Goal: Information Seeking & Learning: Get advice/opinions

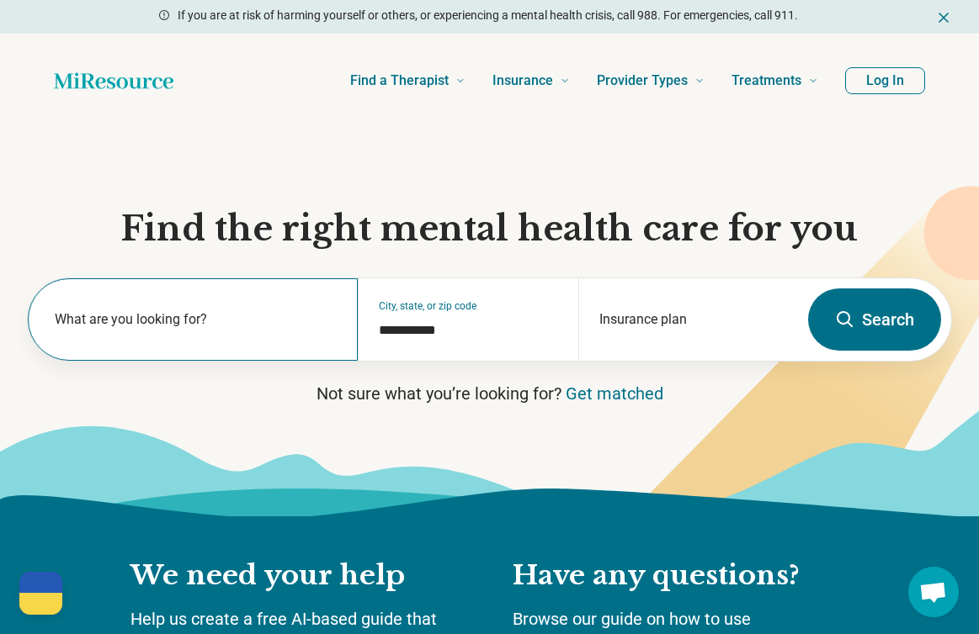
click at [146, 318] on label "What are you looking for?" at bounding box center [196, 320] width 283 height 20
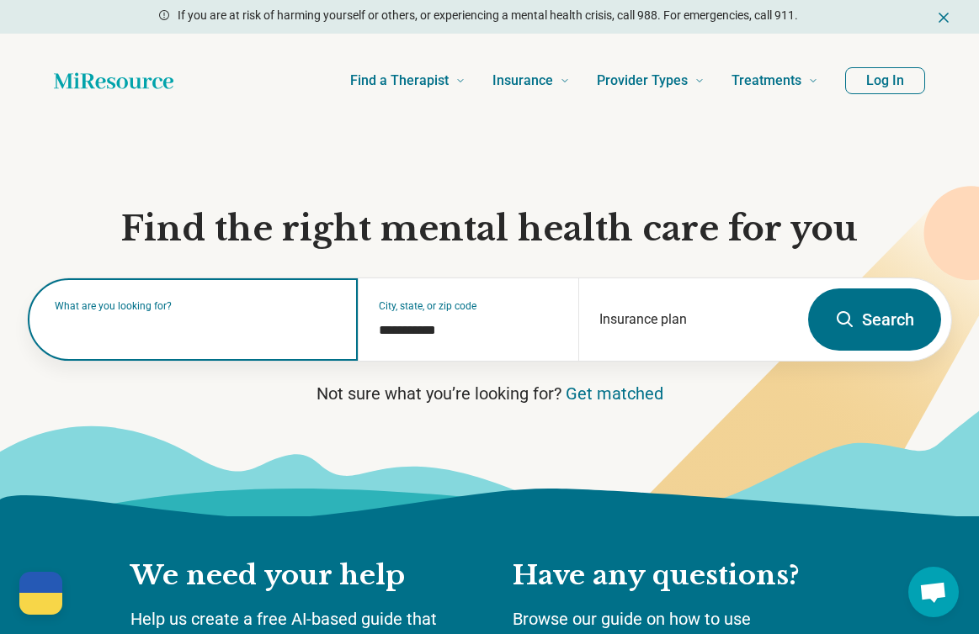
click at [146, 319] on input "text" at bounding box center [196, 328] width 283 height 20
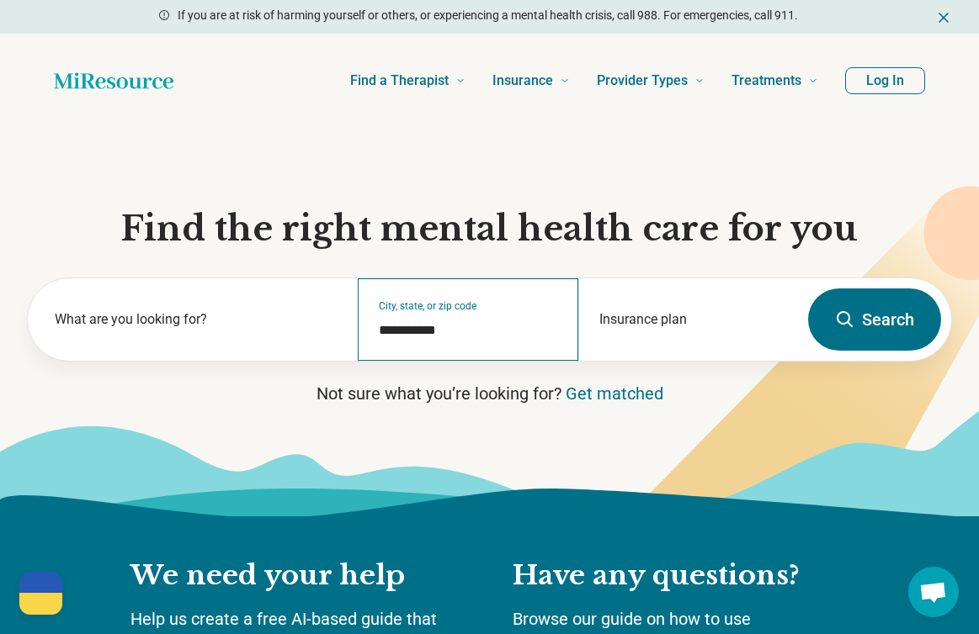
click at [414, 306] on div "**********" at bounding box center [468, 319] width 220 height 82
click at [427, 326] on input "**********" at bounding box center [468, 331] width 178 height 20
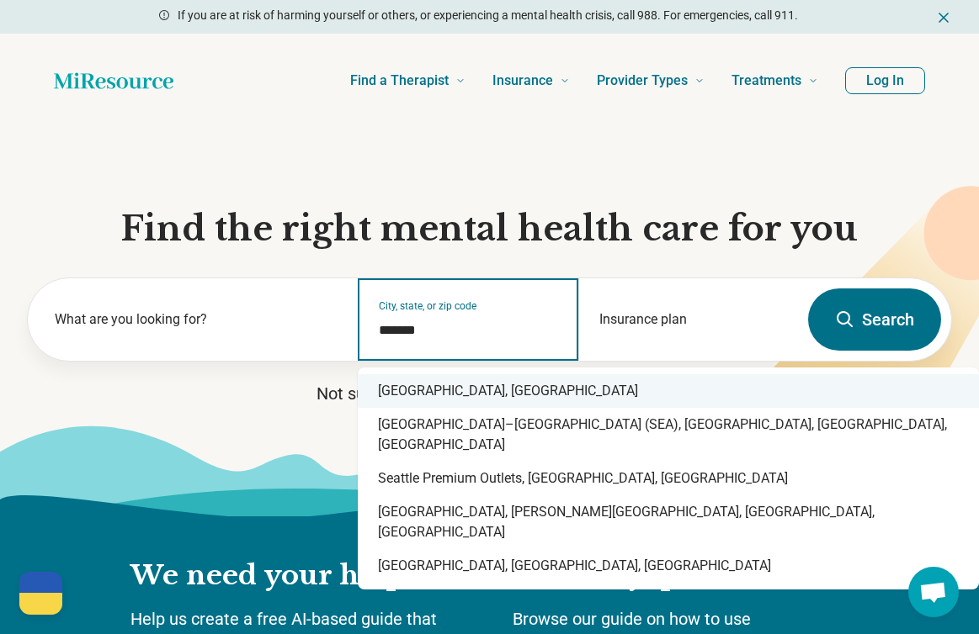
click at [464, 392] on div "Seattle, WA" at bounding box center [668, 391] width 621 height 34
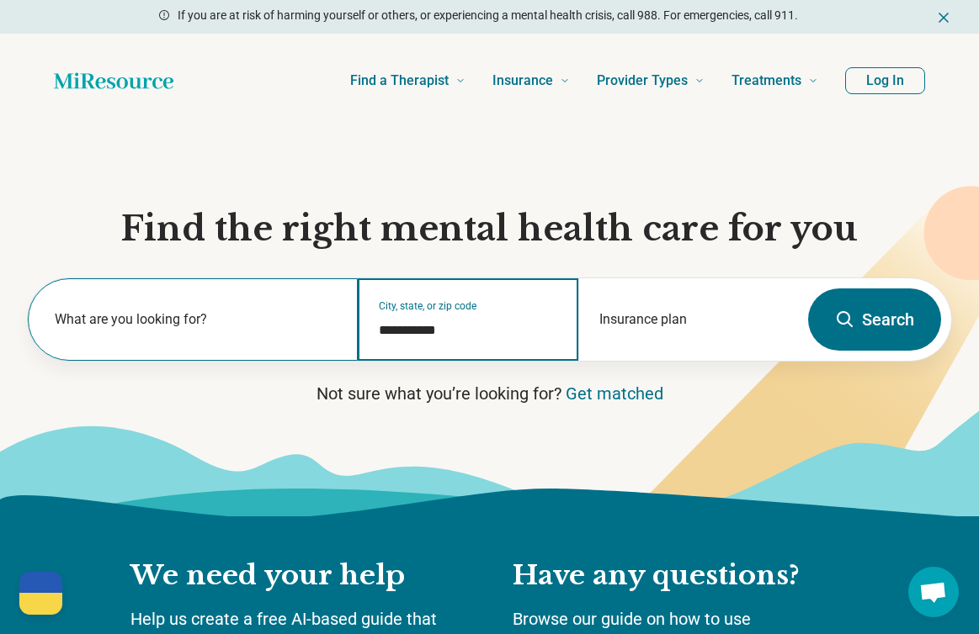
type input "**********"
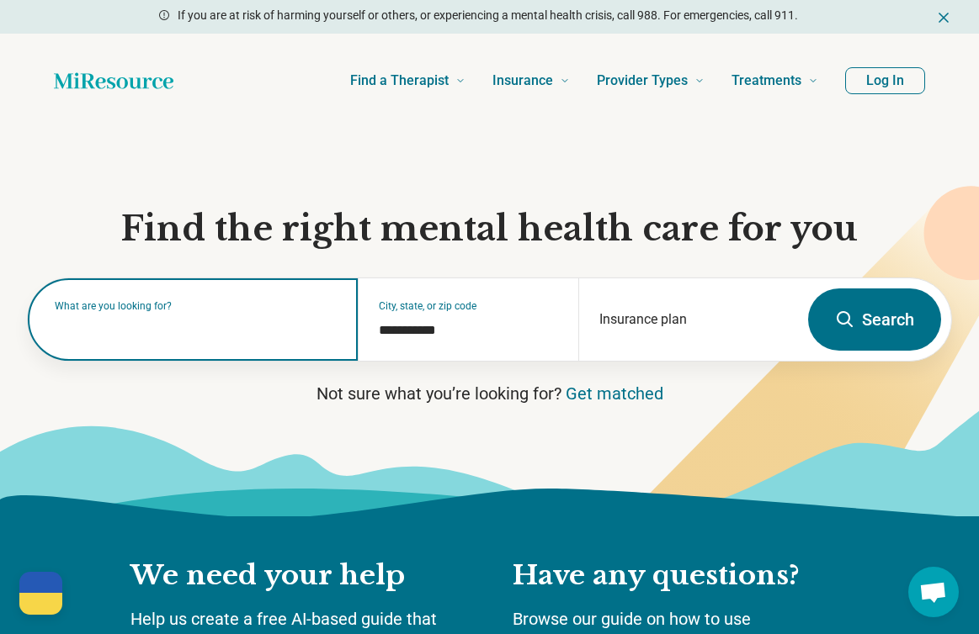
click at [252, 338] on div "What are you looking for?" at bounding box center [193, 319] width 330 height 82
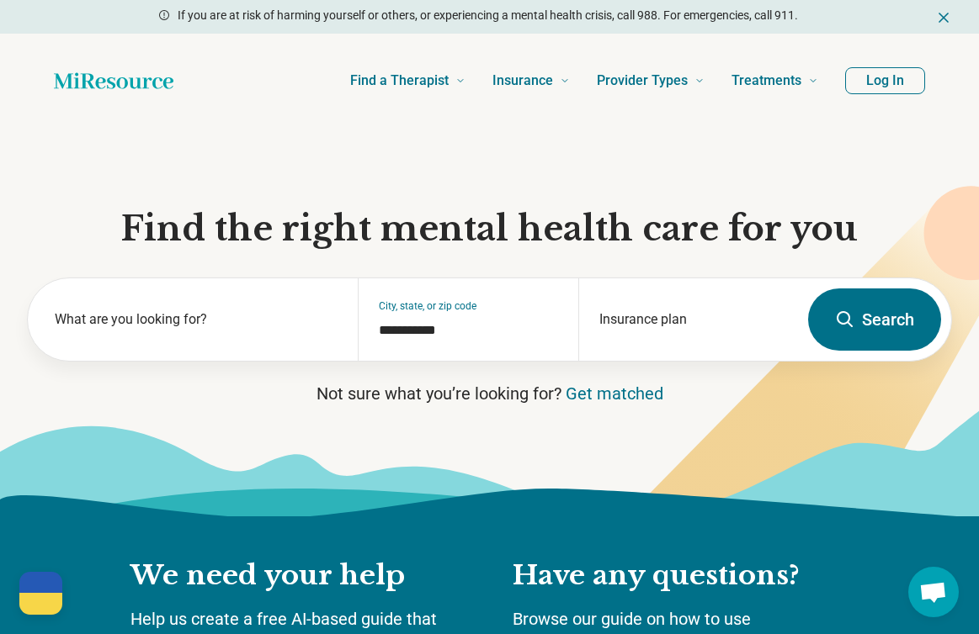
click at [687, 322] on icon at bounding box center [845, 320] width 20 height 20
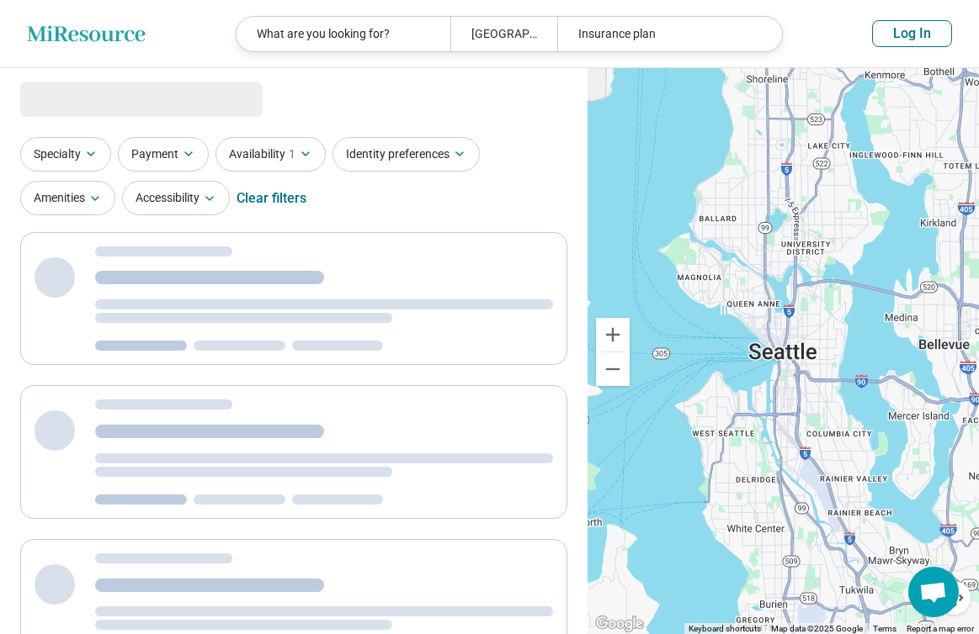
select select "***"
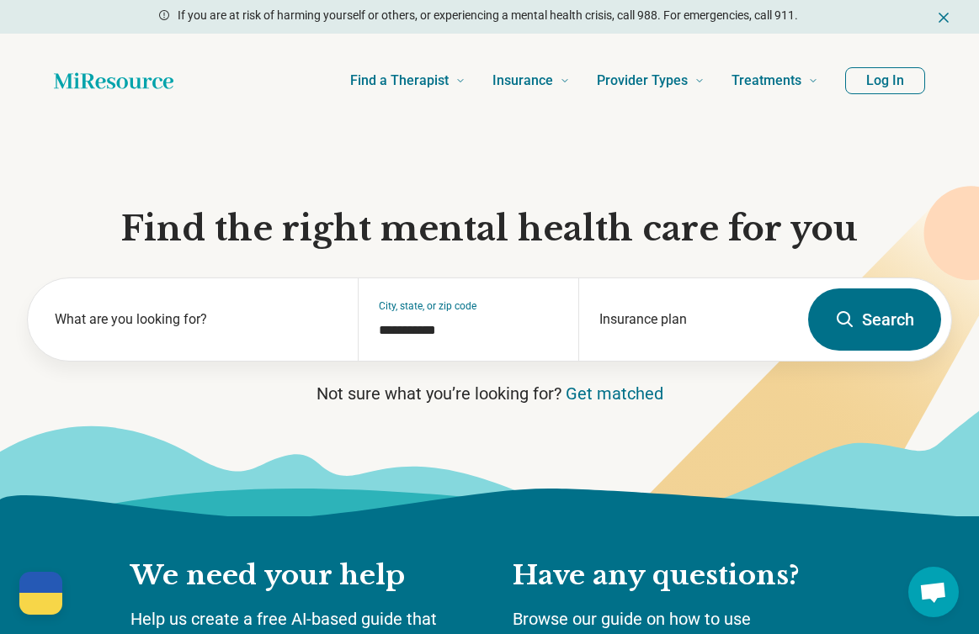
click at [640, 406] on icon at bounding box center [790, 395] width 455 height 418
click at [625, 395] on link "Get matched" at bounding box center [614, 394] width 98 height 20
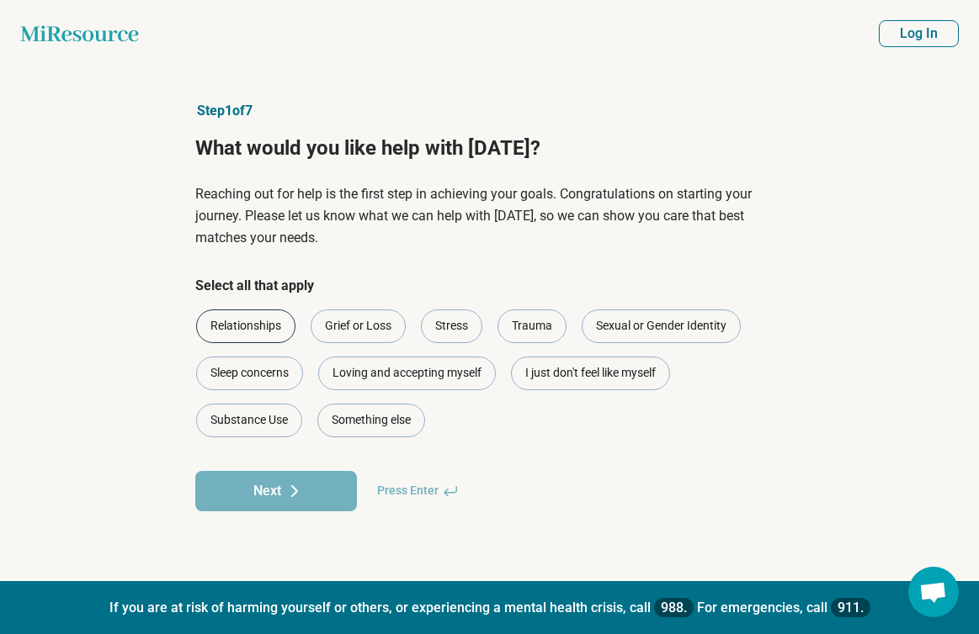
click at [247, 329] on div "Relationships" at bounding box center [245, 327] width 99 height 34
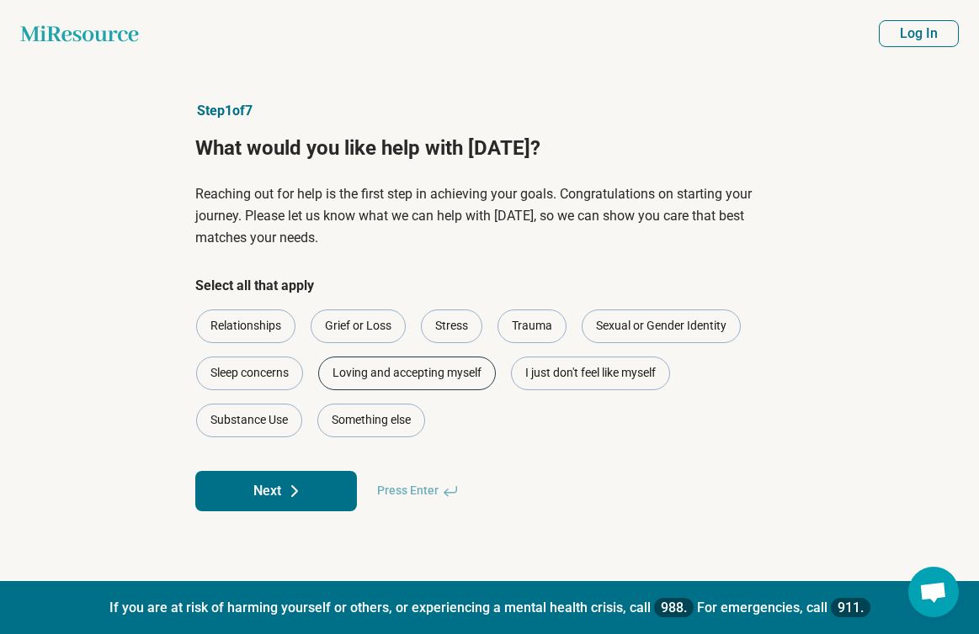
click at [425, 372] on div "Loving and accepting myself" at bounding box center [407, 374] width 178 height 34
click at [658, 374] on div "I just don't feel like myself" at bounding box center [590, 374] width 159 height 34
click at [322, 491] on button "Next" at bounding box center [276, 491] width 162 height 40
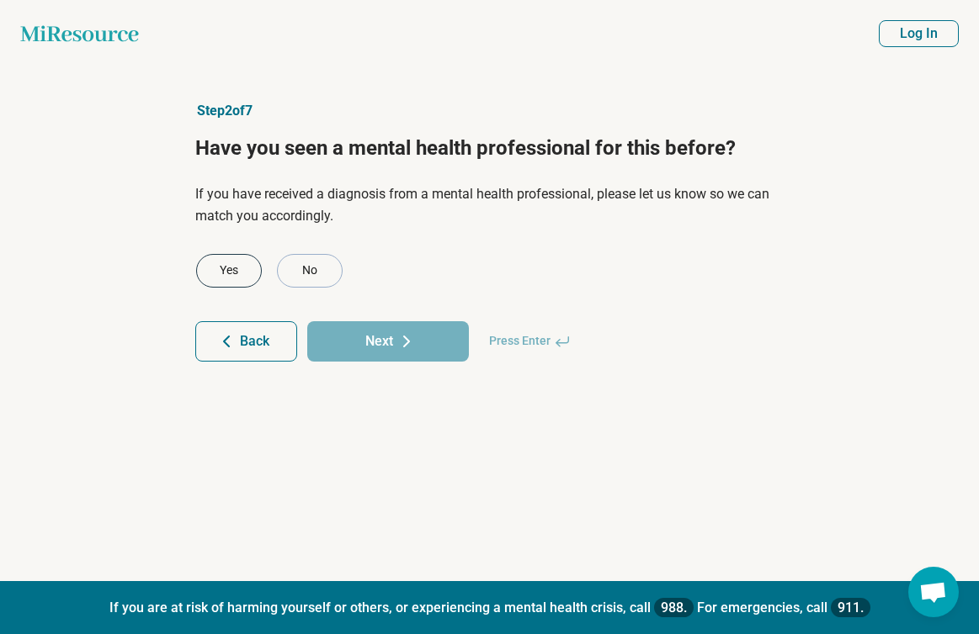
click at [239, 277] on div "Yes" at bounding box center [229, 271] width 66 height 34
click at [374, 336] on button "Next" at bounding box center [388, 341] width 162 height 40
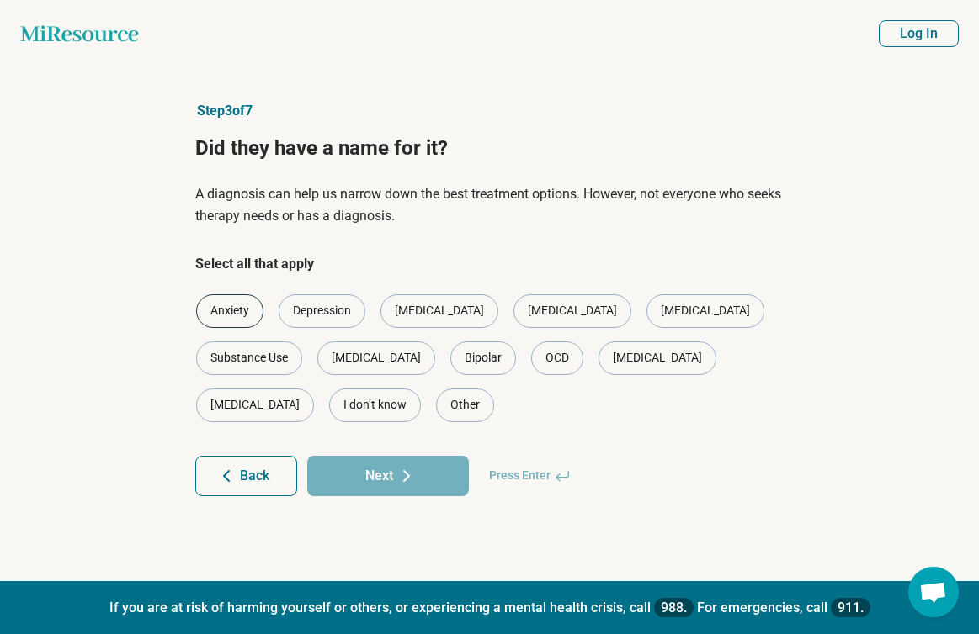
click at [241, 319] on div "Anxiety" at bounding box center [229, 311] width 67 height 34
click at [321, 317] on div "Depression" at bounding box center [321, 311] width 87 height 34
click at [317, 363] on div "Self-harm" at bounding box center [376, 359] width 118 height 34
click at [396, 466] on icon at bounding box center [406, 476] width 20 height 20
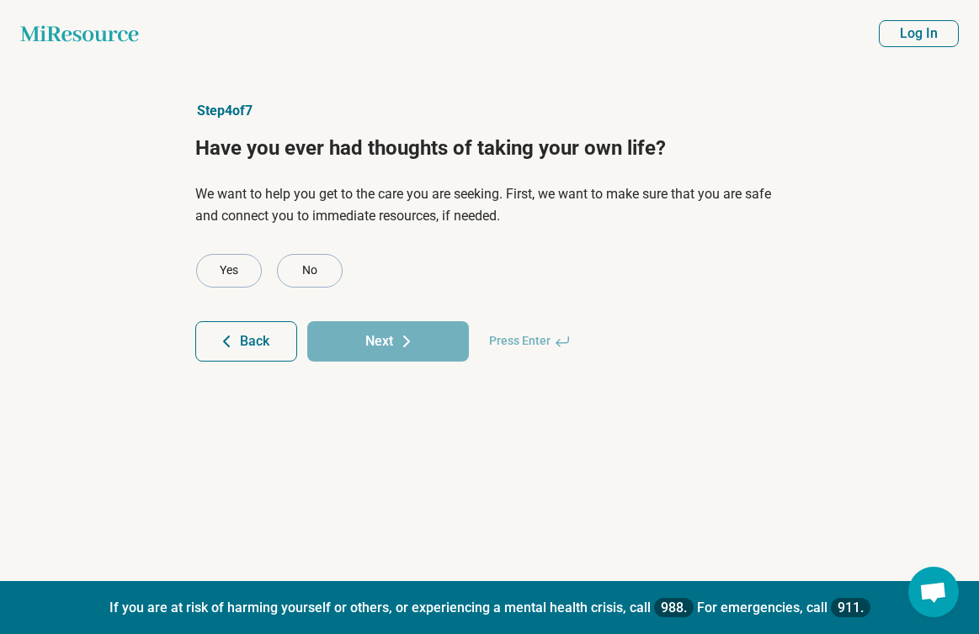
click at [236, 343] on button "Back" at bounding box center [246, 341] width 102 height 40
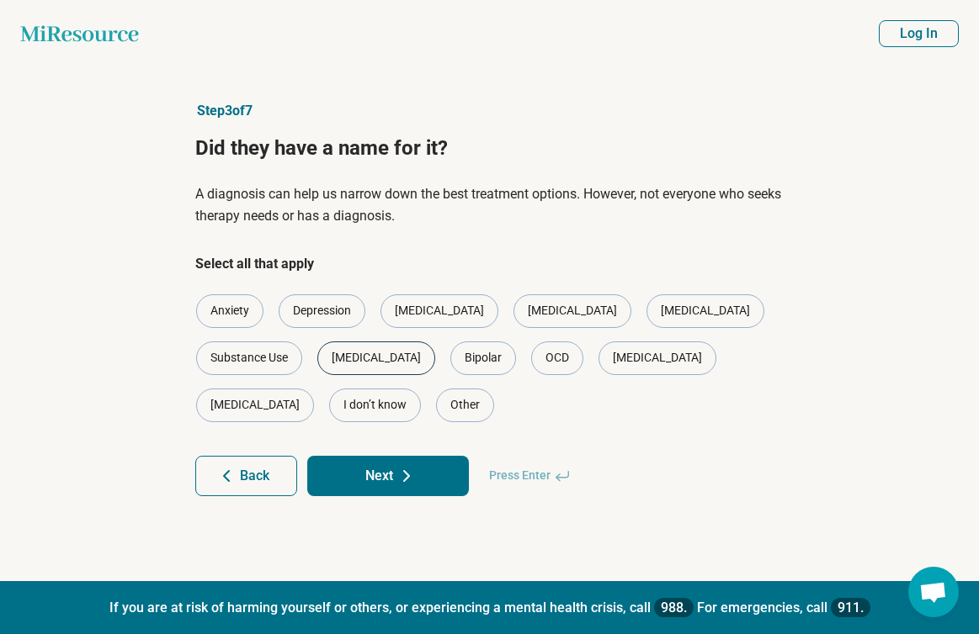
click at [317, 363] on div "Self-harm" at bounding box center [376, 359] width 118 height 34
click at [366, 456] on button "Next" at bounding box center [388, 476] width 162 height 40
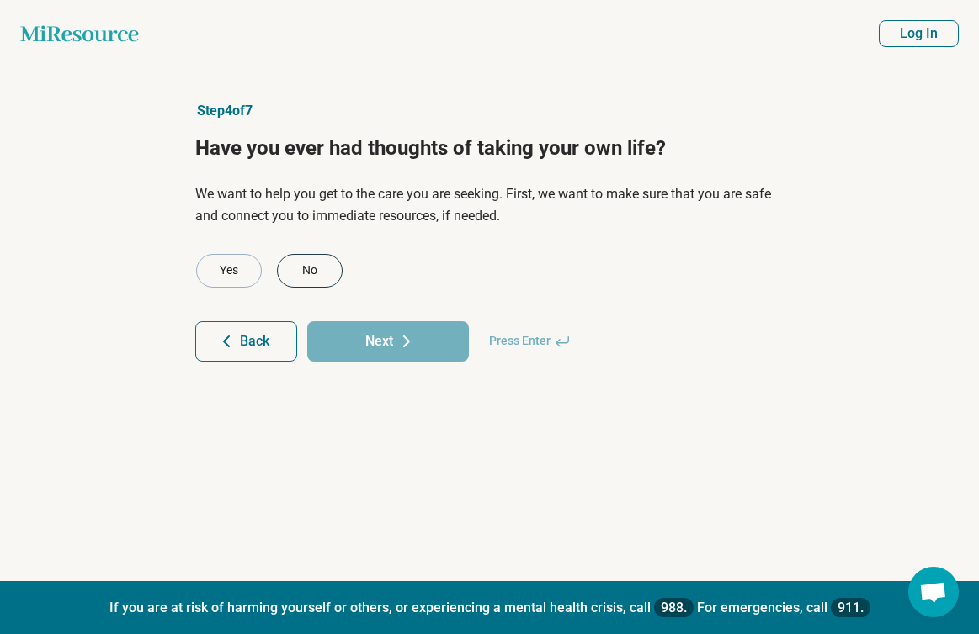
click at [315, 277] on div "No" at bounding box center [310, 271] width 66 height 34
click at [368, 342] on button "Next" at bounding box center [388, 341] width 162 height 40
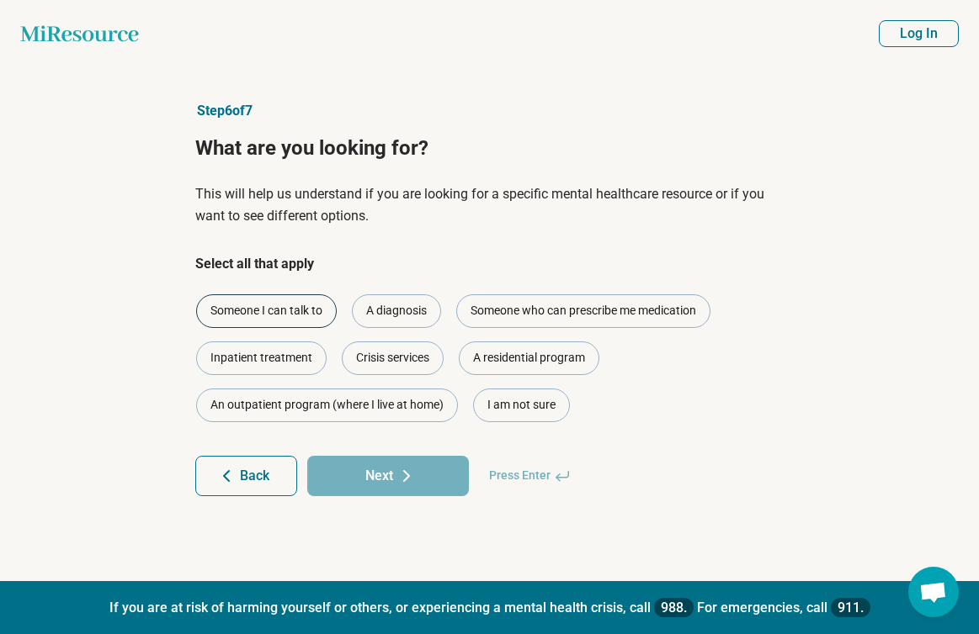
click at [307, 318] on div "Someone I can talk to" at bounding box center [266, 311] width 141 height 34
click at [381, 476] on button "Next" at bounding box center [388, 476] width 162 height 40
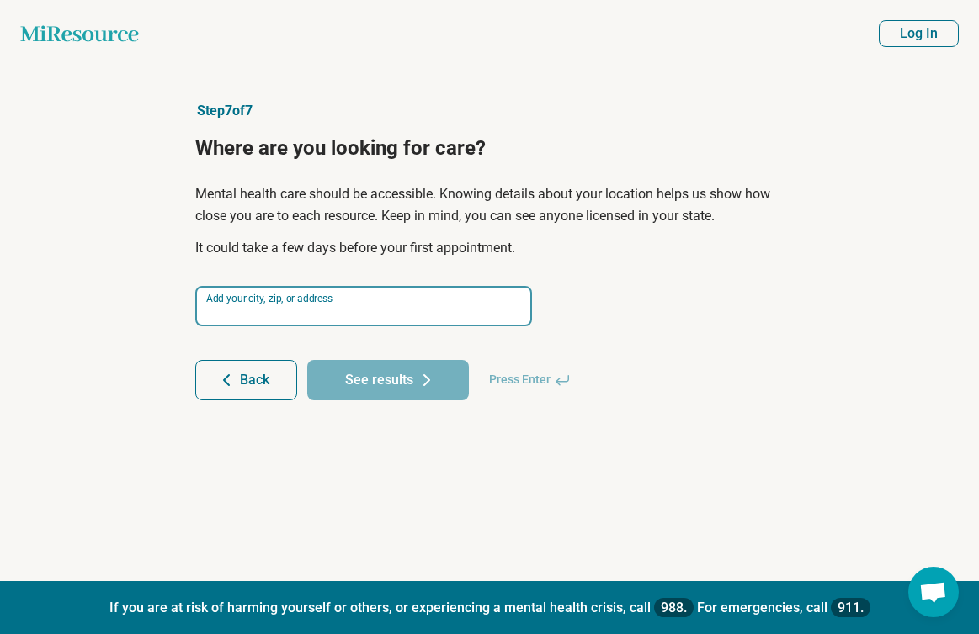
click at [340, 306] on input at bounding box center [363, 306] width 337 height 40
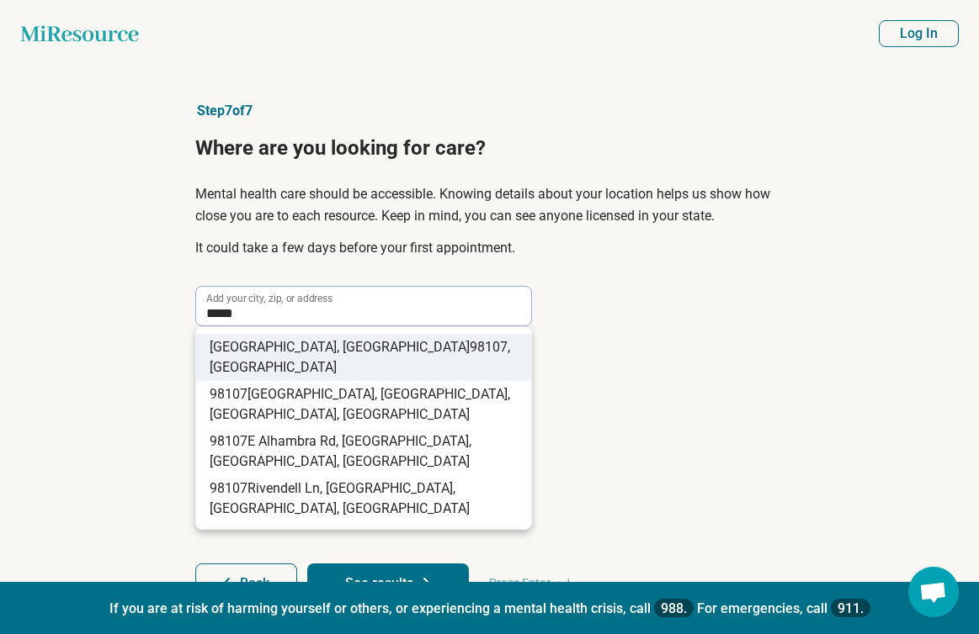
click at [342, 349] on span ", USA" at bounding box center [360, 357] width 300 height 36
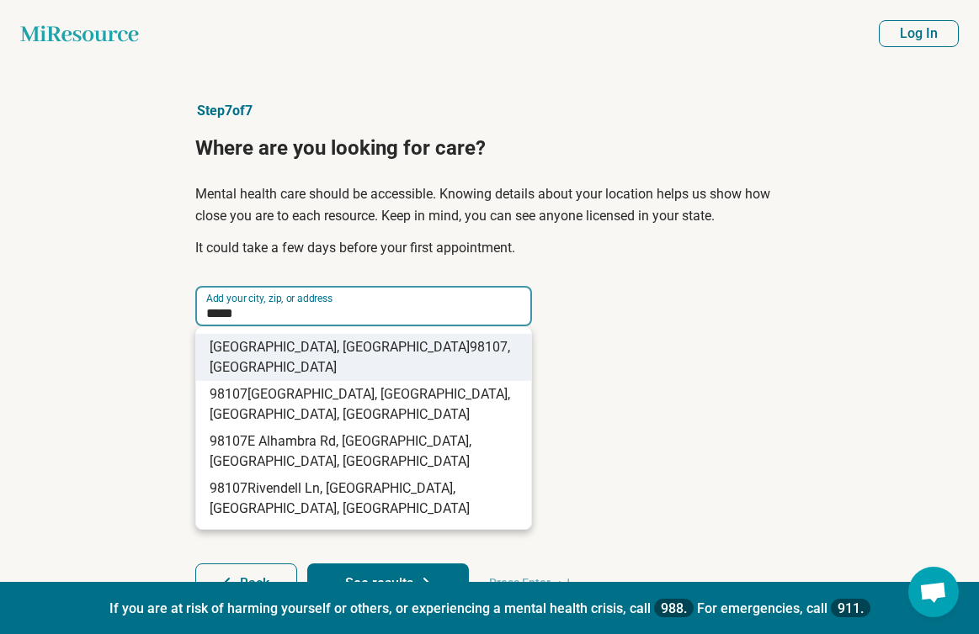
type input "**********"
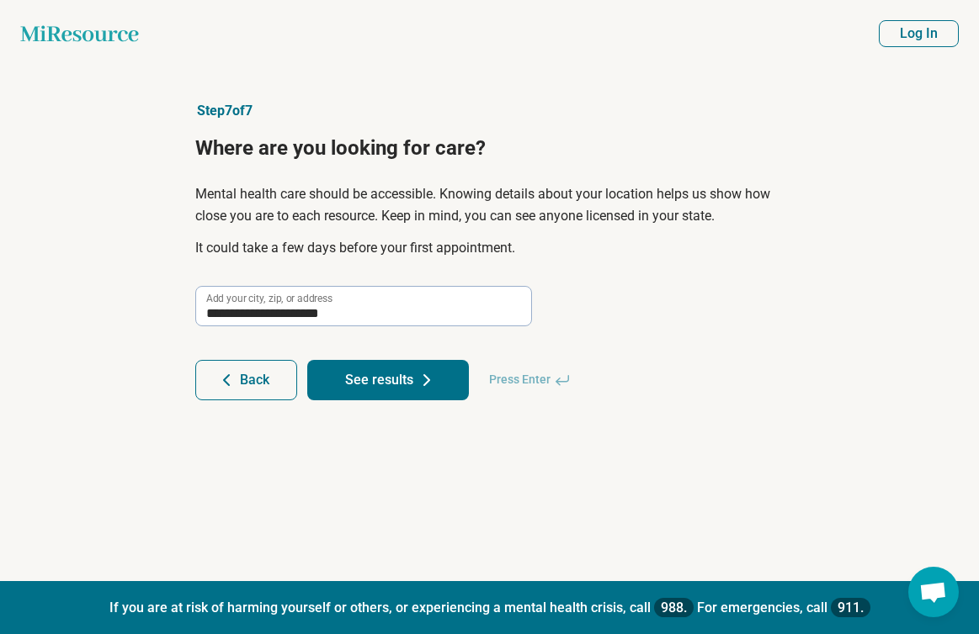
click at [355, 374] on button "See results" at bounding box center [388, 380] width 162 height 40
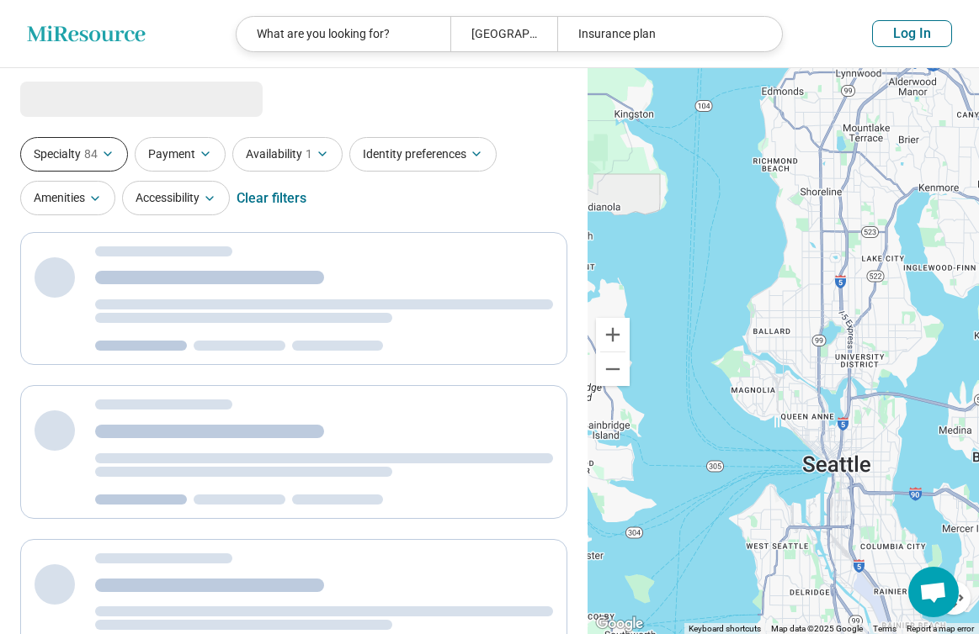
click at [116, 157] on button "Specialty 84" at bounding box center [74, 154] width 108 height 34
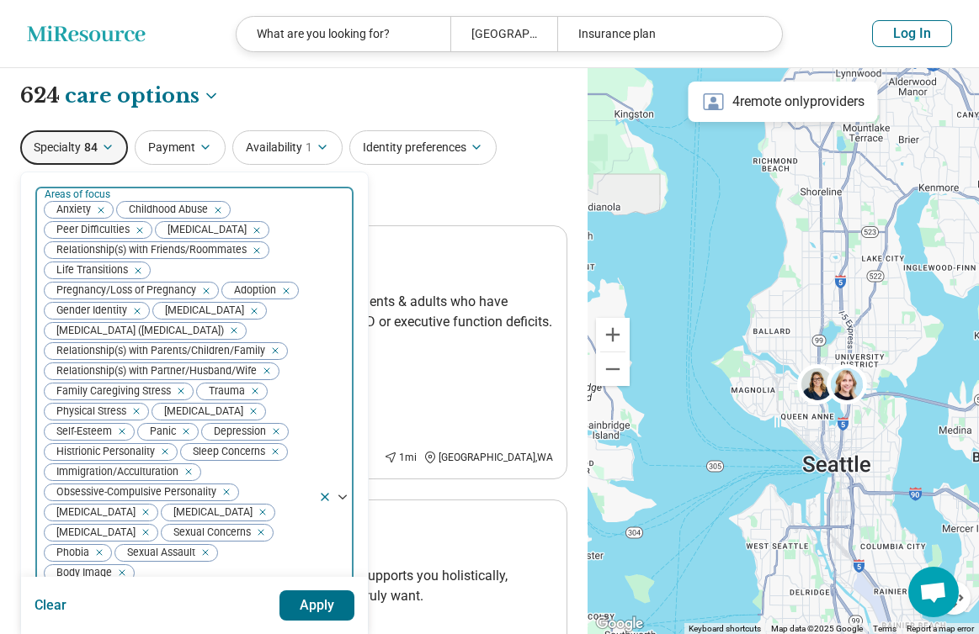
click at [218, 210] on icon "Remove [object Object]" at bounding box center [214, 210] width 12 height 12
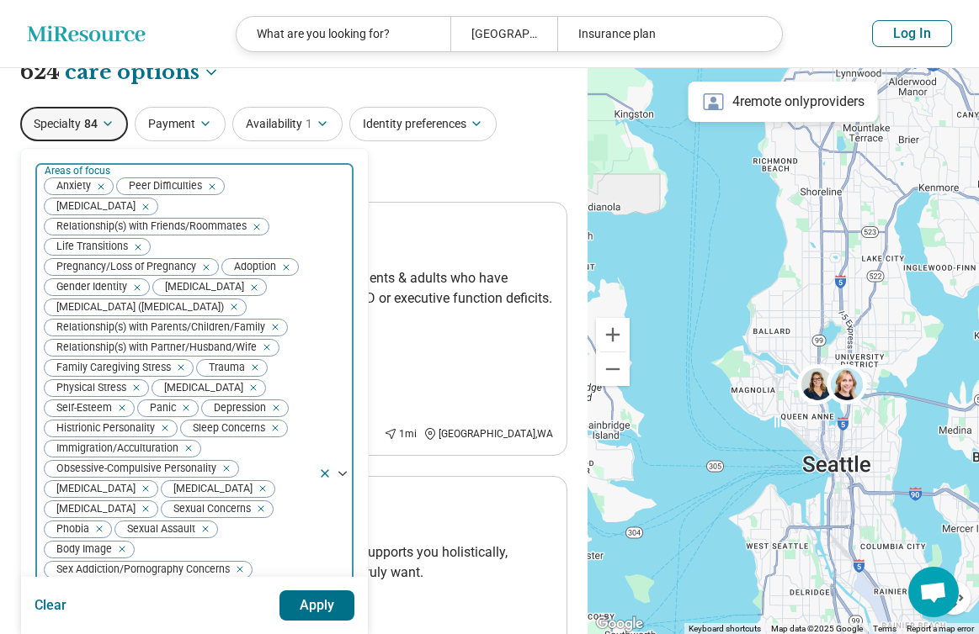
scroll to position [20, 0]
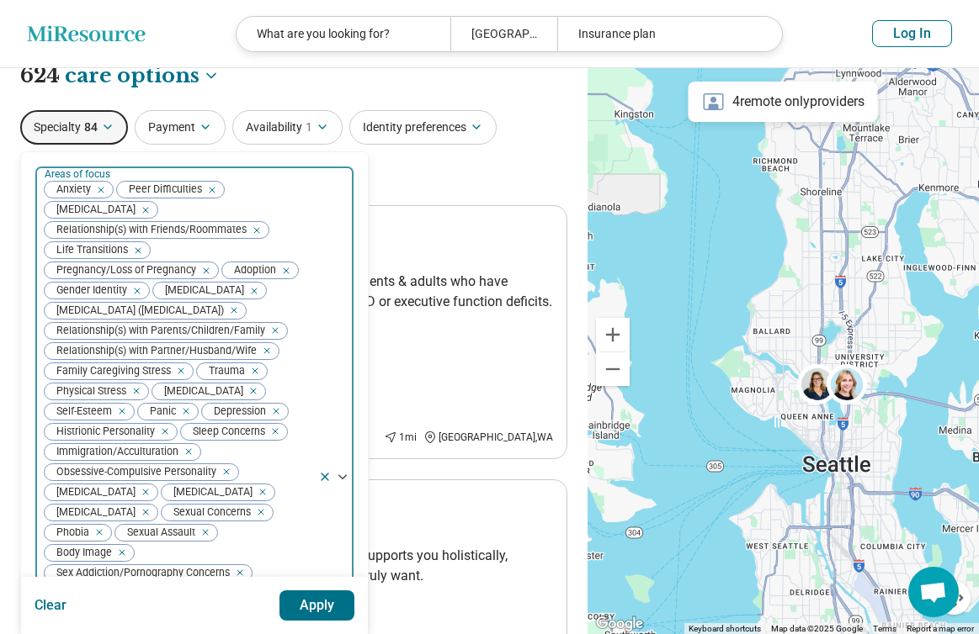
click at [215, 190] on div "Remove [object Object]" at bounding box center [209, 190] width 20 height 20
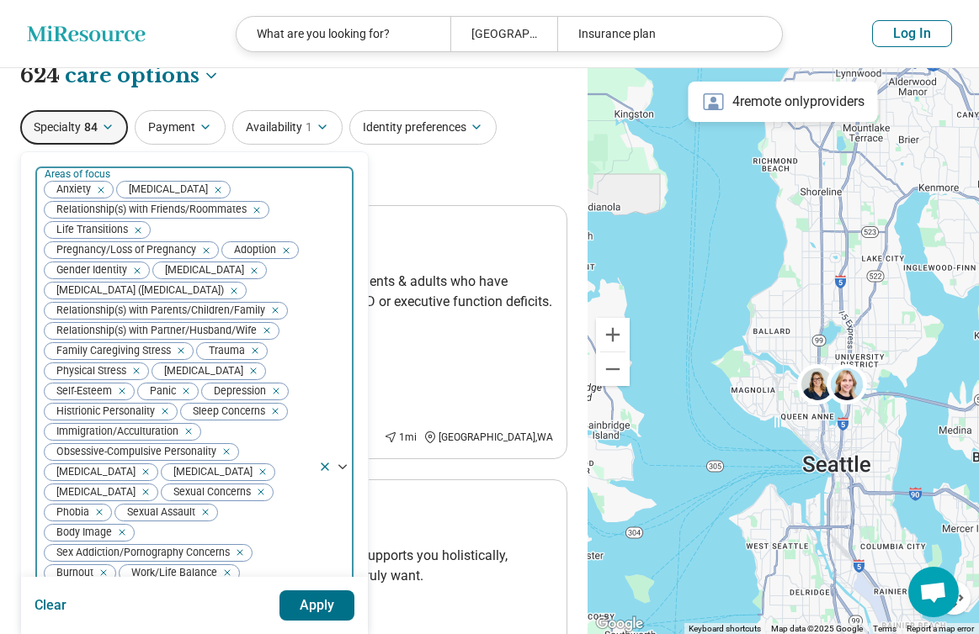
click at [225, 187] on div "Remove [object Object]" at bounding box center [214, 190] width 20 height 20
click at [206, 252] on icon "Remove [object Object]" at bounding box center [202, 251] width 12 height 12
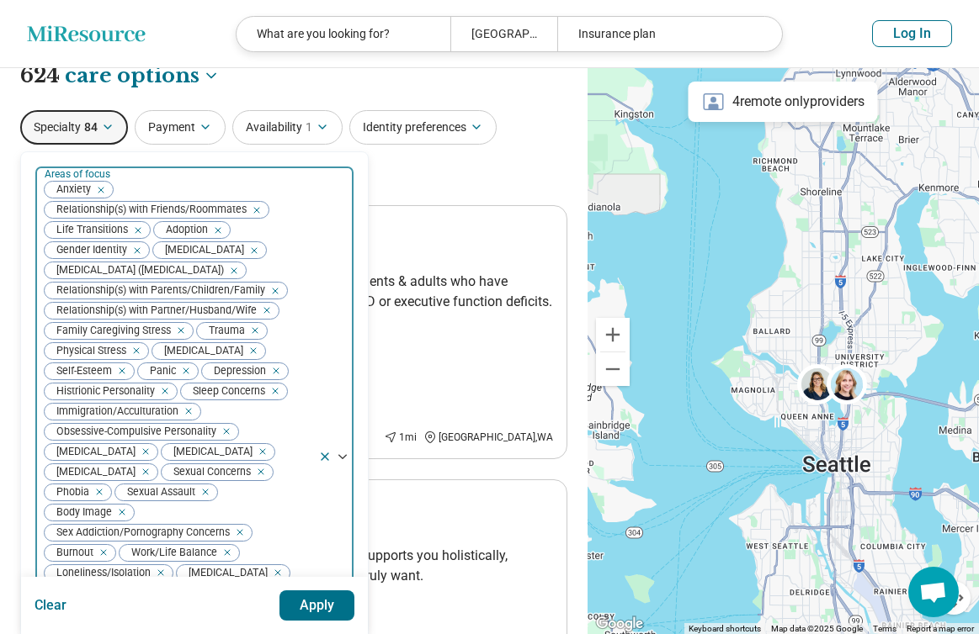
click at [225, 227] on div "Remove [object Object]" at bounding box center [214, 230] width 20 height 20
click at [251, 228] on div "Remove [object Object]" at bounding box center [243, 230] width 20 height 20
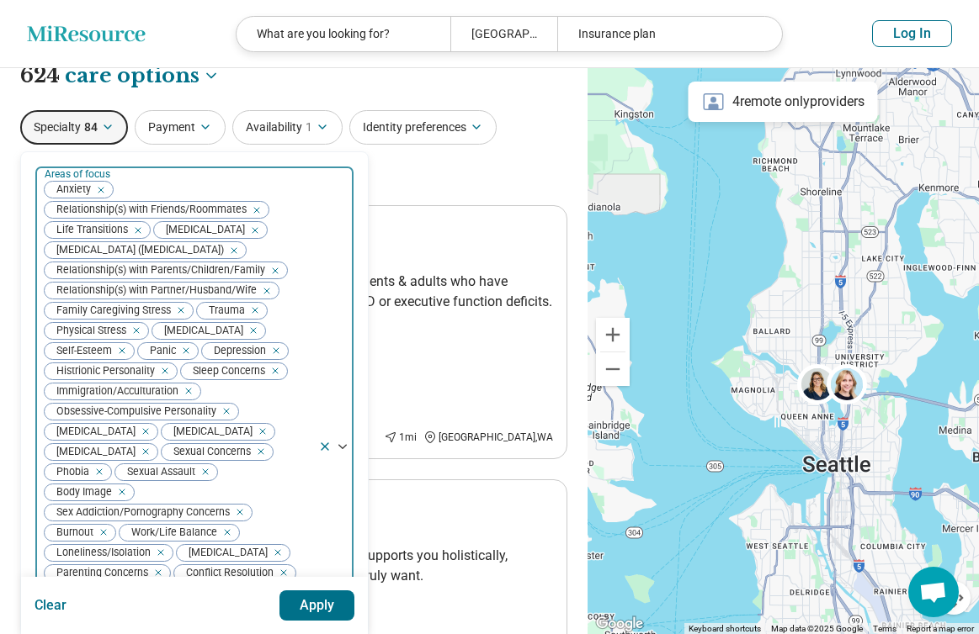
click at [241, 248] on div "Remove [object Object]" at bounding box center [230, 251] width 20 height 20
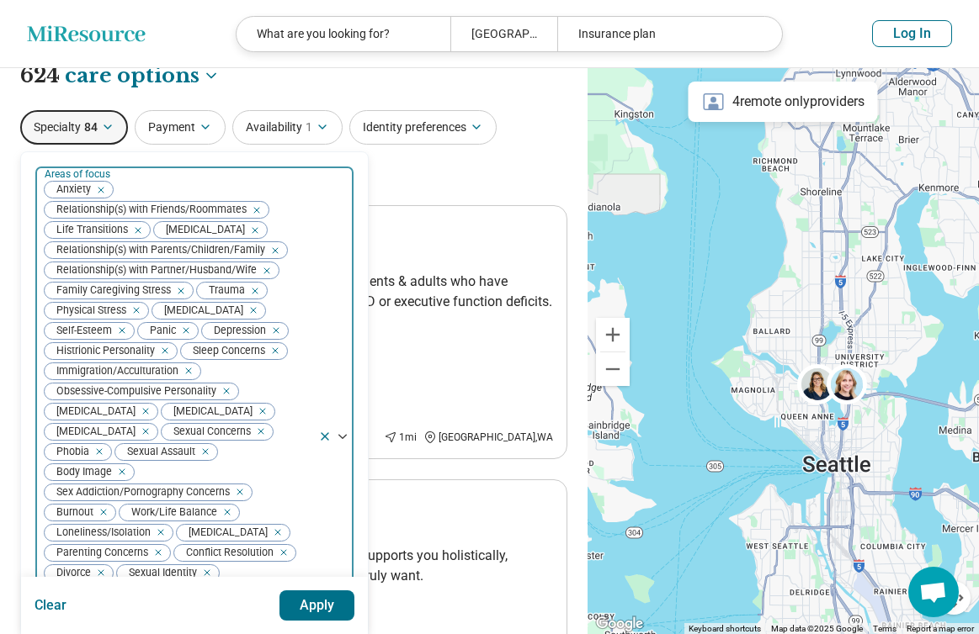
click at [180, 293] on icon "Remove [object Object]" at bounding box center [177, 291] width 12 height 12
click at [98, 293] on icon "Remove [object Object]" at bounding box center [99, 291] width 6 height 6
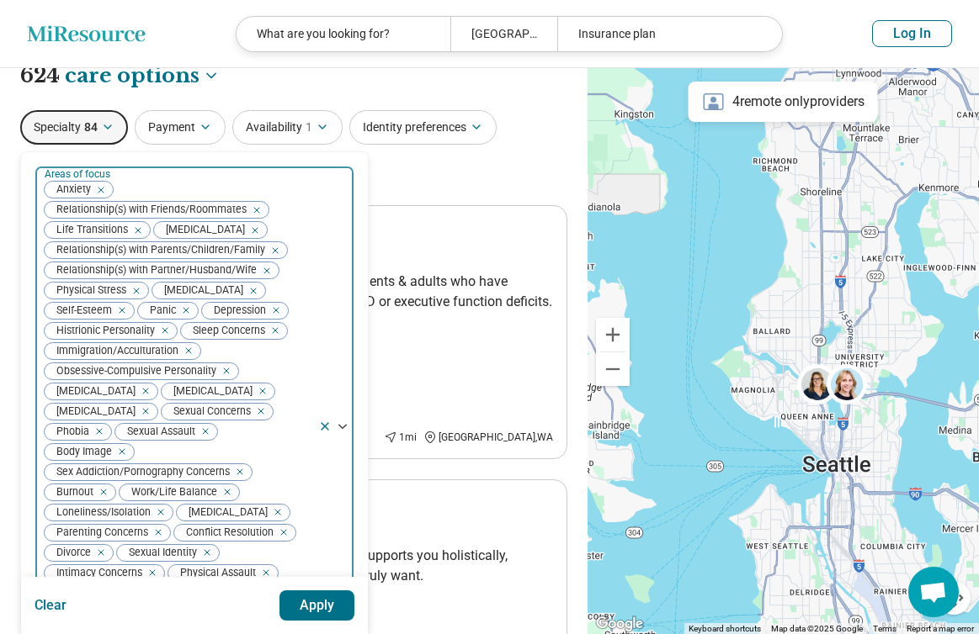
click at [138, 294] on icon "Remove [object Object]" at bounding box center [132, 291] width 12 height 12
click at [139, 294] on icon "Remove [object Object]" at bounding box center [142, 291] width 6 height 6
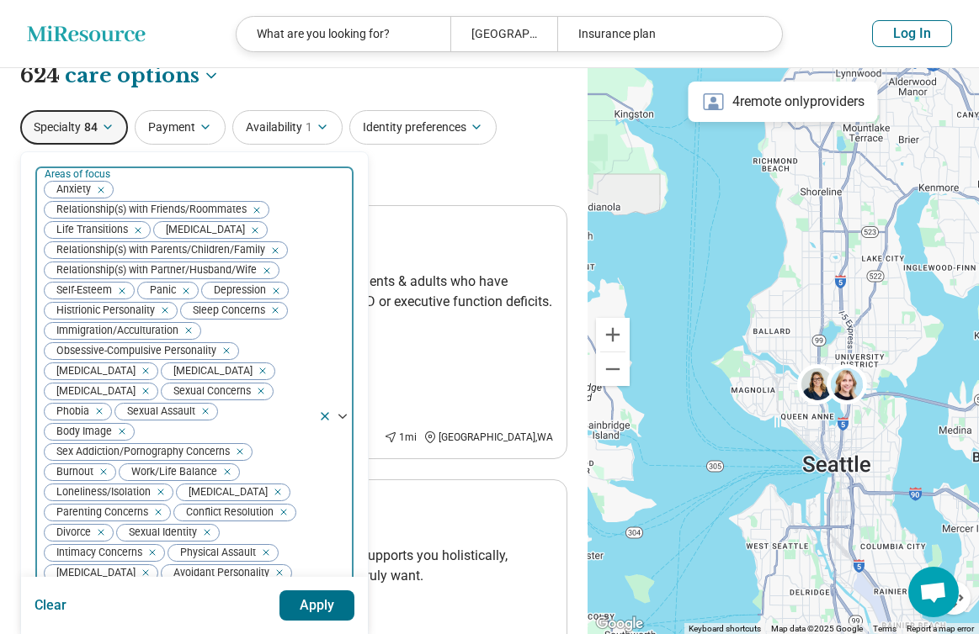
click at [188, 292] on icon "Remove [object Object]" at bounding box center [182, 291] width 12 height 12
click at [166, 316] on icon "Remove [object Object]" at bounding box center [161, 311] width 12 height 12
click at [138, 313] on icon "Remove [object Object]" at bounding box center [135, 311] width 12 height 12
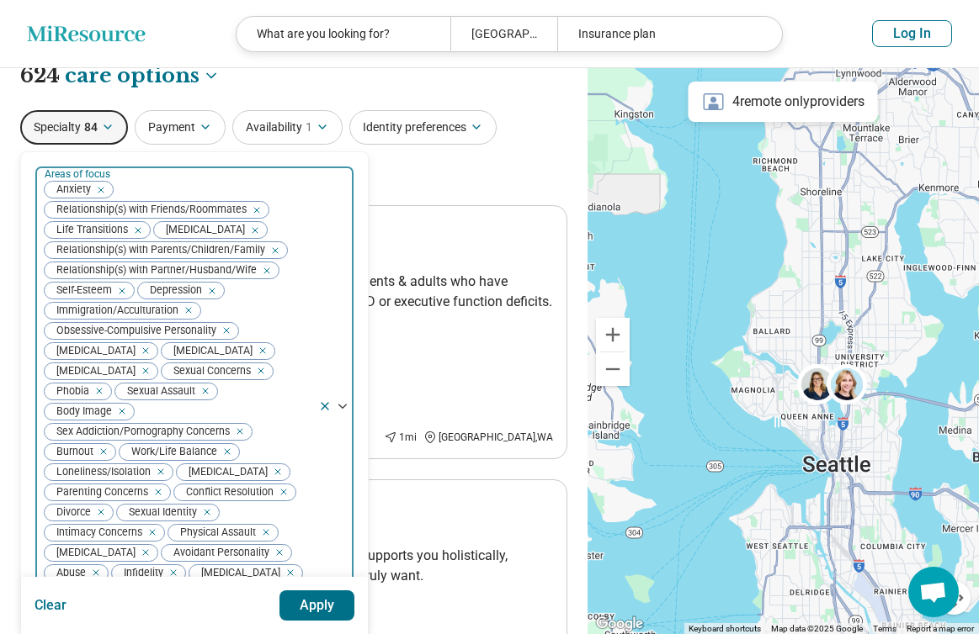
click at [194, 311] on div "Remove [object Object]" at bounding box center [185, 311] width 20 height 20
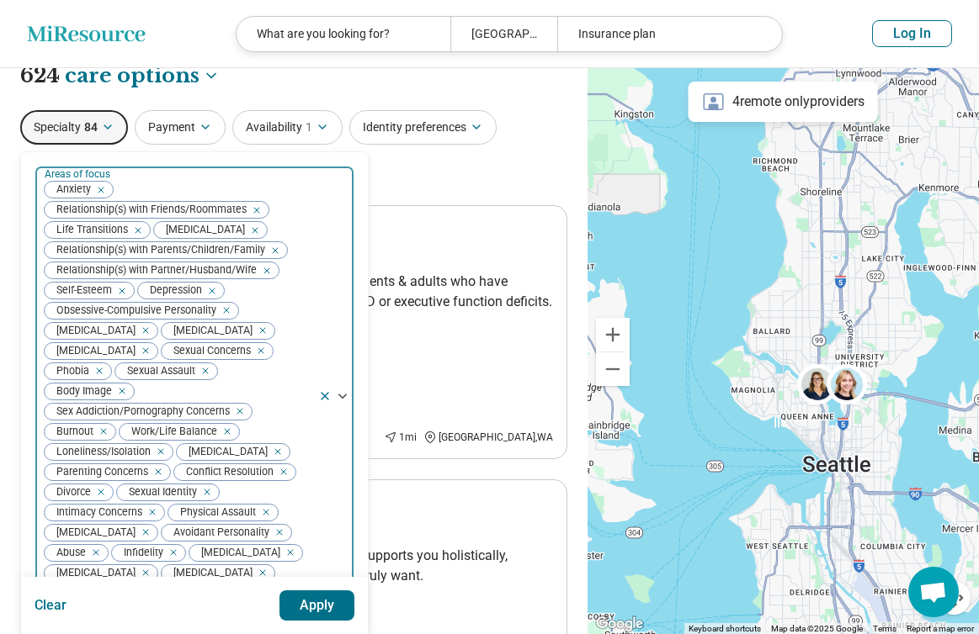
click at [231, 309] on div "Remove [object Object]" at bounding box center [223, 311] width 20 height 20
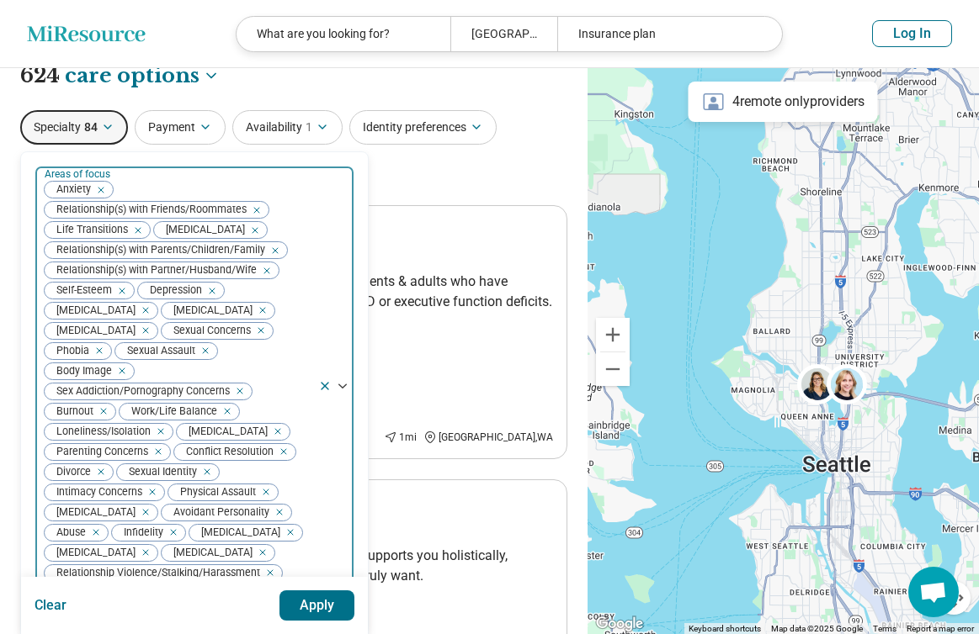
click at [147, 311] on icon "Remove [object Object]" at bounding box center [141, 311] width 12 height 12
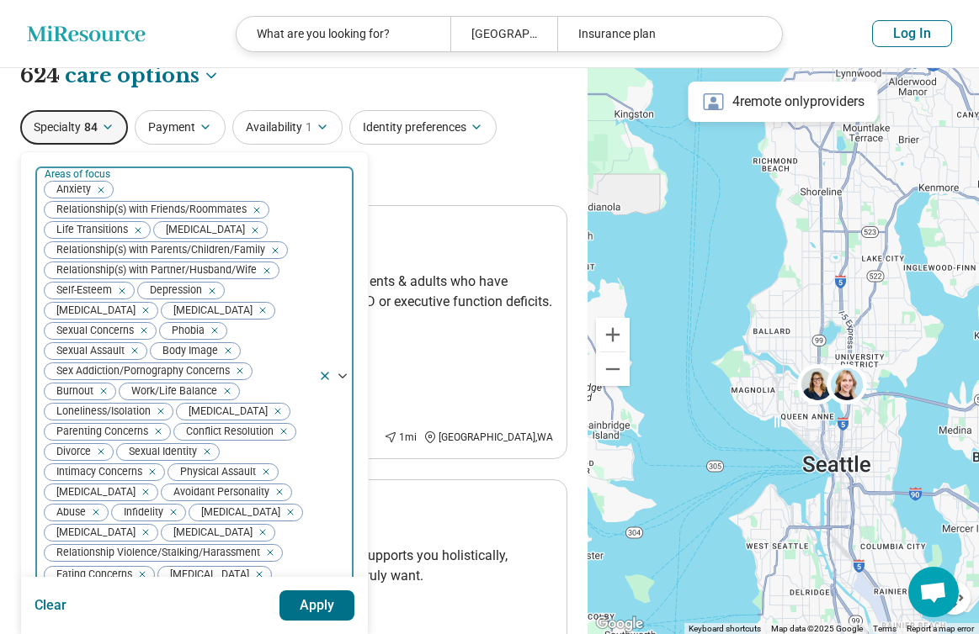
click at [146, 311] on div "Remove [object Object]" at bounding box center [142, 311] width 20 height 20
click at [147, 312] on icon "Remove [object Object]" at bounding box center [141, 311] width 12 height 12
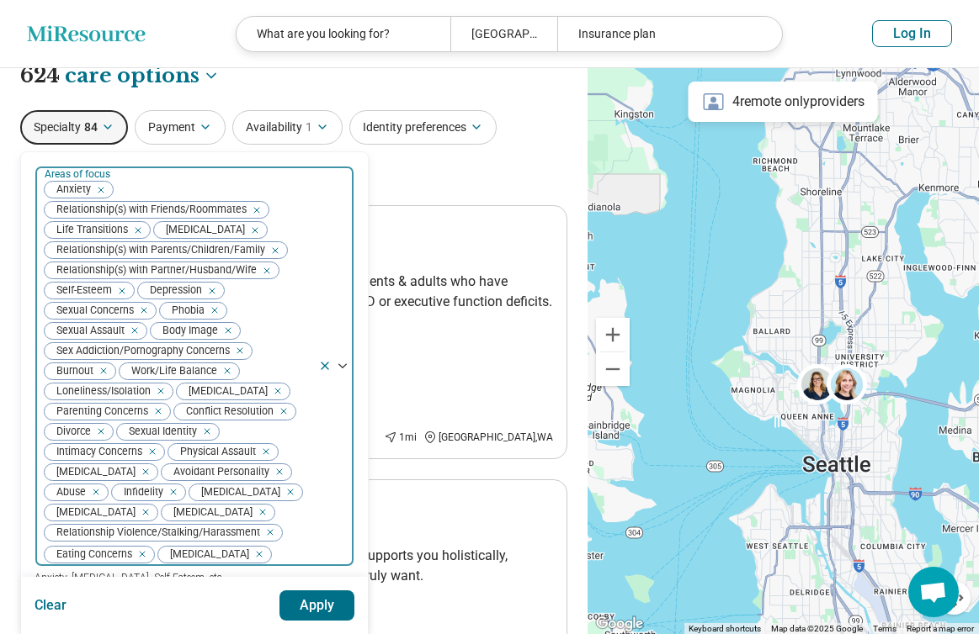
click at [151, 312] on div "Remove [object Object]" at bounding box center [140, 311] width 20 height 20
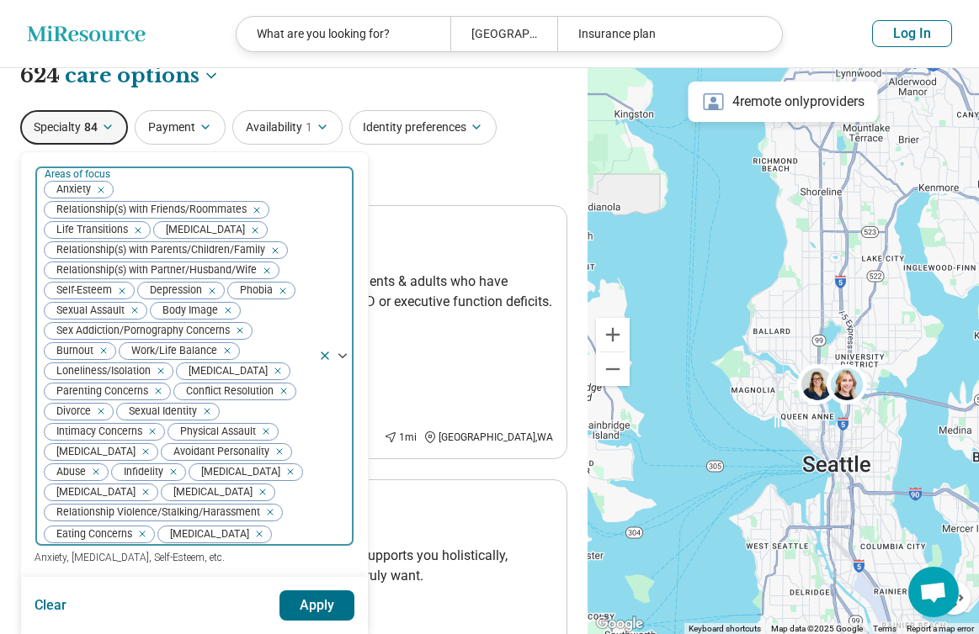
click at [282, 291] on icon "Remove [object Object]" at bounding box center [279, 291] width 6 height 6
click at [135, 312] on icon "Remove [object Object]" at bounding box center [131, 311] width 12 height 12
click at [240, 331] on icon "Remove [object Object]" at bounding box center [236, 331] width 12 height 12
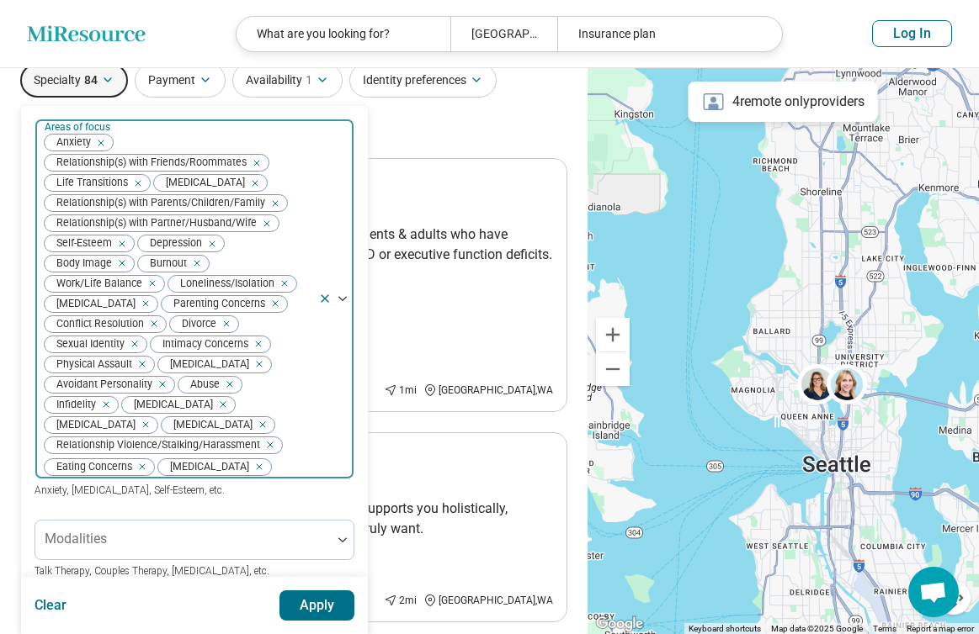
scroll to position [72, 0]
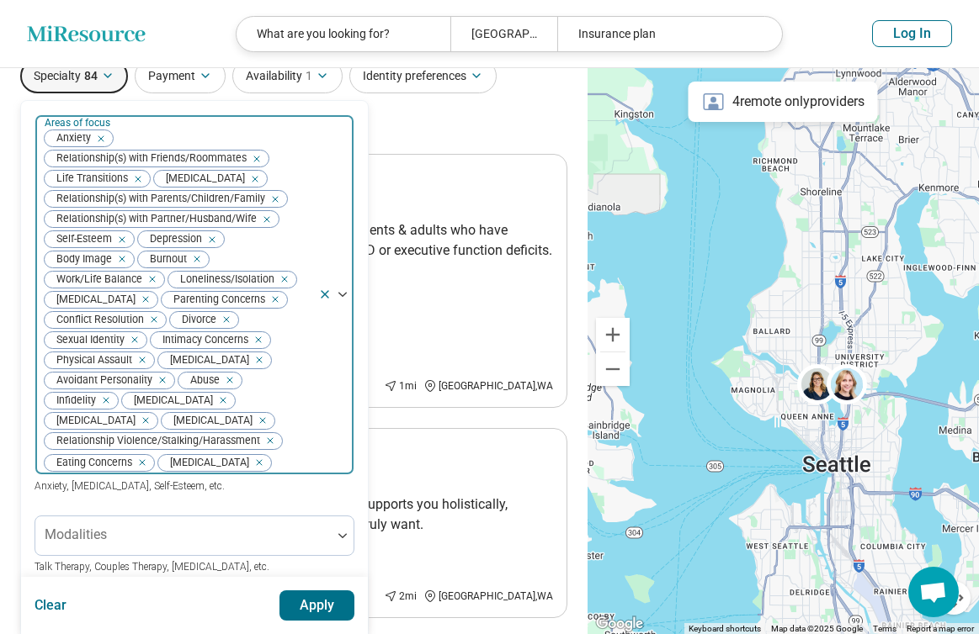
click at [147, 303] on icon "Remove [object Object]" at bounding box center [141, 300] width 12 height 12
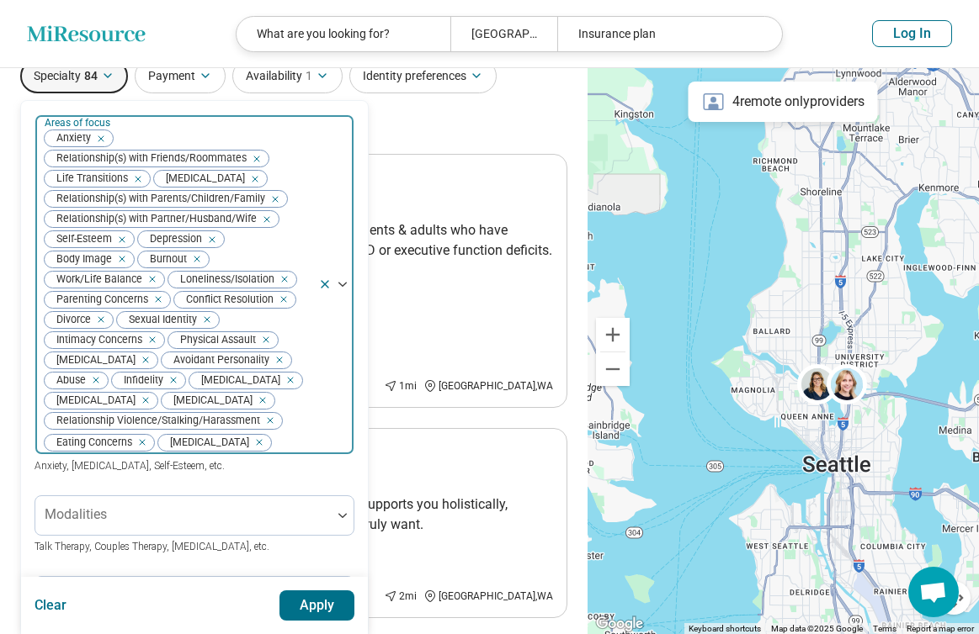
click at [159, 303] on icon "Remove [object Object]" at bounding box center [154, 300] width 12 height 12
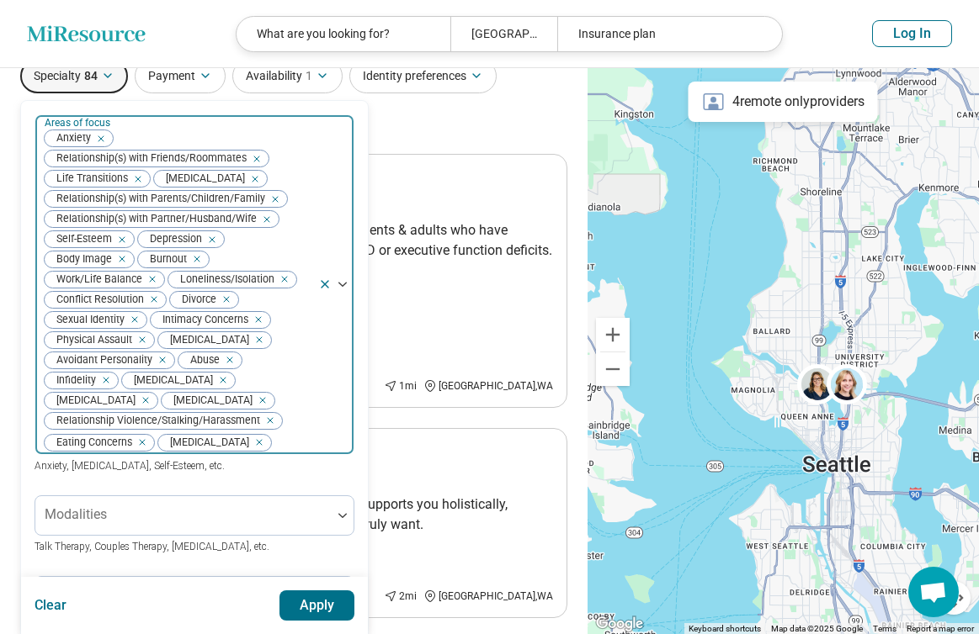
click at [231, 305] on div "Remove [object Object]" at bounding box center [223, 299] width 20 height 20
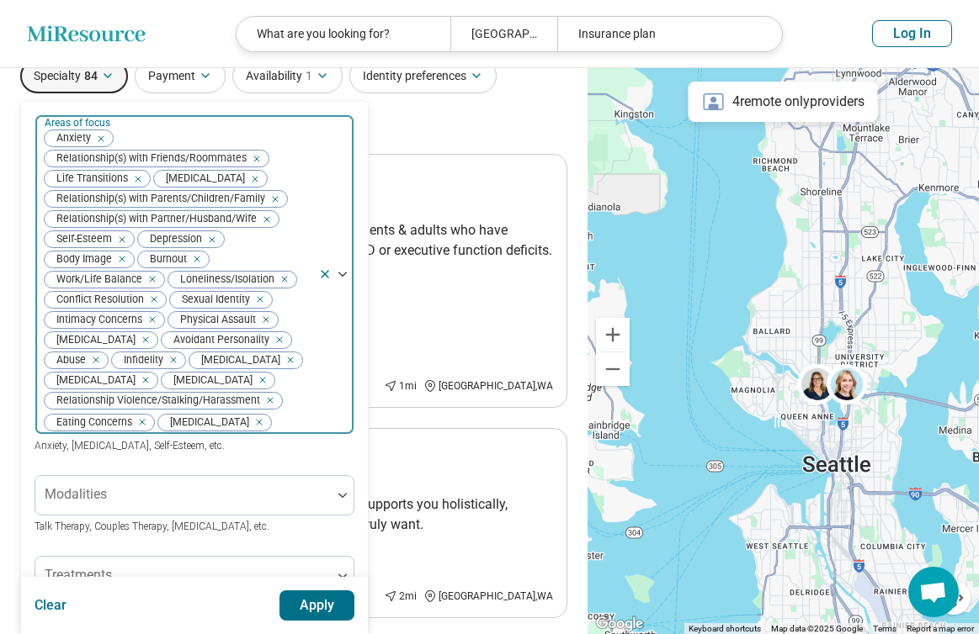
click at [264, 303] on div "Remove [object Object]" at bounding box center [257, 299] width 20 height 20
click at [279, 304] on icon "Remove [object Object]" at bounding box center [274, 300] width 12 height 12
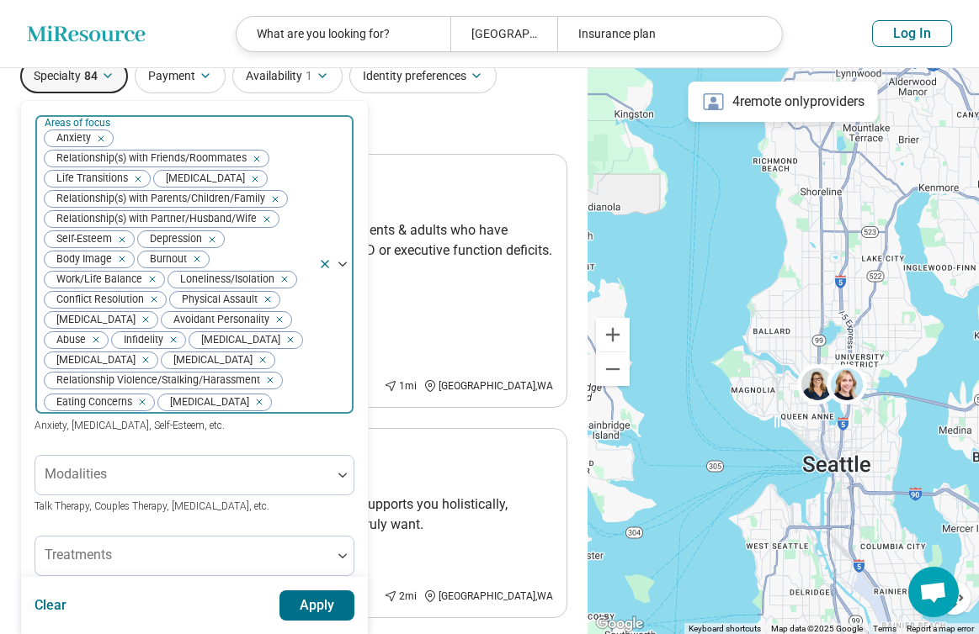
click at [269, 304] on icon "Remove [object Object]" at bounding box center [263, 300] width 12 height 12
click at [257, 310] on div "Remove [object Object]" at bounding box center [267, 299] width 20 height 20
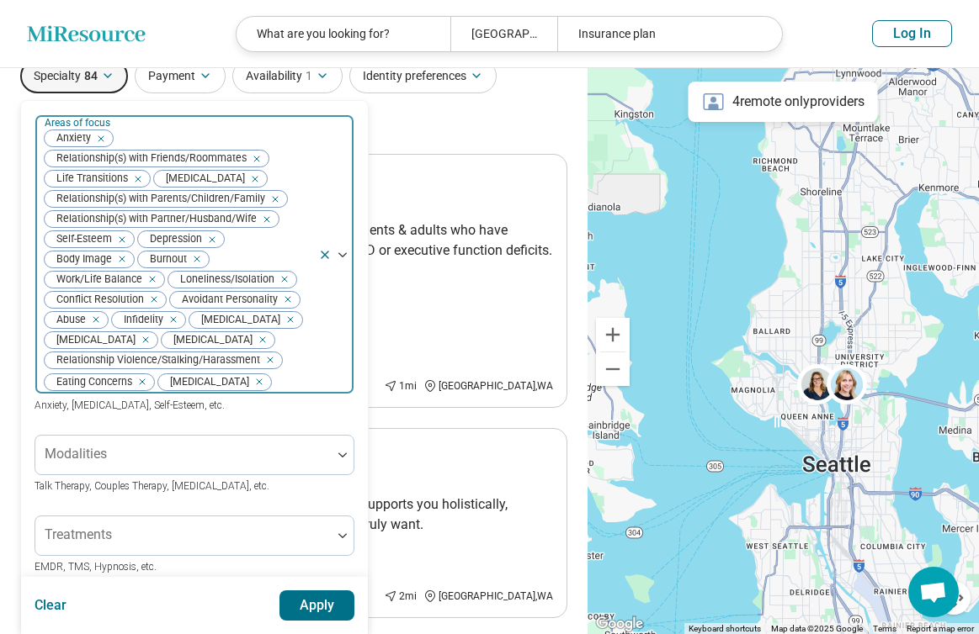
click at [289, 302] on icon "Remove [object Object]" at bounding box center [284, 300] width 12 height 12
click at [226, 306] on div "Remove [object Object]" at bounding box center [218, 299] width 20 height 20
click at [232, 303] on icon "Remove [object Object]" at bounding box center [227, 300] width 12 height 12
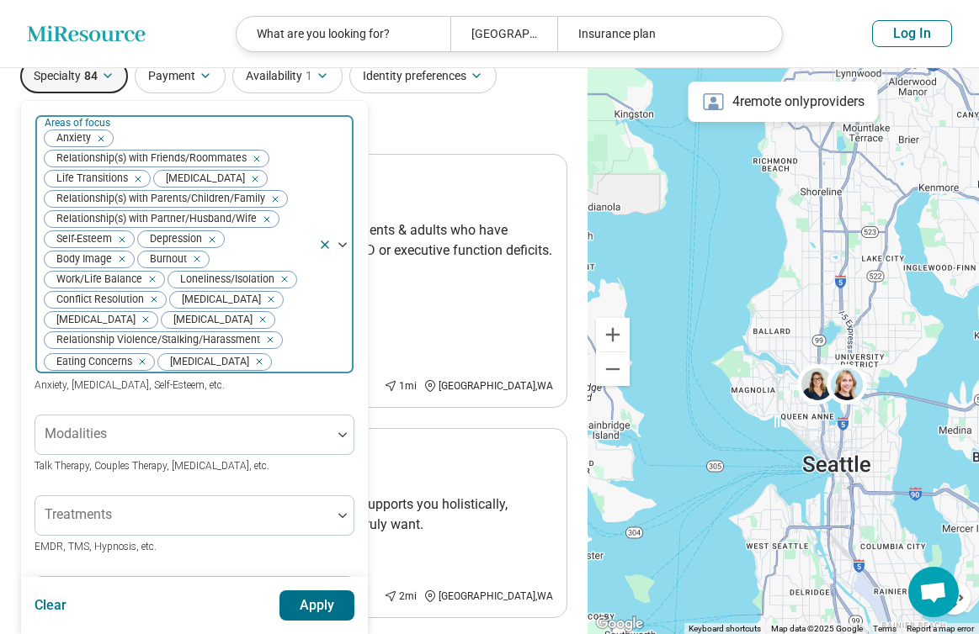
click at [257, 310] on div "Remove [object Object]" at bounding box center [267, 299] width 20 height 20
click at [261, 305] on icon "Remove [object Object]" at bounding box center [267, 300] width 12 height 12
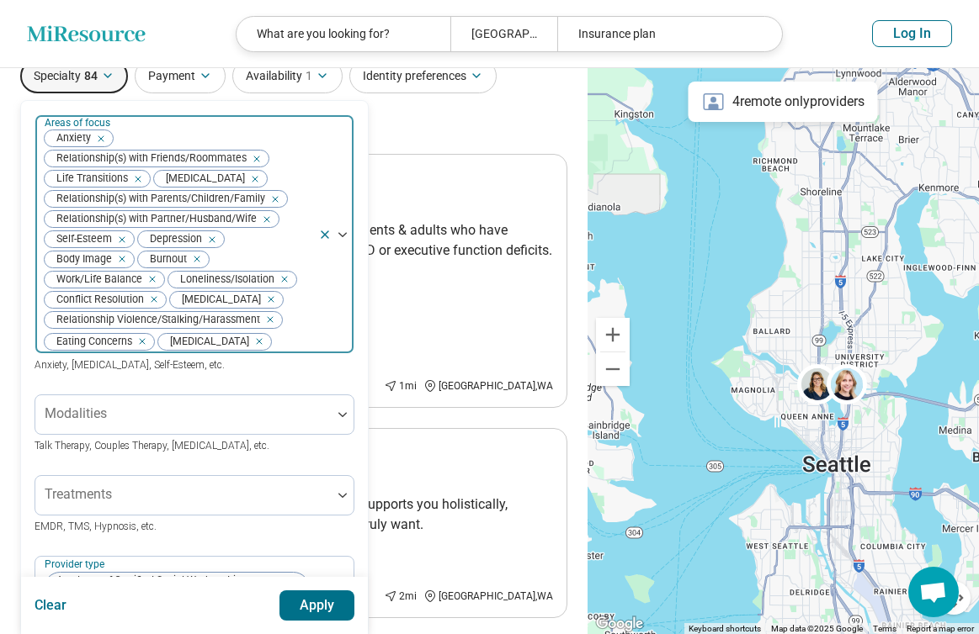
click at [278, 305] on div "Remove [object Object]" at bounding box center [267, 299] width 20 height 20
click at [271, 325] on icon "Remove [object Object]" at bounding box center [266, 320] width 12 height 12
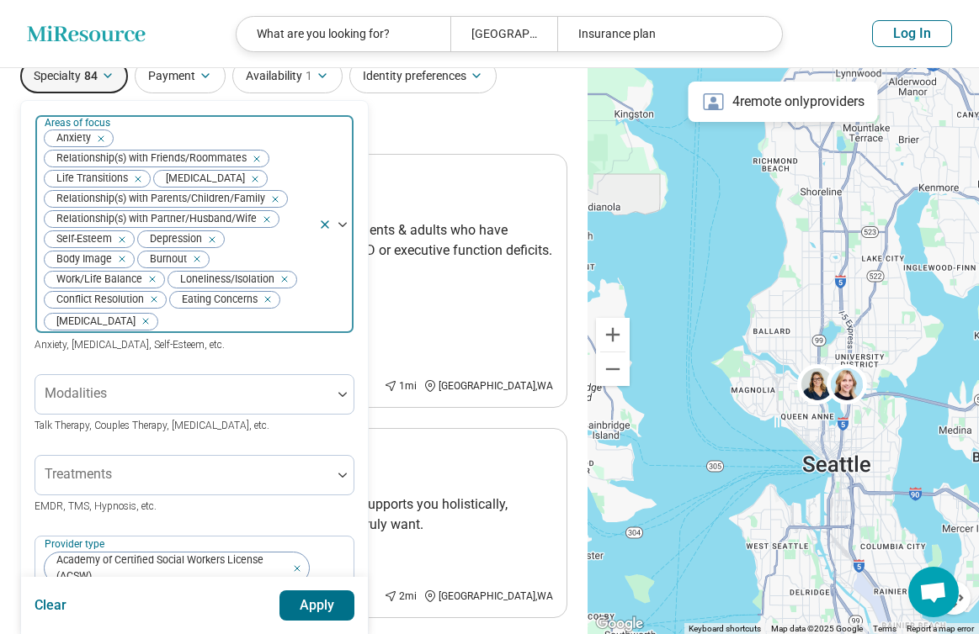
click at [267, 303] on icon "Remove [object Object]" at bounding box center [264, 300] width 6 height 6
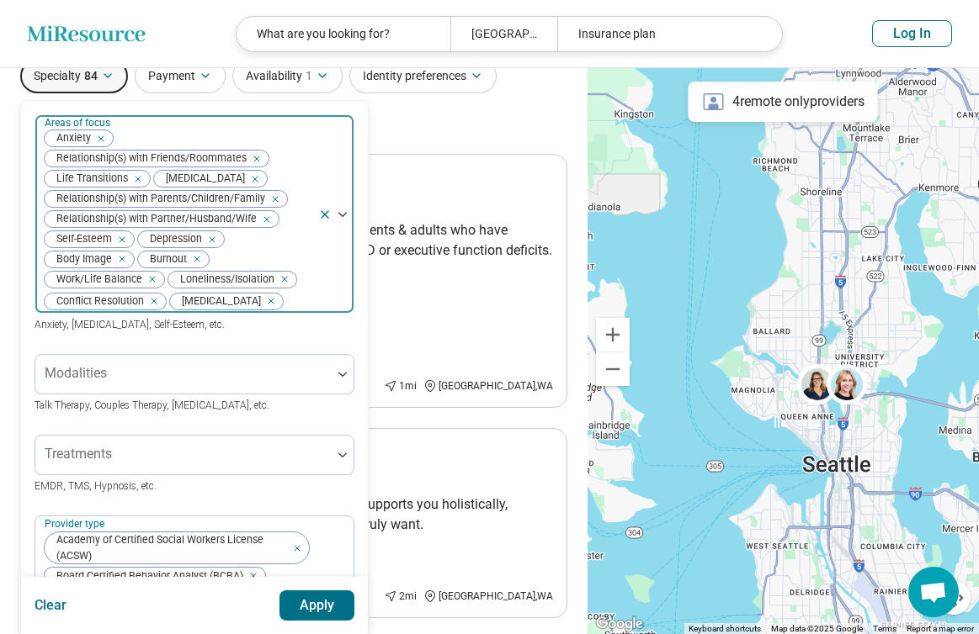
click at [261, 307] on icon "Remove [object Object]" at bounding box center [267, 301] width 12 height 12
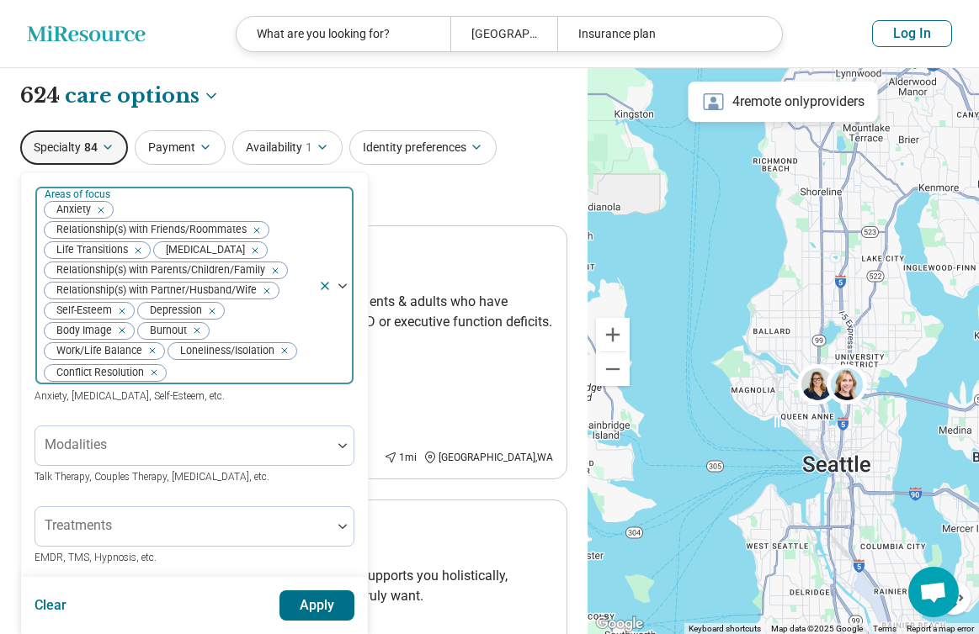
scroll to position [0, 0]
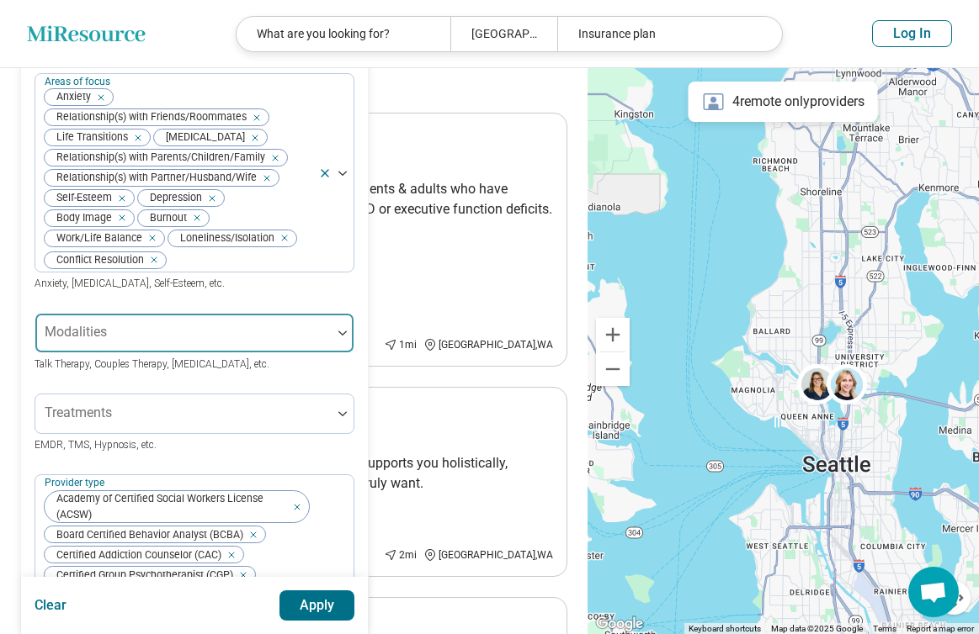
click at [234, 343] on div at bounding box center [183, 340] width 283 height 24
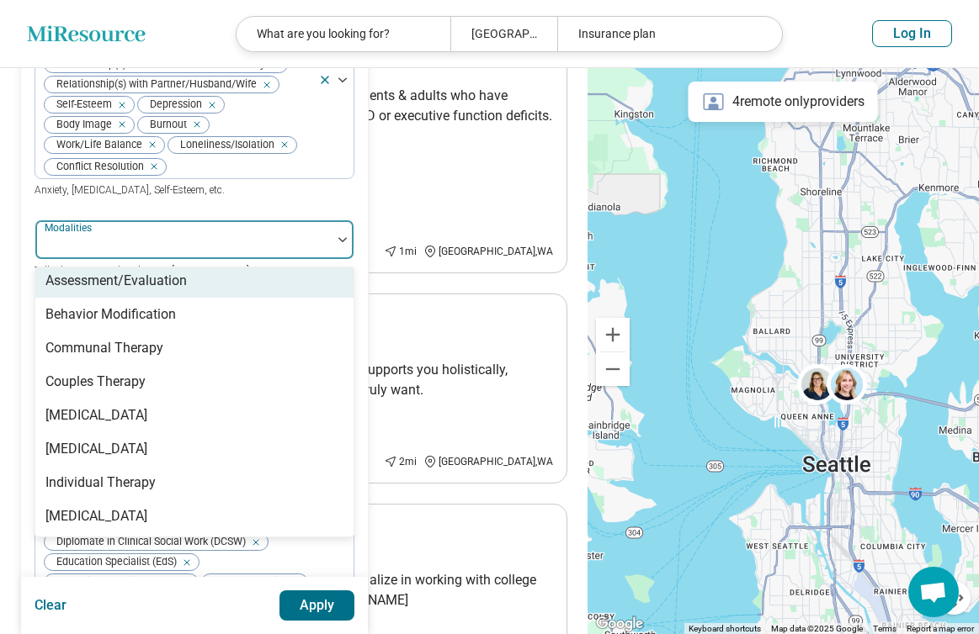
scroll to position [236, 0]
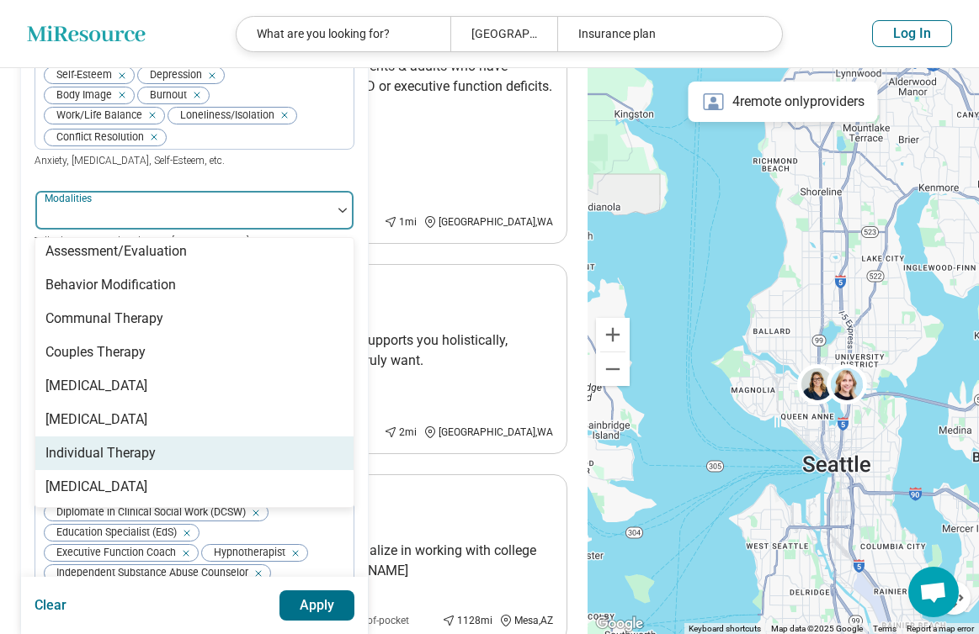
click at [222, 452] on div "Individual Therapy" at bounding box center [194, 454] width 318 height 34
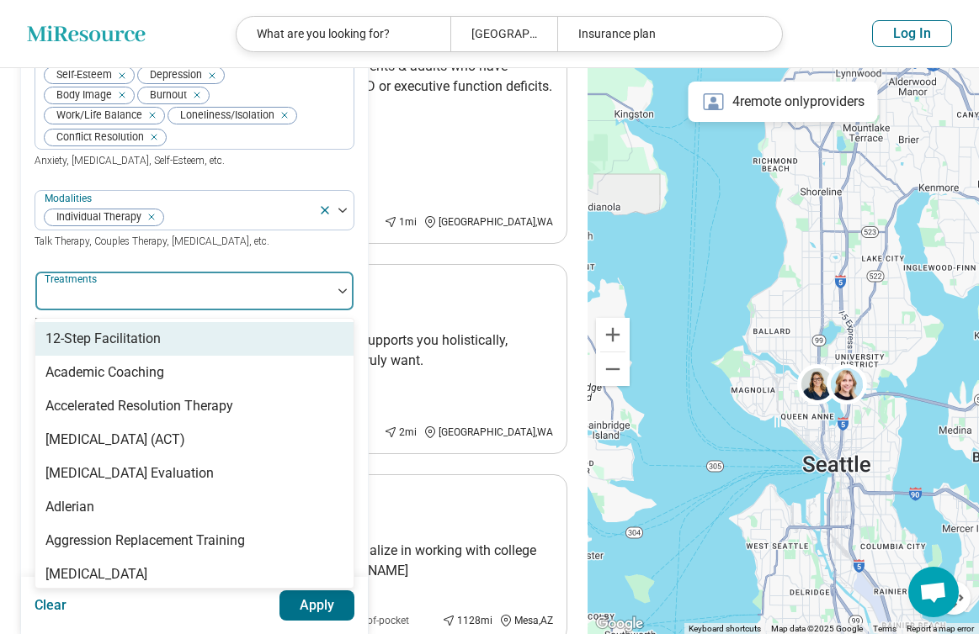
click at [279, 300] on div at bounding box center [183, 298] width 283 height 24
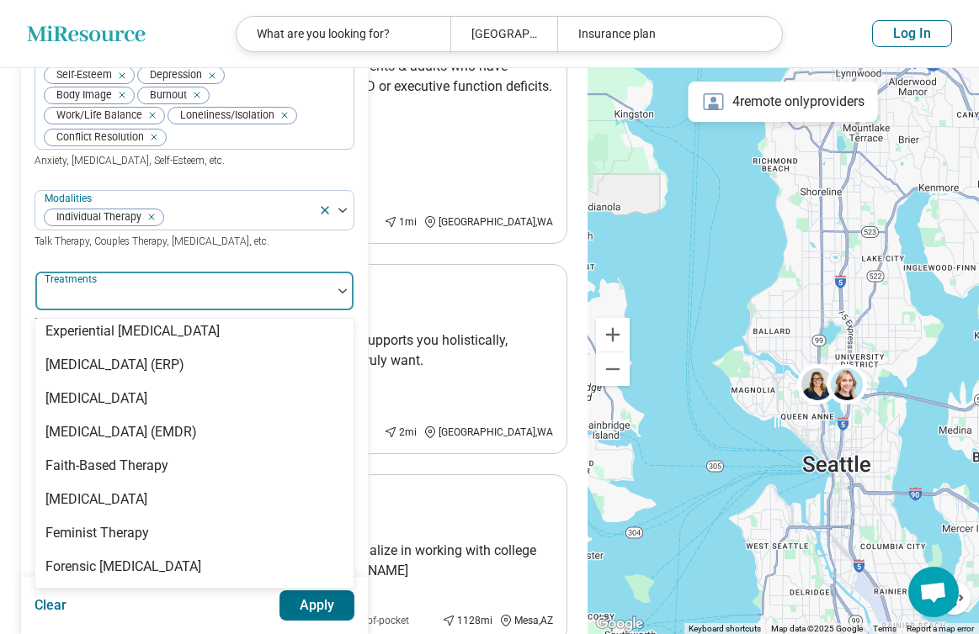
scroll to position [1349, 0]
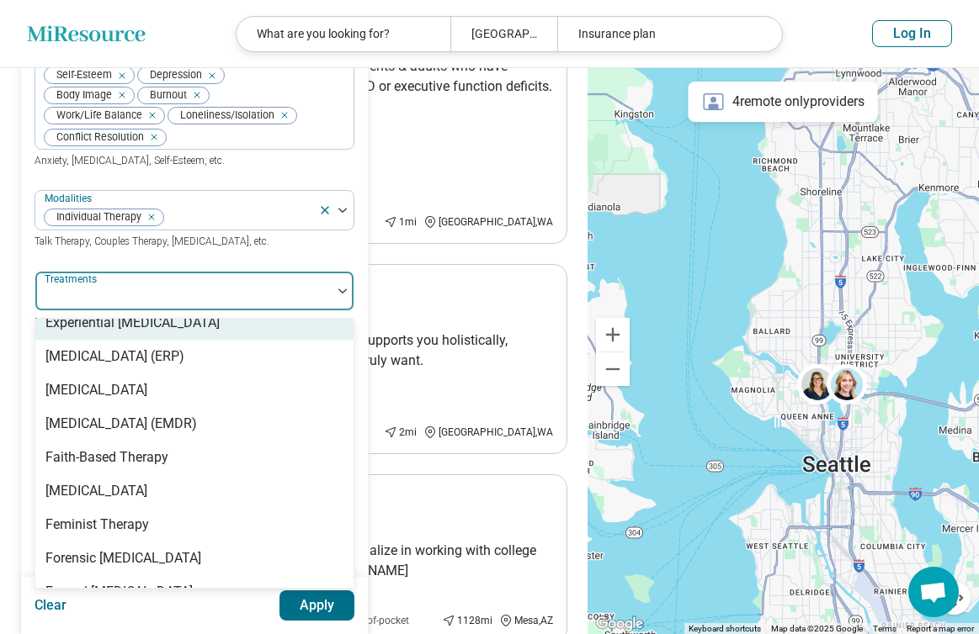
click at [307, 311] on div "Treatments" at bounding box center [194, 291] width 320 height 40
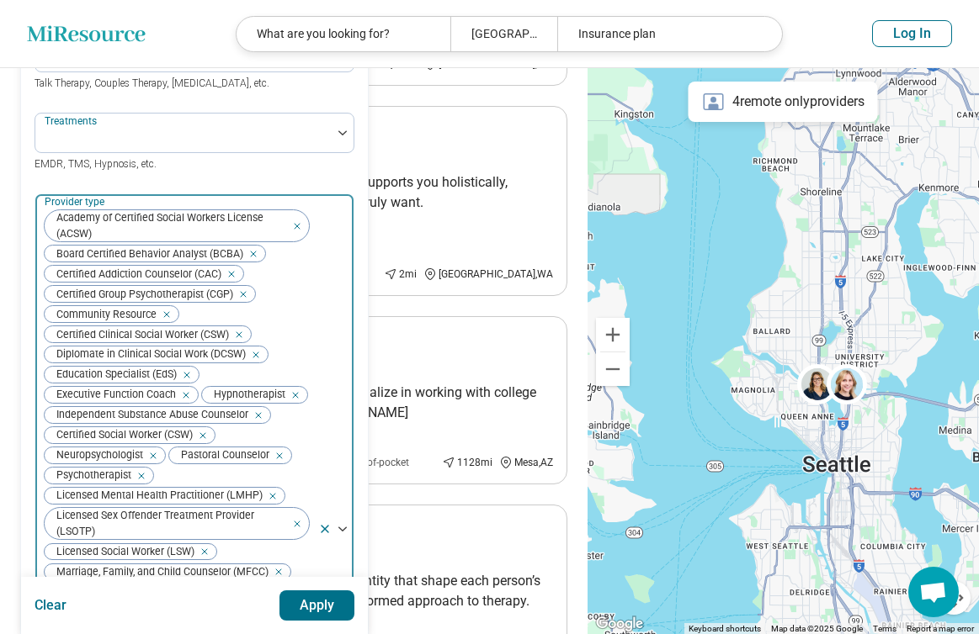
scroll to position [393, 0]
click at [257, 261] on div "Remove [object Object]" at bounding box center [250, 255] width 20 height 20
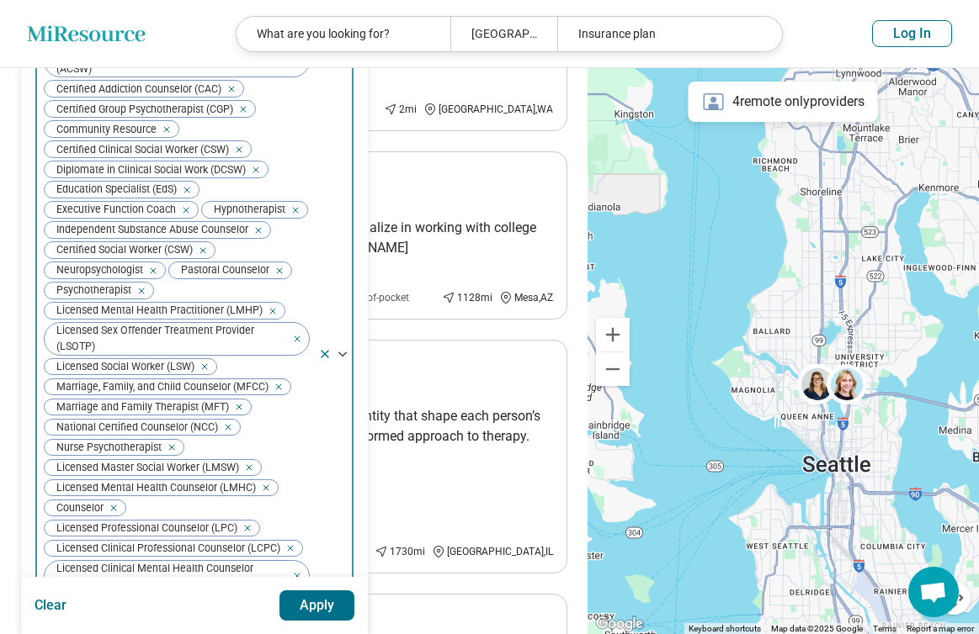
scroll to position [205, 0]
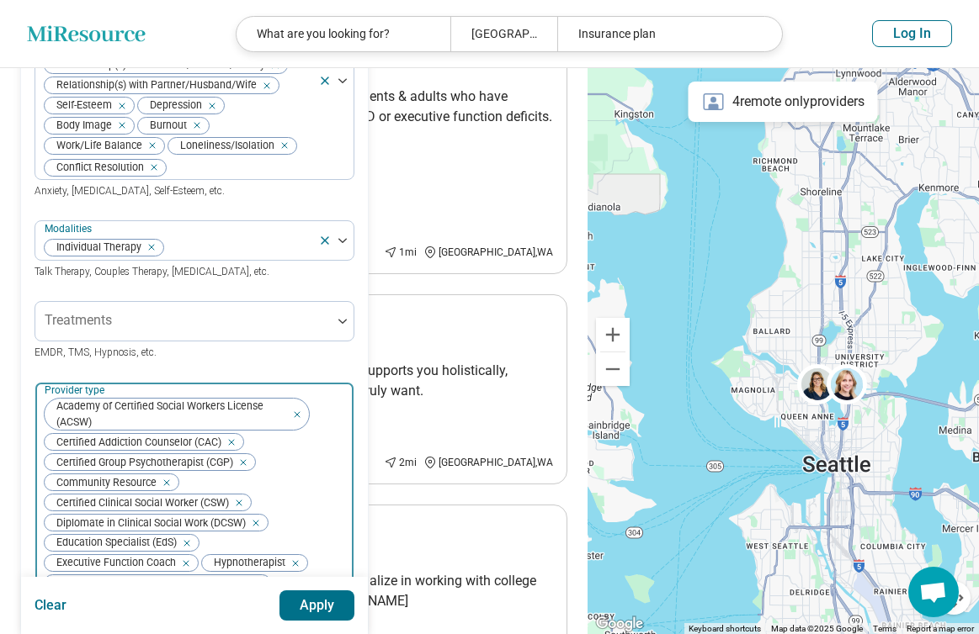
click at [231, 448] on icon "Remove [object Object]" at bounding box center [227, 443] width 12 height 12
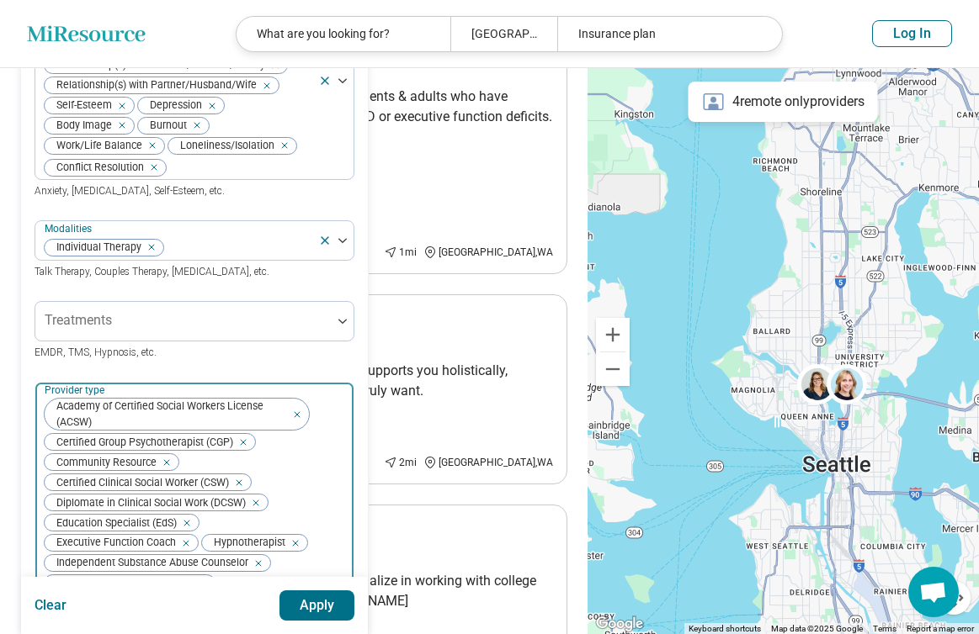
scroll to position [212, 0]
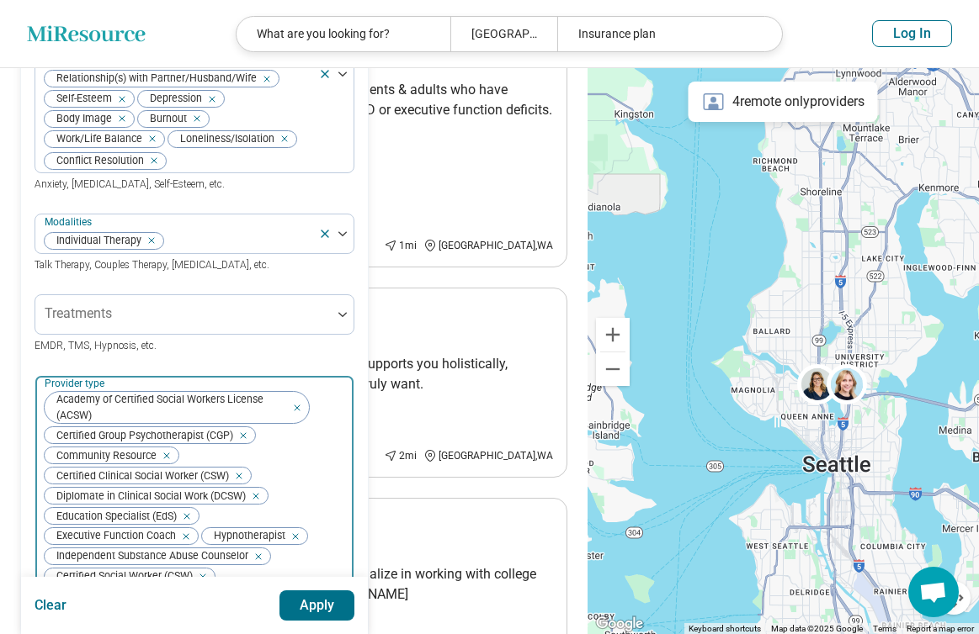
click at [242, 438] on icon "Remove [object Object]" at bounding box center [239, 435] width 6 height 6
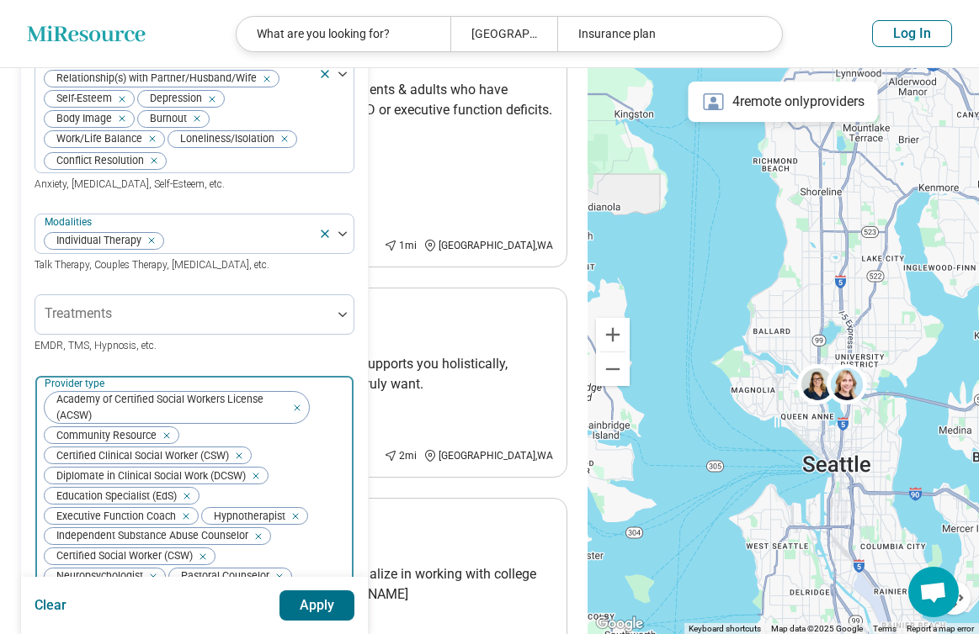
click at [166, 439] on icon "Remove [object Object]" at bounding box center [162, 436] width 12 height 12
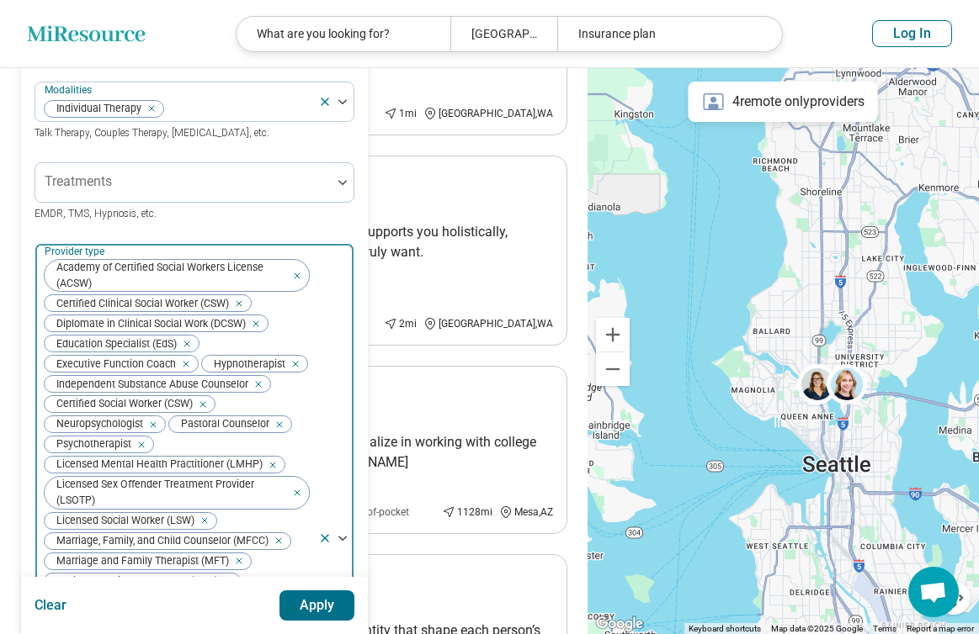
scroll to position [347, 0]
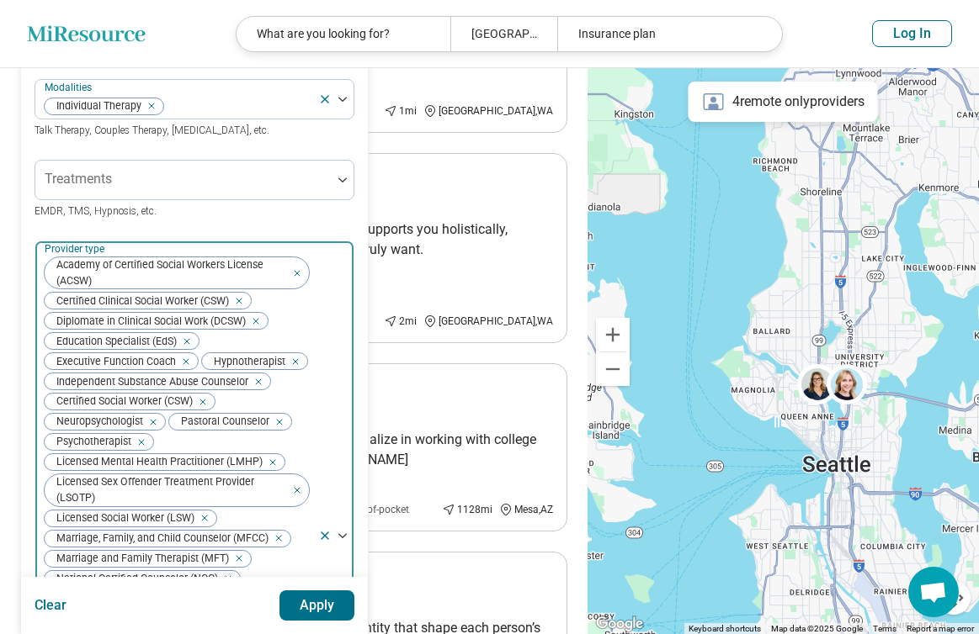
click at [192, 348] on div "Remove [object Object]" at bounding box center [183, 342] width 20 height 20
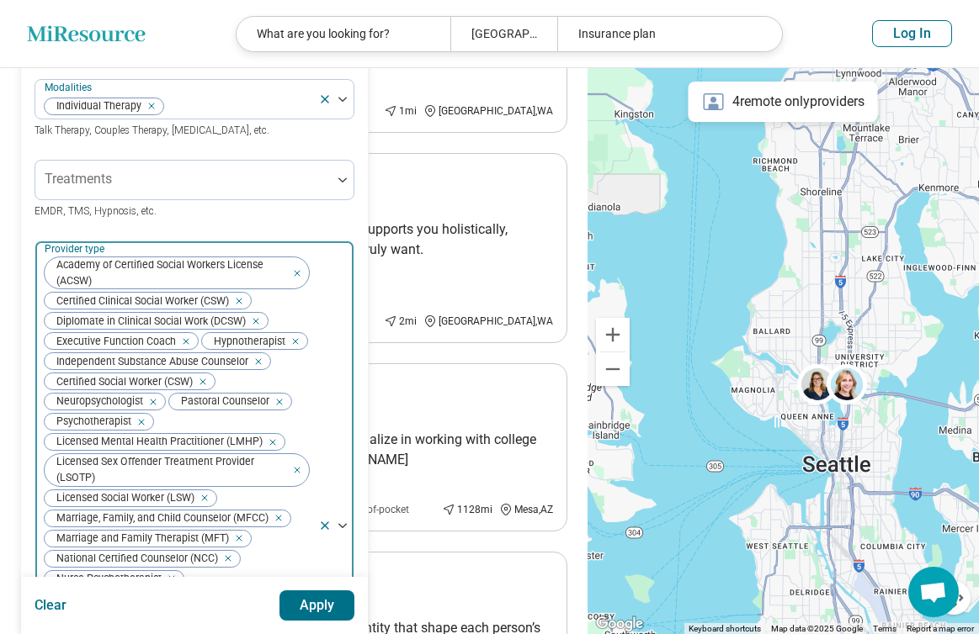
click at [184, 347] on icon "Remove [object Object]" at bounding box center [182, 342] width 12 height 12
click at [135, 344] on icon "Remove [object Object]" at bounding box center [134, 341] width 6 height 6
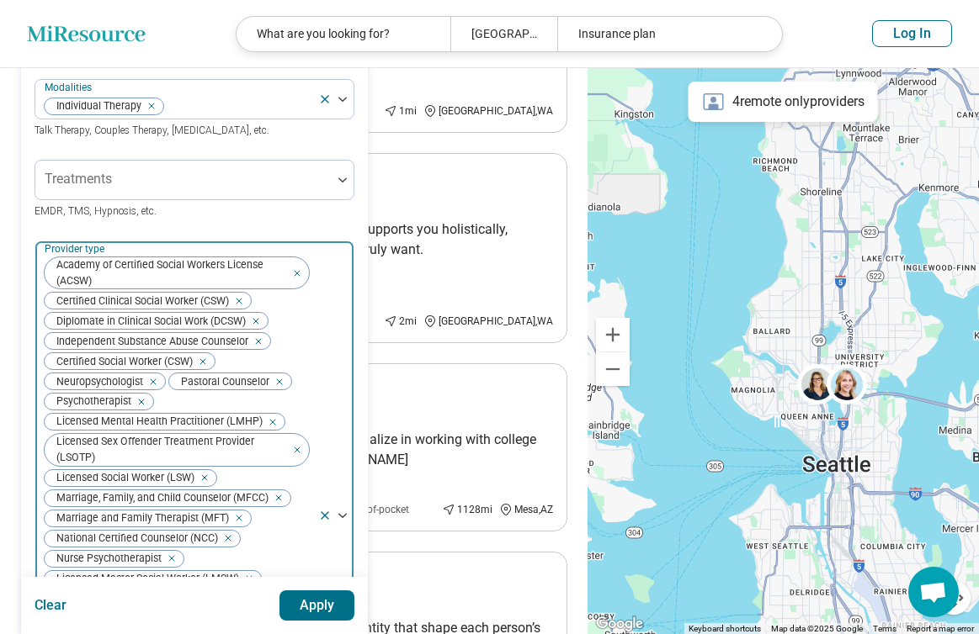
click at [258, 347] on icon "Remove [object Object]" at bounding box center [254, 342] width 12 height 12
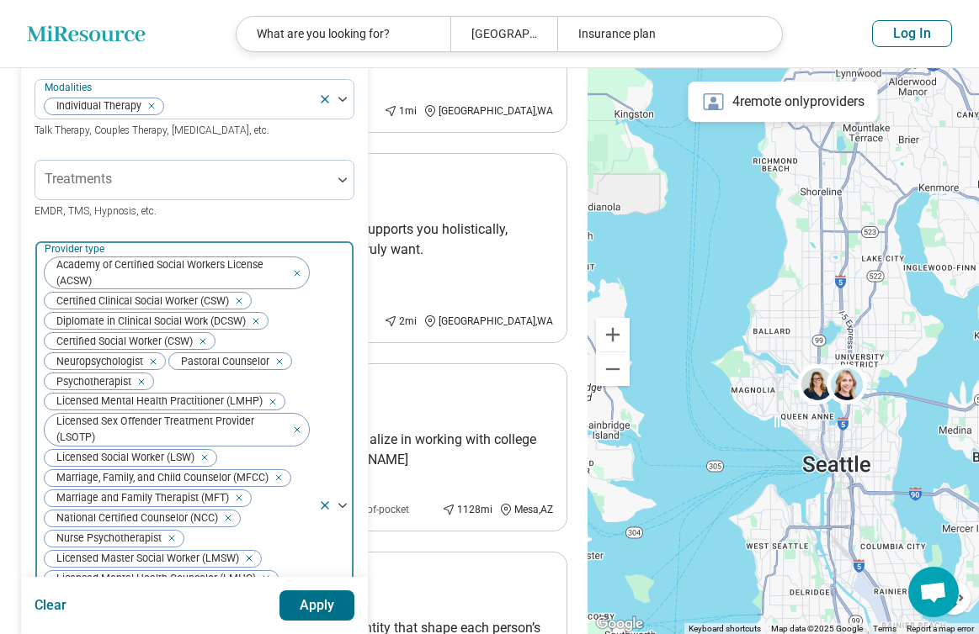
click at [151, 364] on icon "Remove [object Object]" at bounding box center [149, 361] width 6 height 6
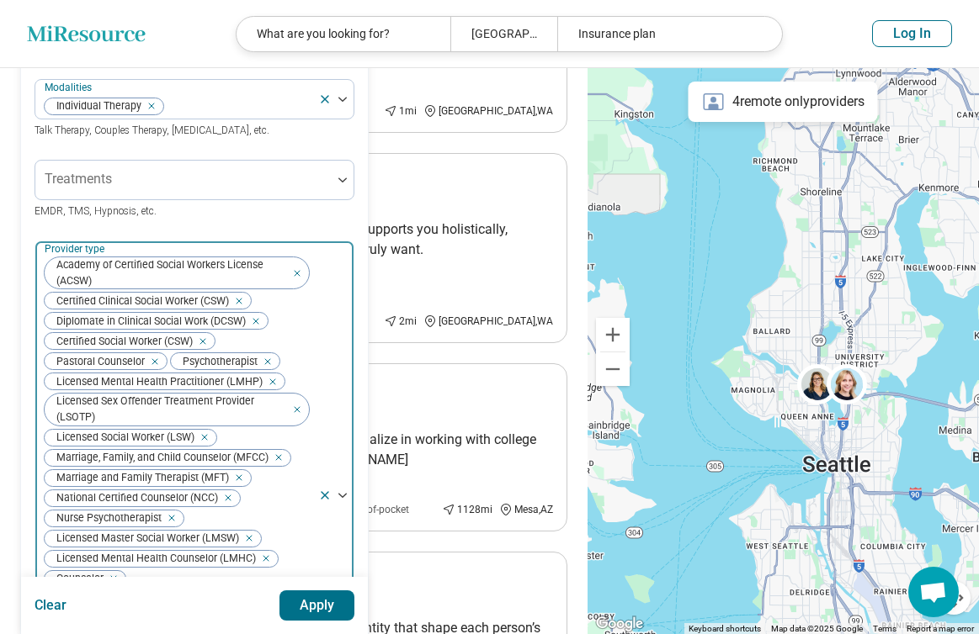
click at [157, 366] on div "Remove [object Object]" at bounding box center [151, 362] width 20 height 20
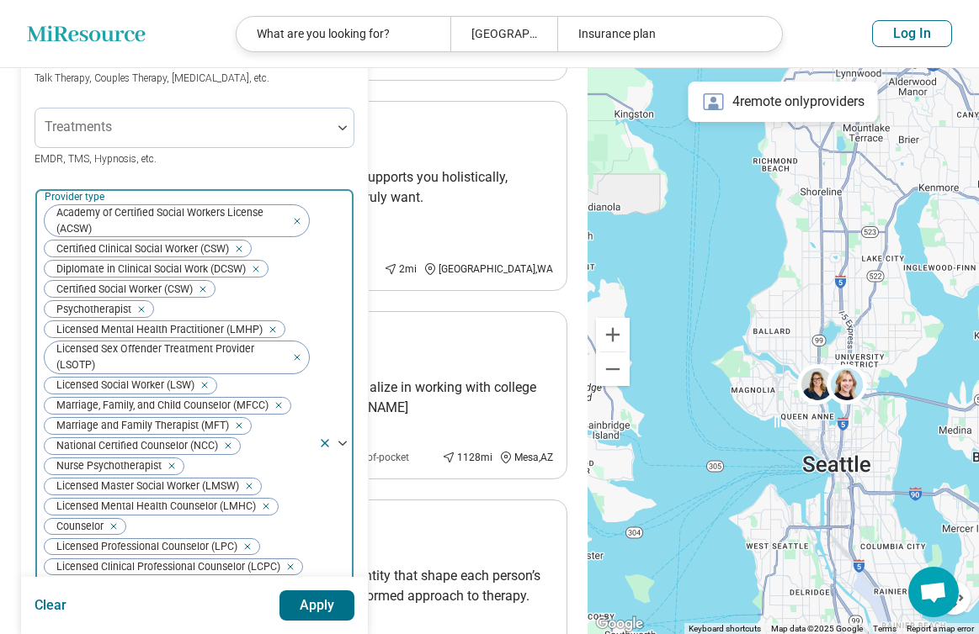
scroll to position [402, 0]
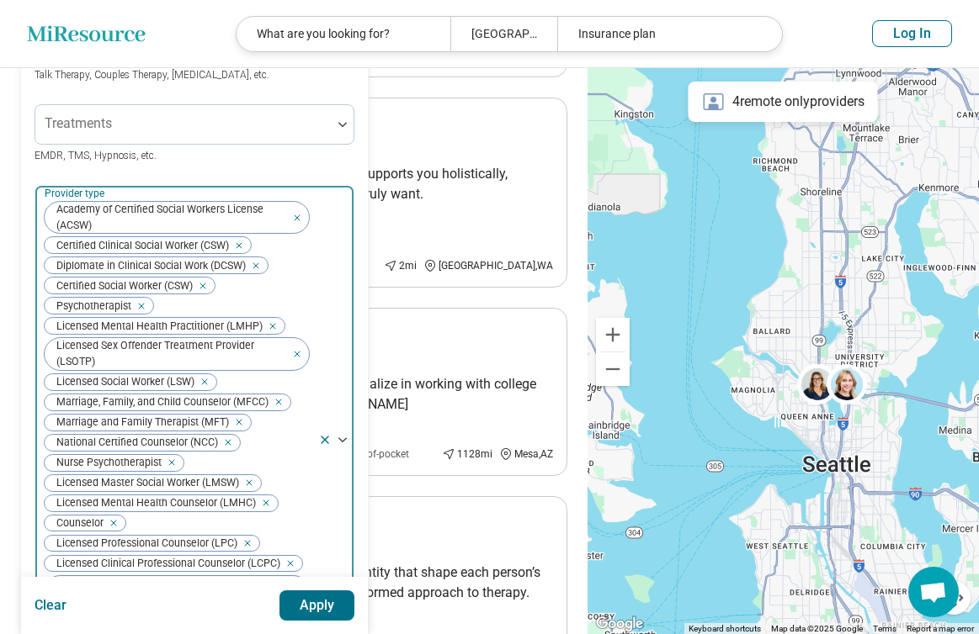
click at [297, 357] on div "Remove [object Object]" at bounding box center [294, 347] width 20 height 20
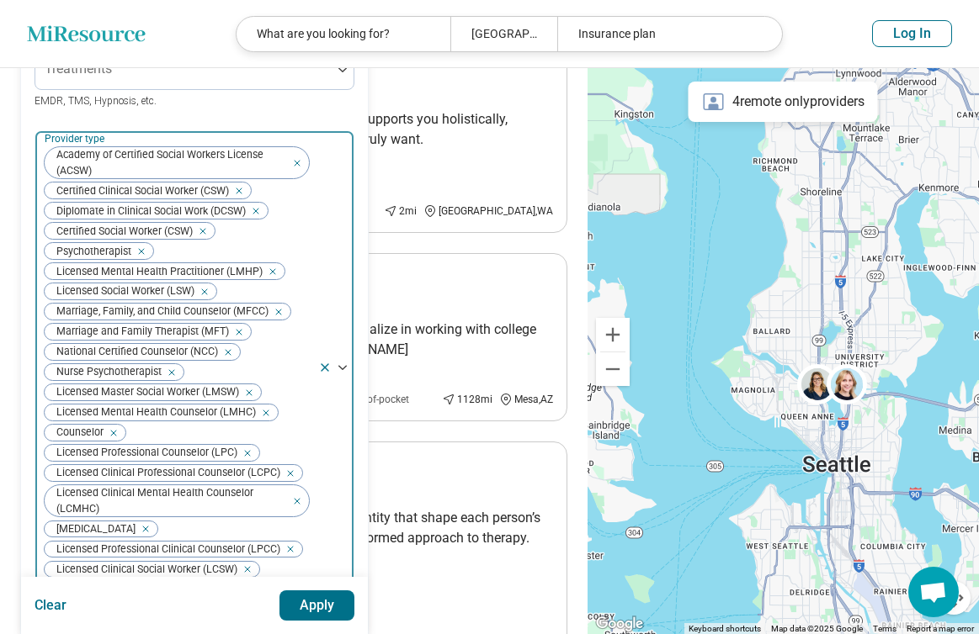
scroll to position [459, 0]
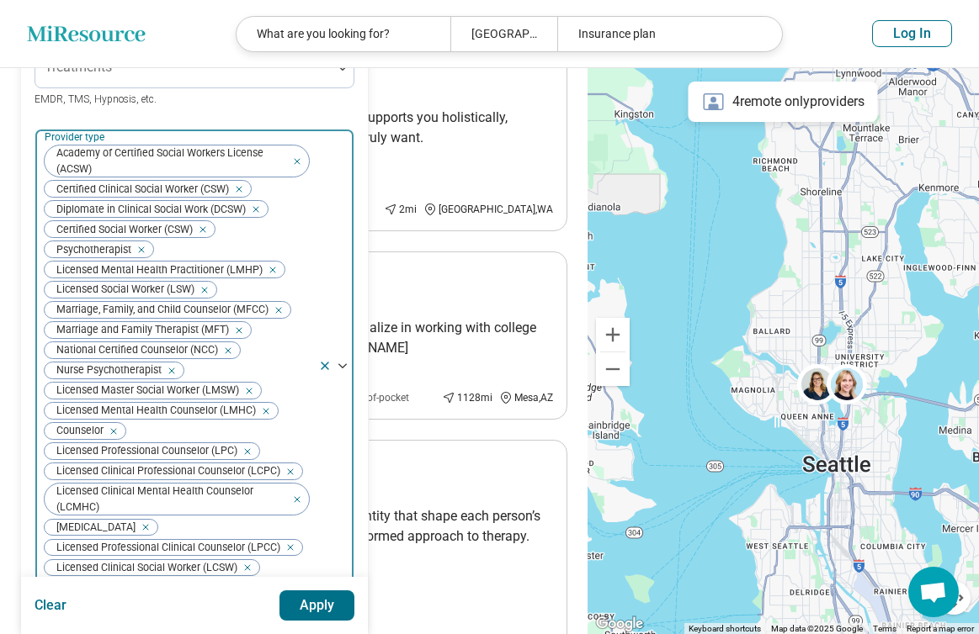
click at [168, 377] on icon "Remove [object Object]" at bounding box center [168, 371] width 12 height 12
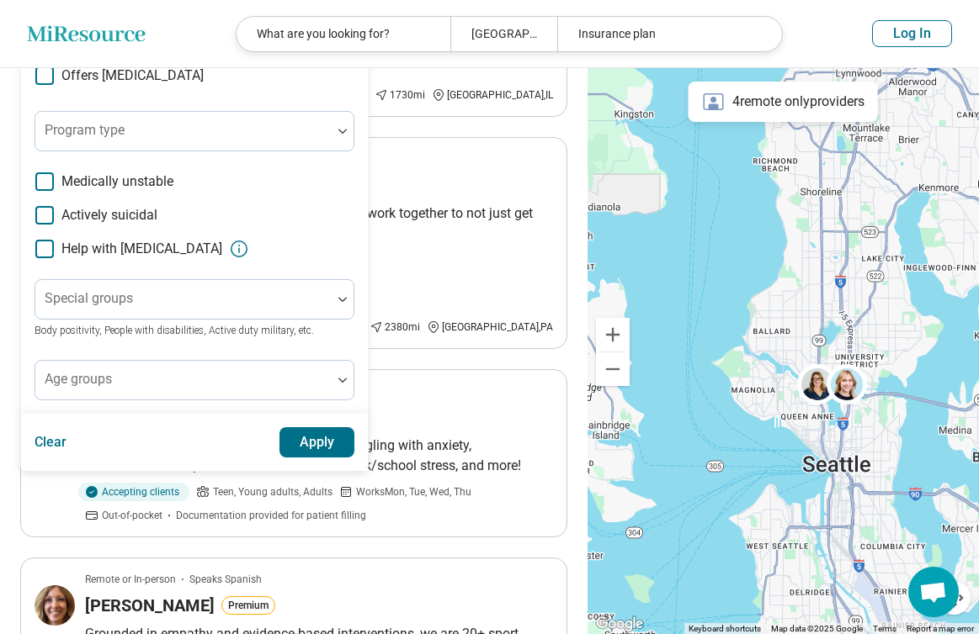
scroll to position [1032, 0]
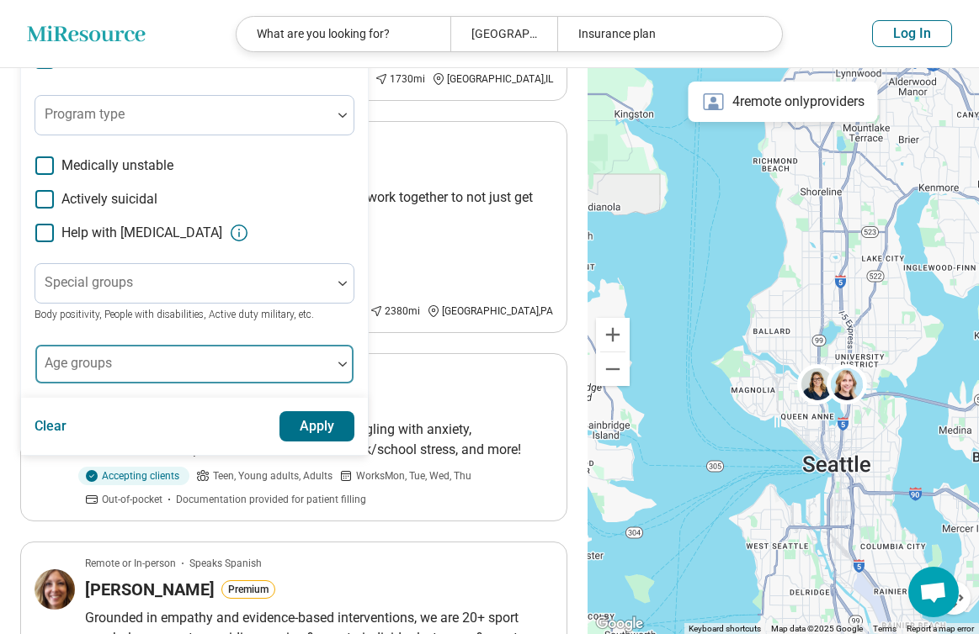
click at [197, 379] on div at bounding box center [183, 371] width 283 height 24
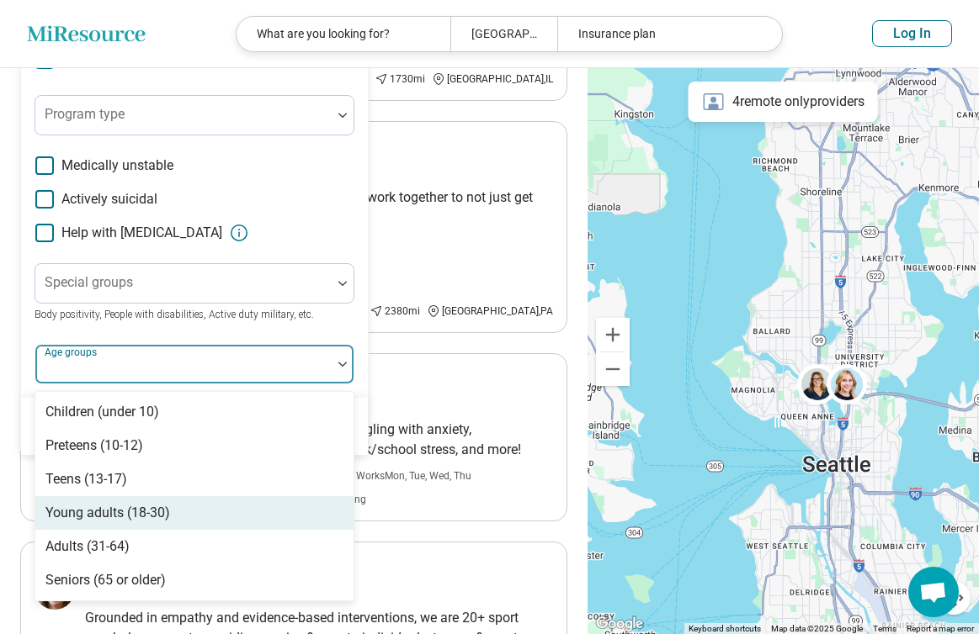
click at [154, 523] on div "Young adults (18-30)" at bounding box center [107, 513] width 125 height 20
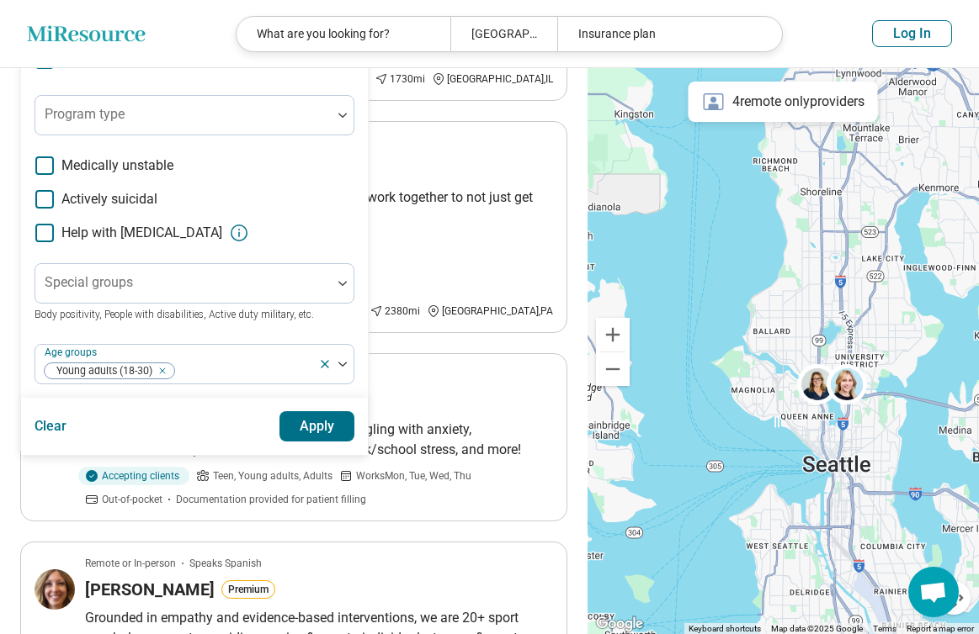
click at [313, 439] on button "Apply" at bounding box center [317, 426] width 76 height 30
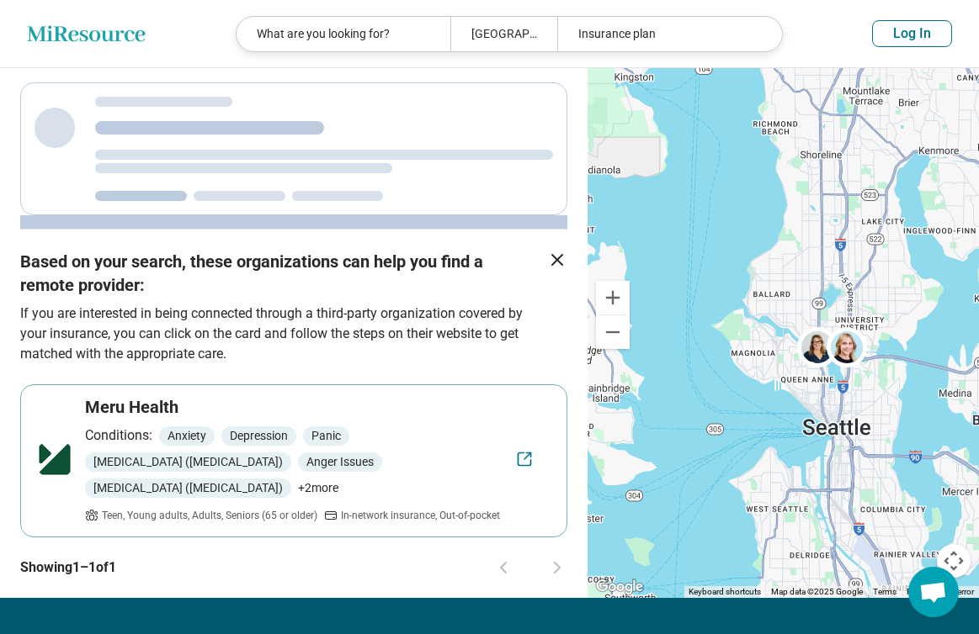
scroll to position [686, 0]
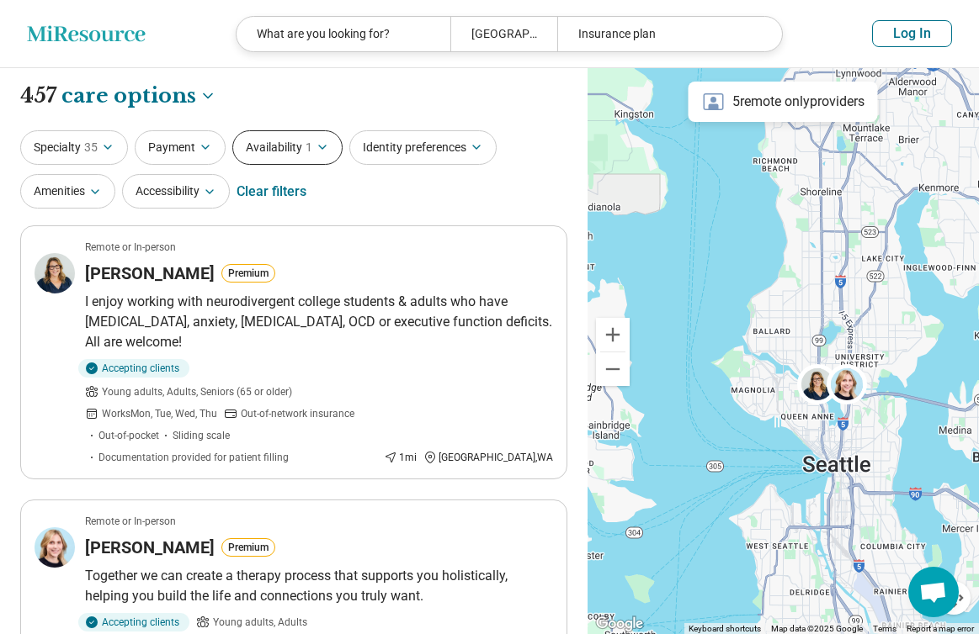
click at [336, 151] on button "Availability 1" at bounding box center [287, 147] width 110 height 34
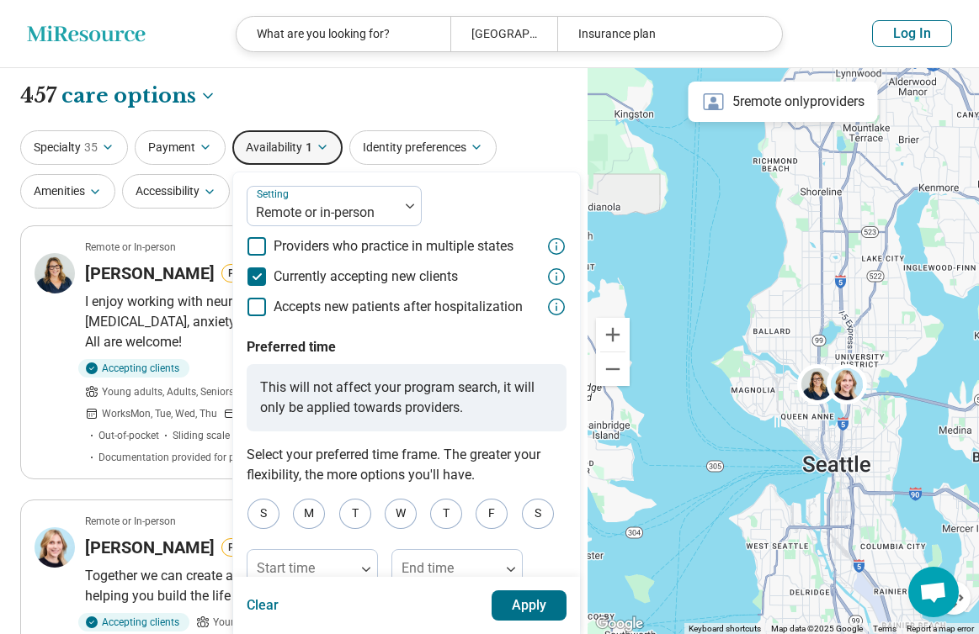
click at [255, 274] on icon at bounding box center [256, 277] width 19 height 19
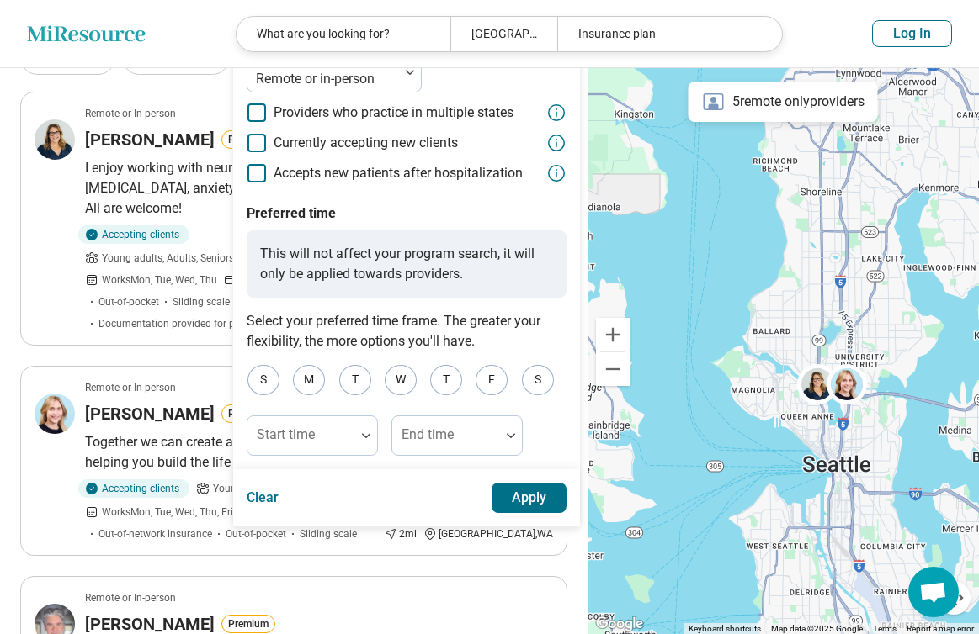
scroll to position [135, 0]
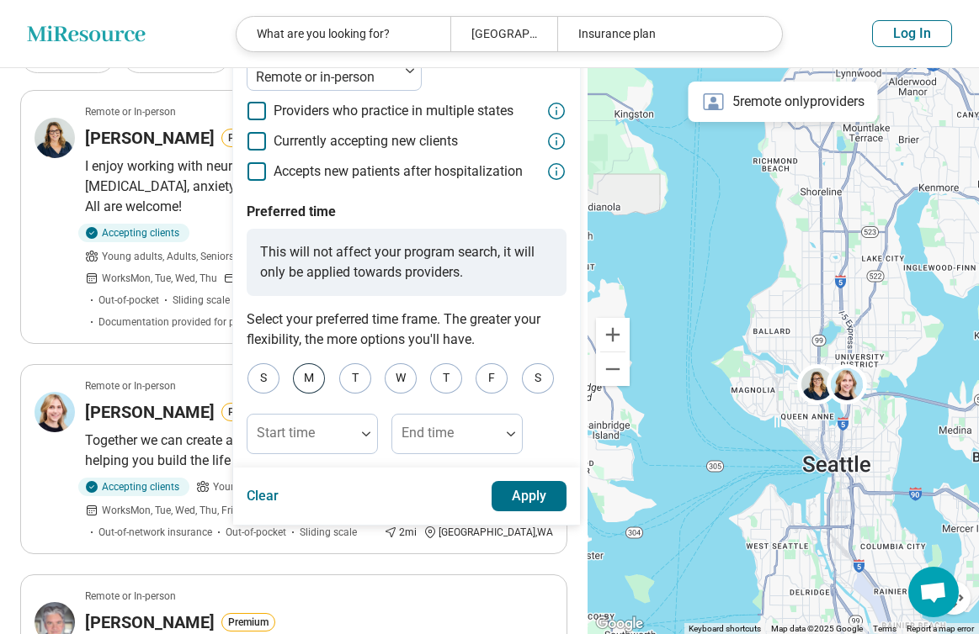
click at [312, 372] on div "M" at bounding box center [309, 378] width 32 height 30
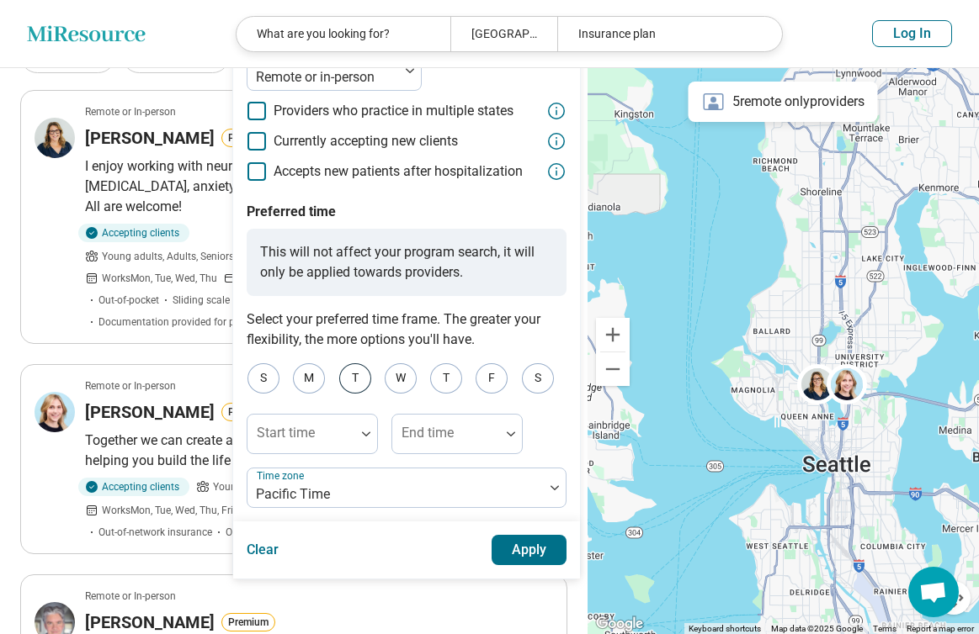
click at [354, 377] on div "T" at bounding box center [355, 378] width 32 height 30
click at [404, 374] on div "W" at bounding box center [401, 378] width 32 height 30
click at [445, 378] on div "T" at bounding box center [446, 378] width 32 height 30
click at [475, 379] on div "F" at bounding box center [491, 378] width 32 height 30
click at [343, 432] on div at bounding box center [301, 441] width 94 height 24
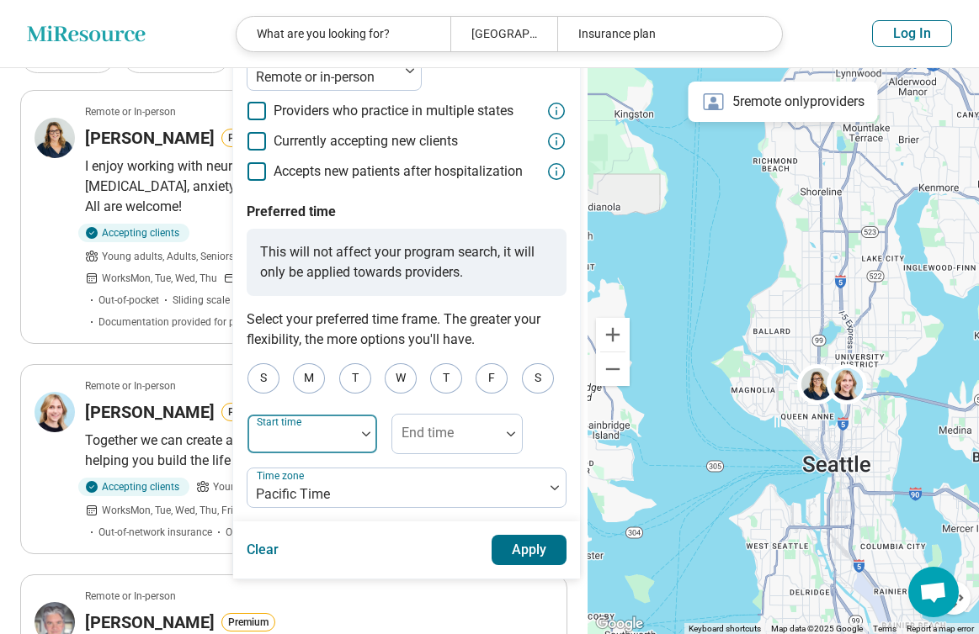
click at [343, 432] on div at bounding box center [301, 441] width 94 height 24
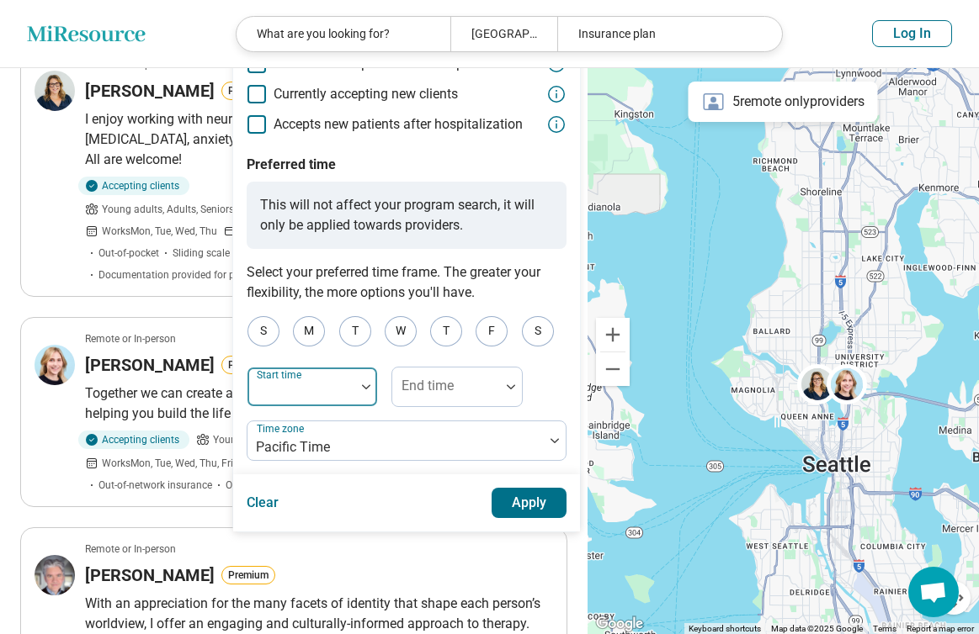
scroll to position [183, 0]
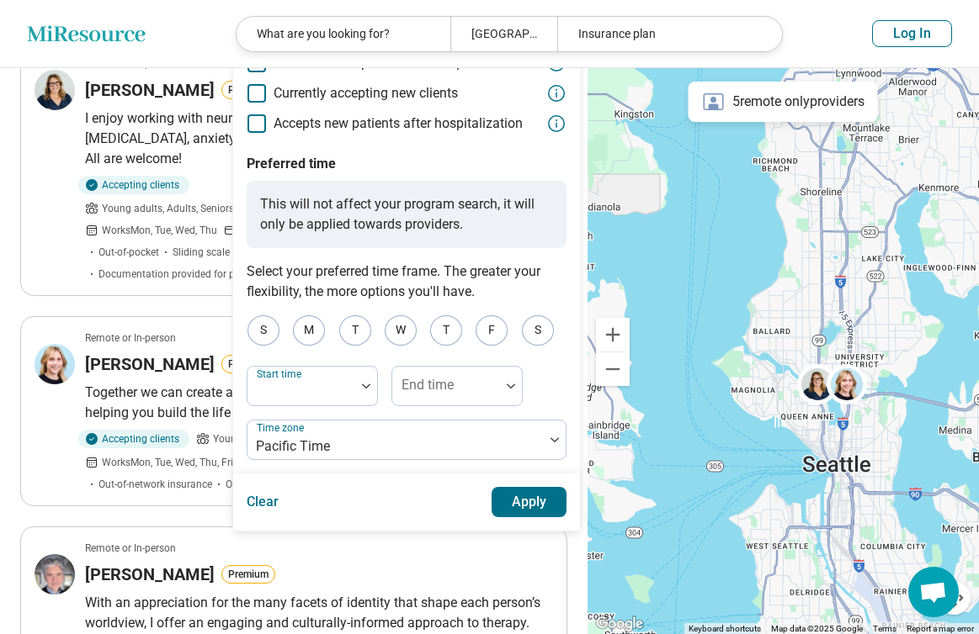
click at [528, 490] on button "Apply" at bounding box center [529, 502] width 76 height 30
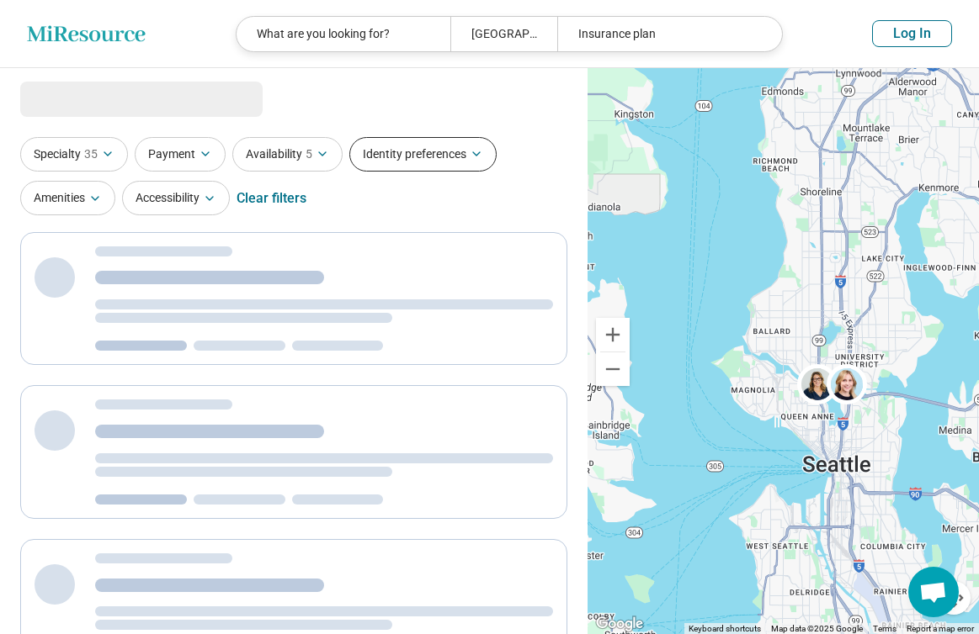
click at [406, 143] on button "Identity preferences" at bounding box center [422, 154] width 147 height 34
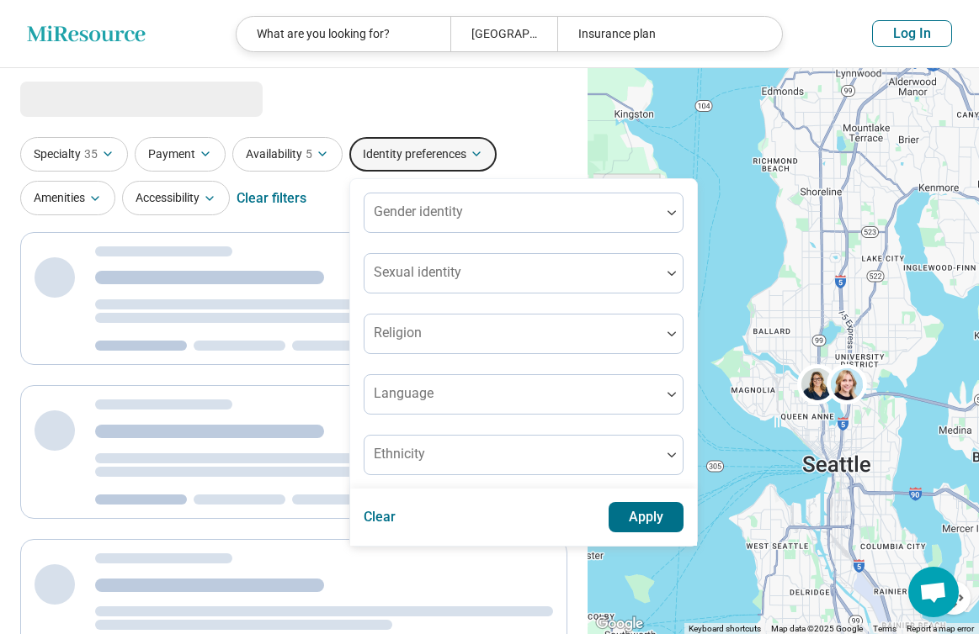
click at [406, 143] on button "Identity preferences" at bounding box center [422, 154] width 147 height 34
click at [221, 191] on button "Accessibility" at bounding box center [176, 198] width 108 height 34
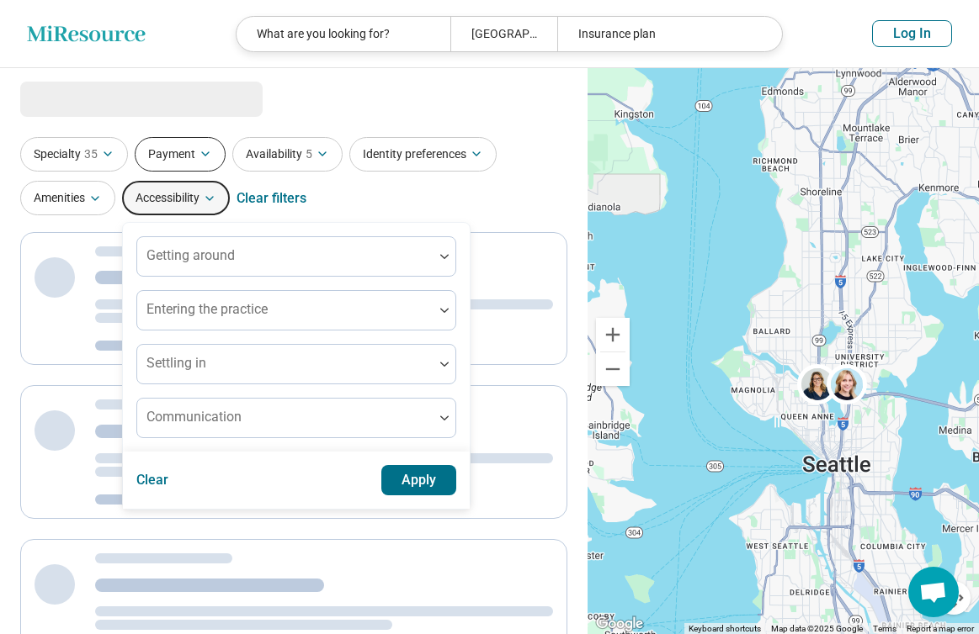
click at [174, 156] on button "Payment" at bounding box center [180, 154] width 91 height 34
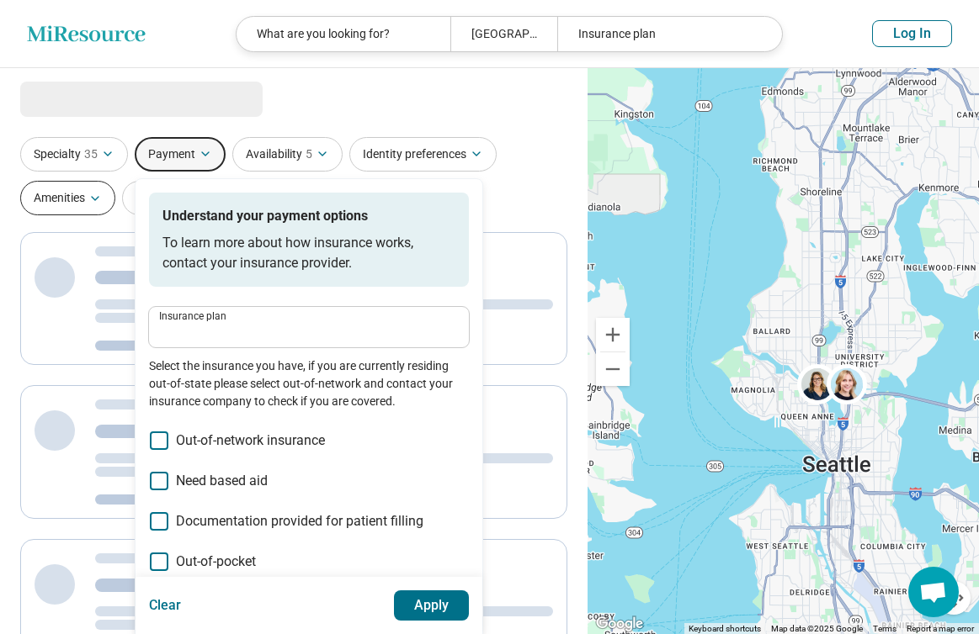
click at [89, 198] on icon "button" at bounding box center [94, 198] width 13 height 13
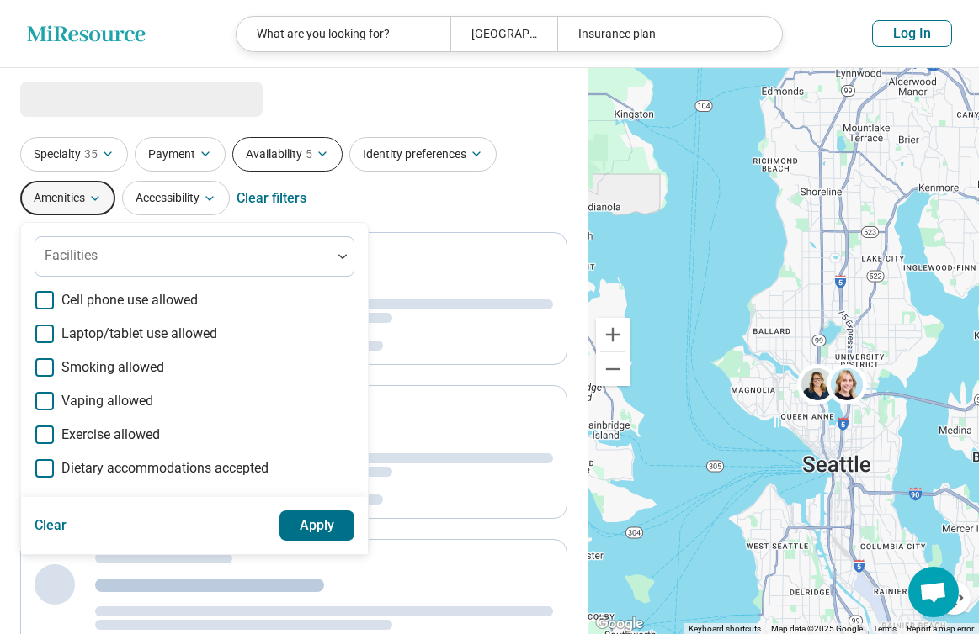
click at [308, 146] on span "5" at bounding box center [308, 155] width 7 height 18
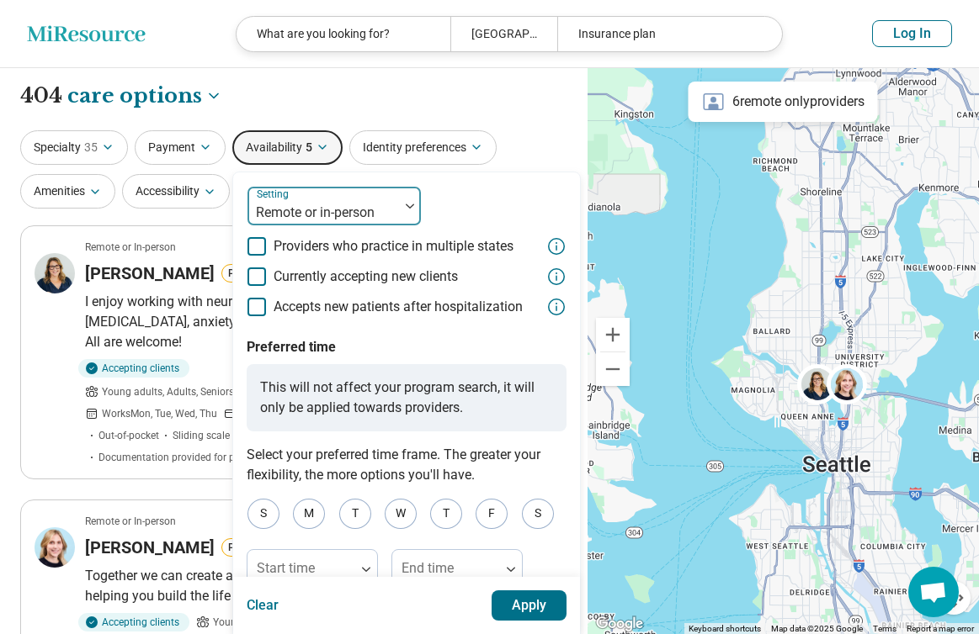
click at [316, 203] on div at bounding box center [323, 213] width 138 height 24
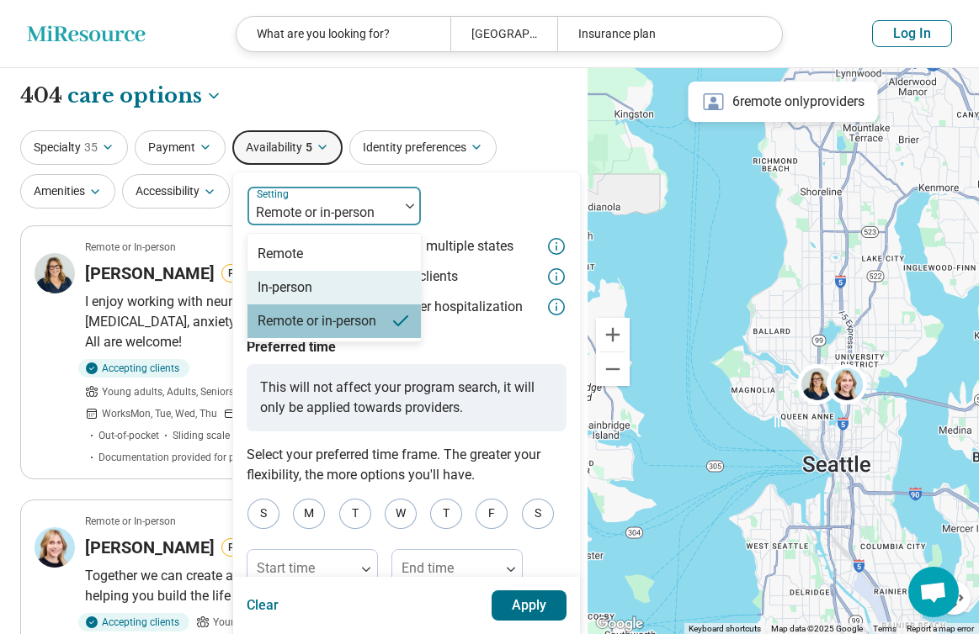
click at [315, 294] on div "In-person" at bounding box center [333, 288] width 173 height 34
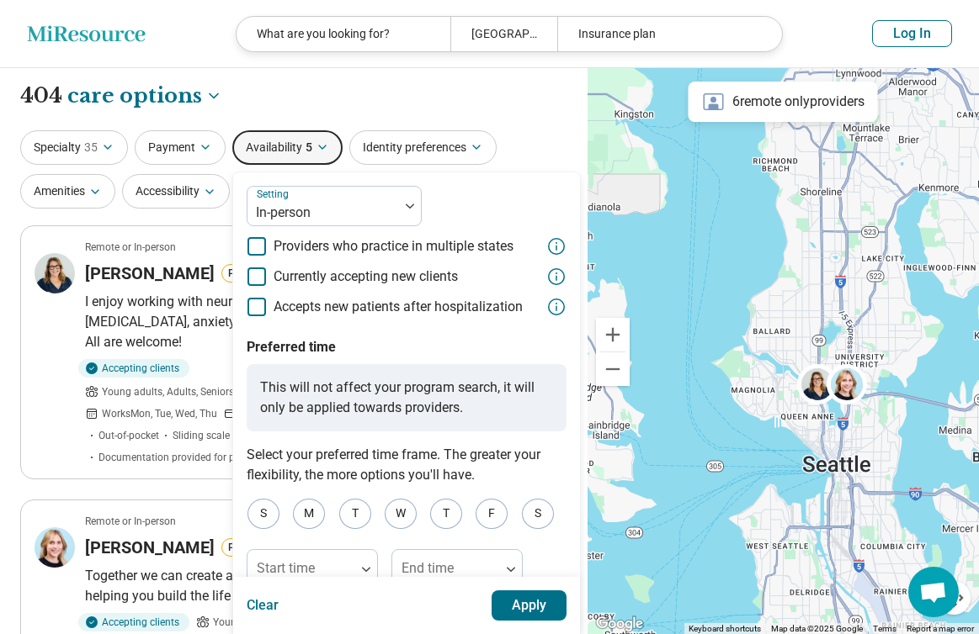
click at [521, 605] on button "Apply" at bounding box center [529, 606] width 76 height 30
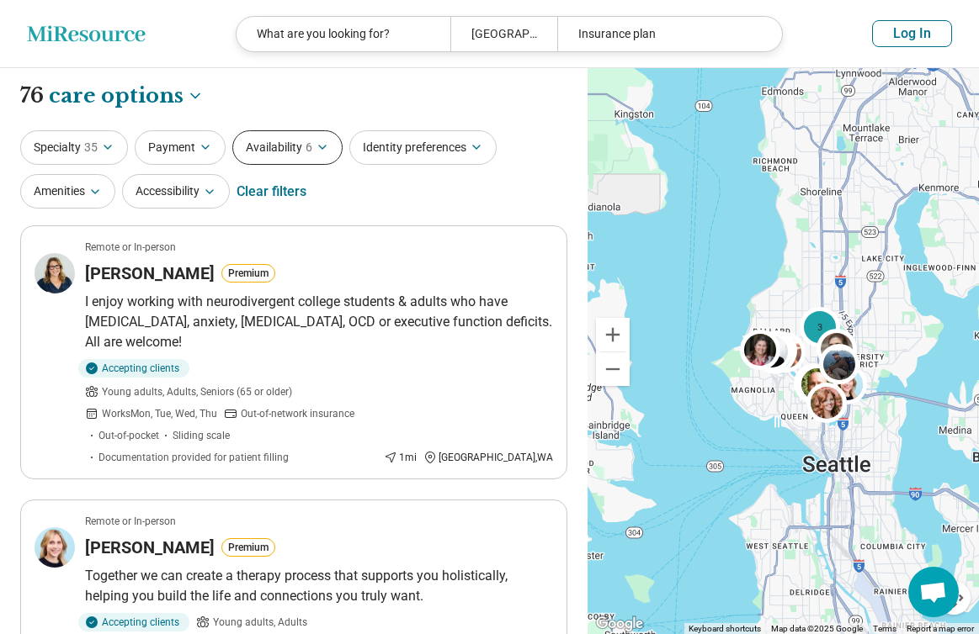
click at [291, 141] on button "Availability 6" at bounding box center [287, 147] width 110 height 34
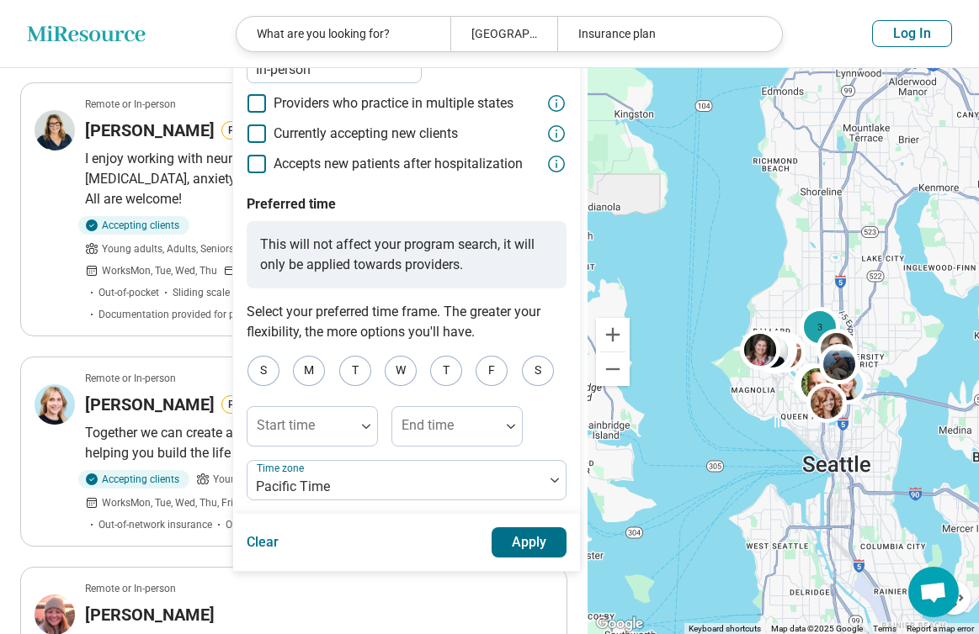
scroll to position [150, 0]
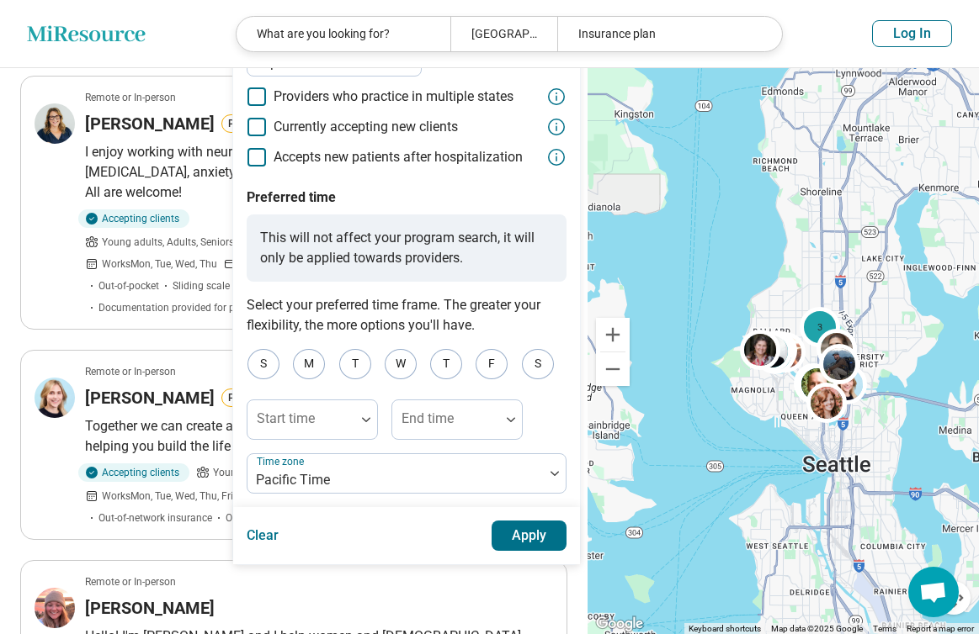
click at [522, 532] on button "Apply" at bounding box center [529, 536] width 76 height 30
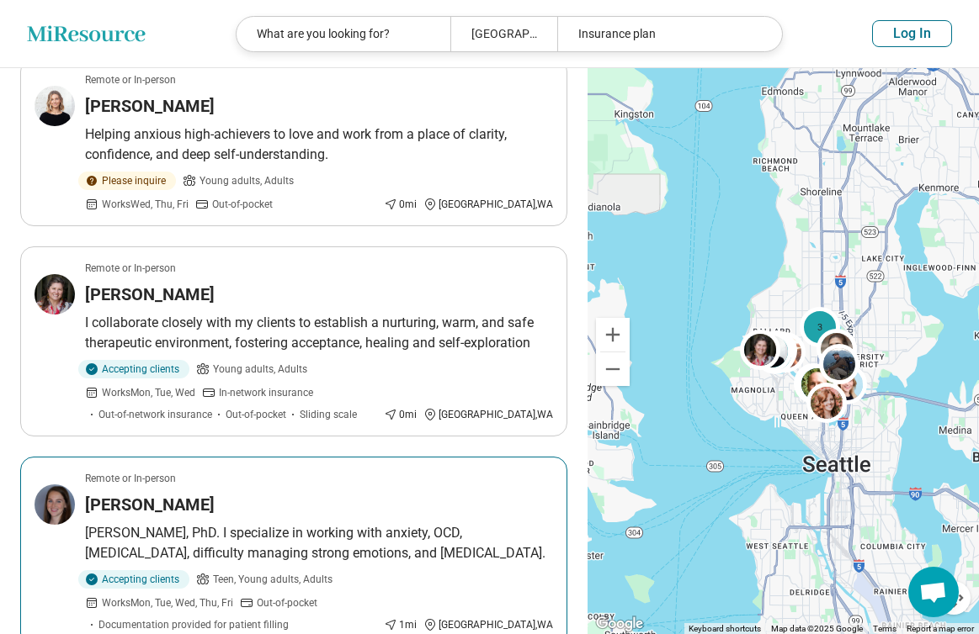
scroll to position [2257, 0]
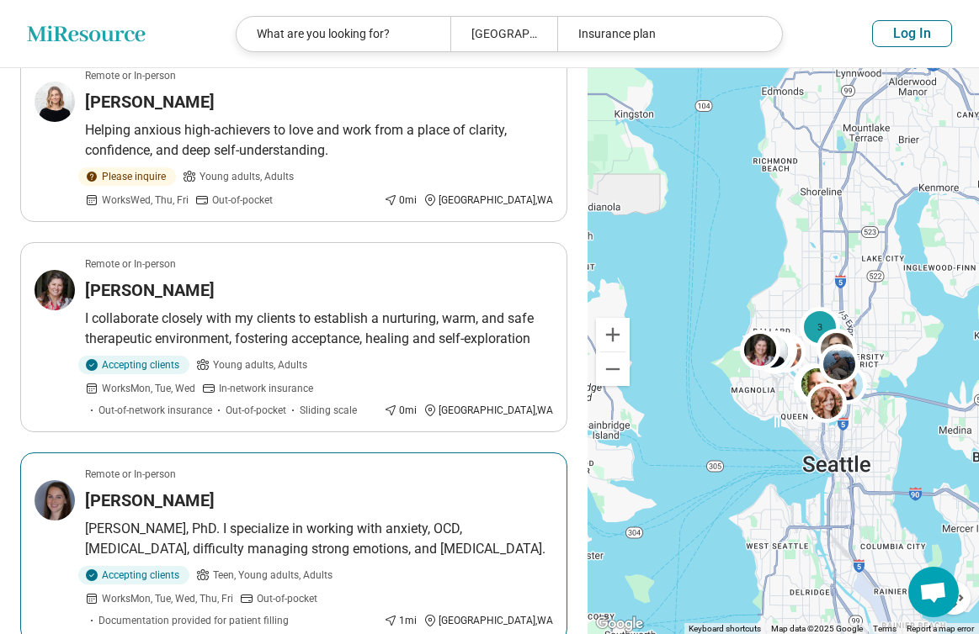
click at [120, 489] on h3 "Stephanie Robinson" at bounding box center [150, 501] width 130 height 24
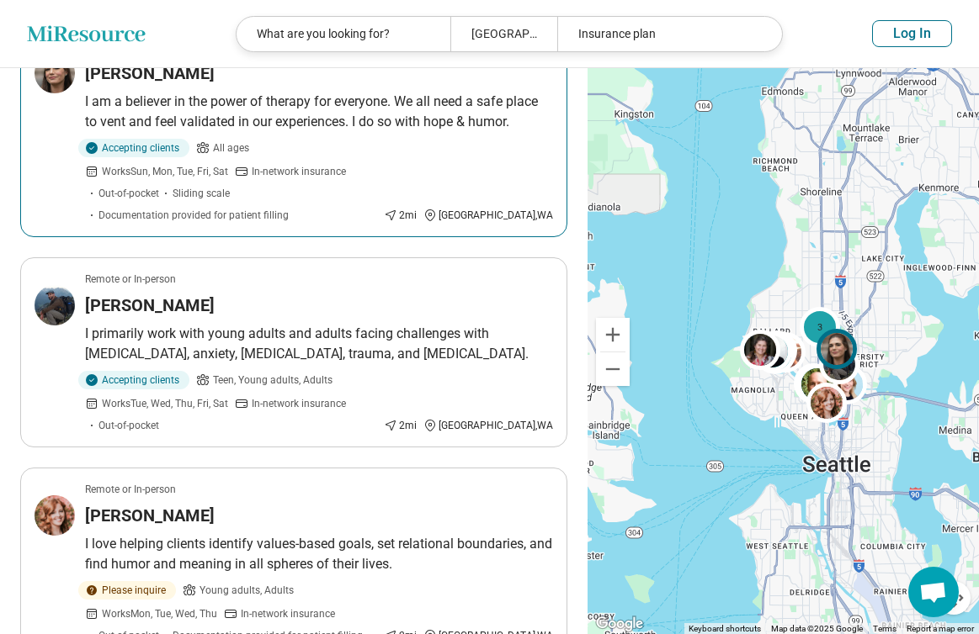
scroll to position [4018, 0]
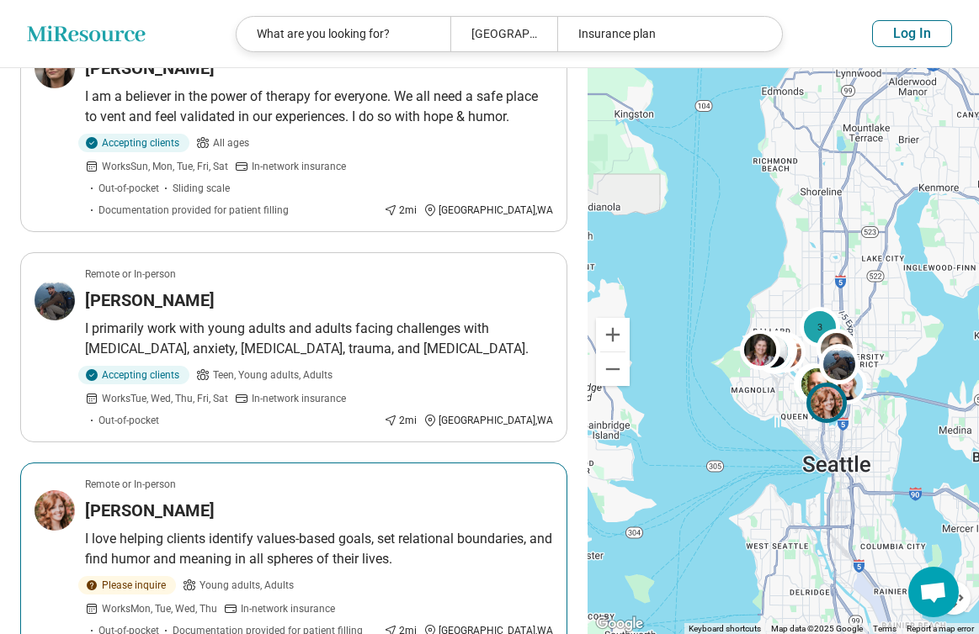
click at [144, 499] on h3 "Natalie Remanier" at bounding box center [150, 511] width 130 height 24
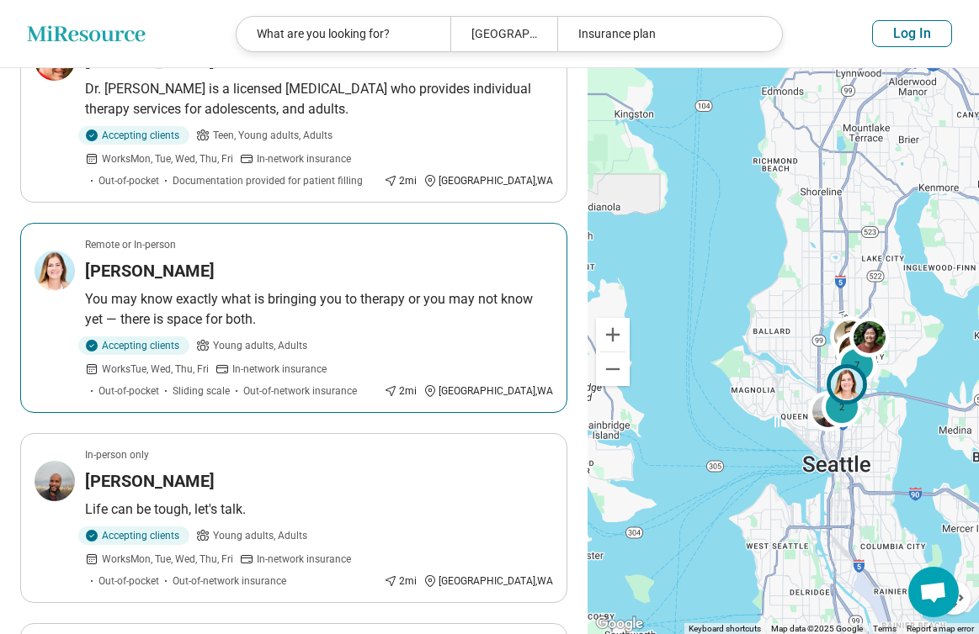
scroll to position [1310, 0]
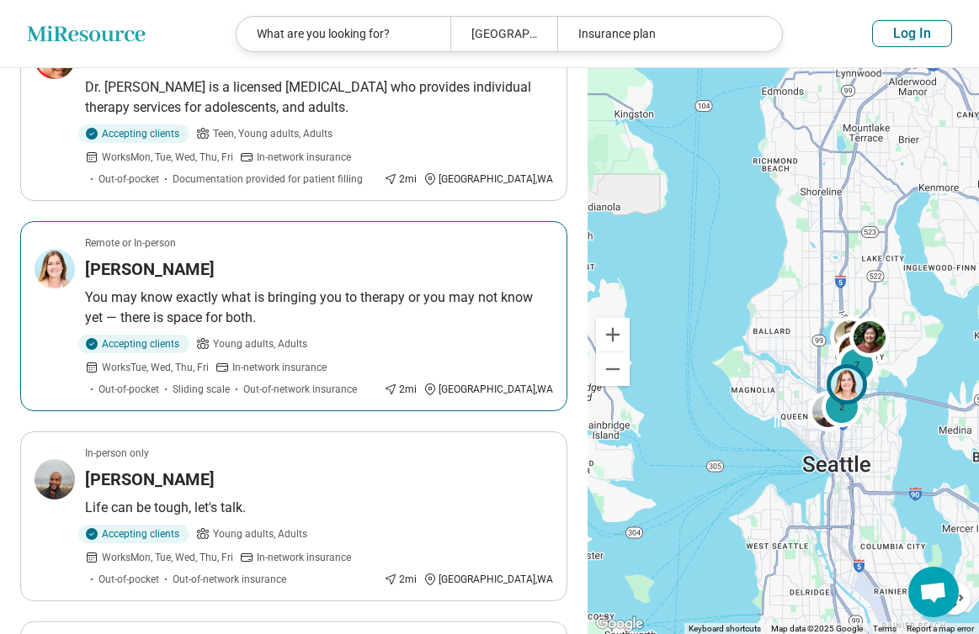
click at [140, 257] on h3 "Quinn Gordon" at bounding box center [150, 269] width 130 height 24
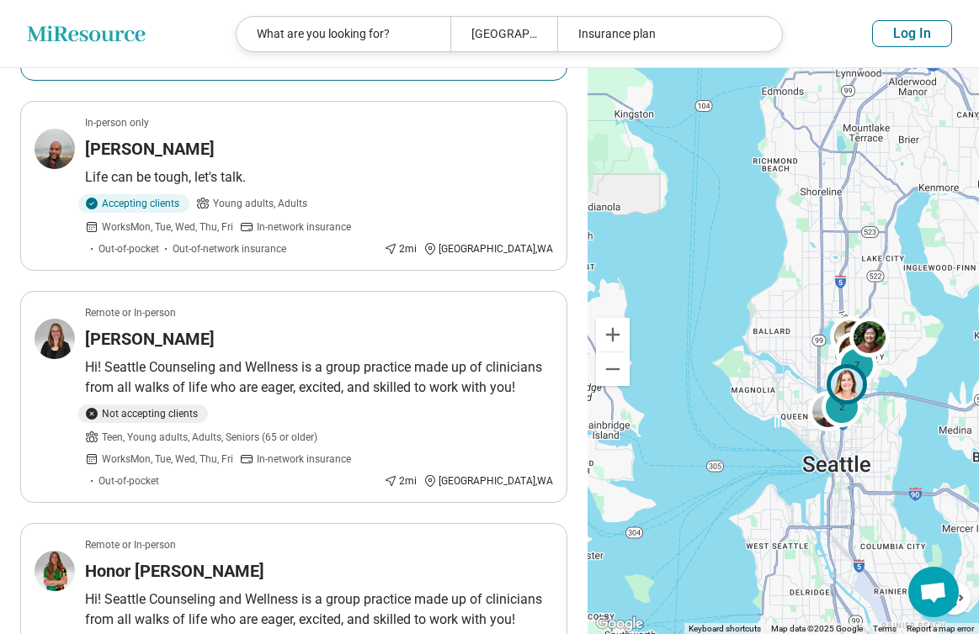
scroll to position [1645, 0]
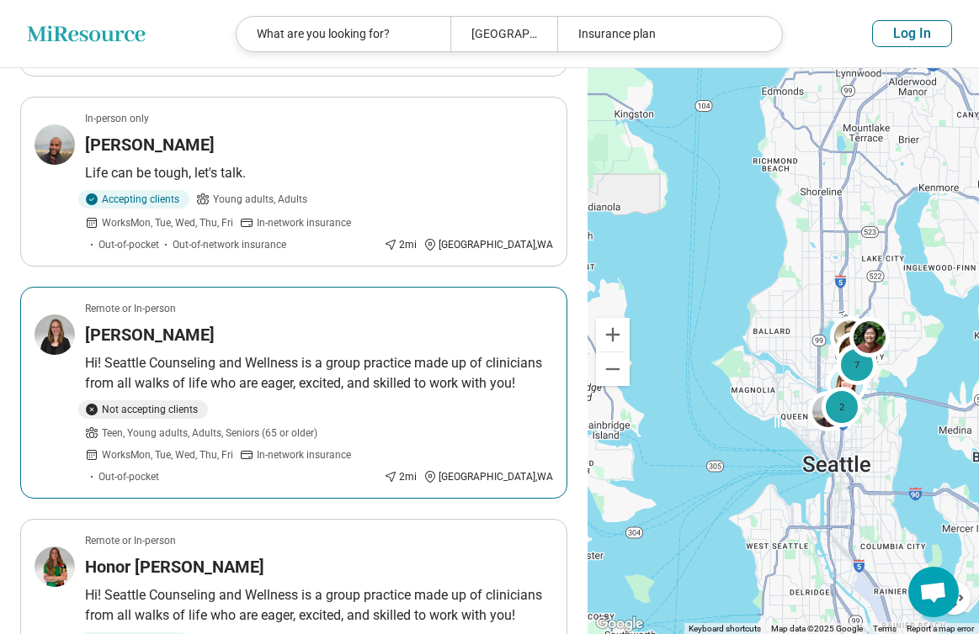
click at [203, 323] on h3 "Amber Wodzinski" at bounding box center [150, 335] width 130 height 24
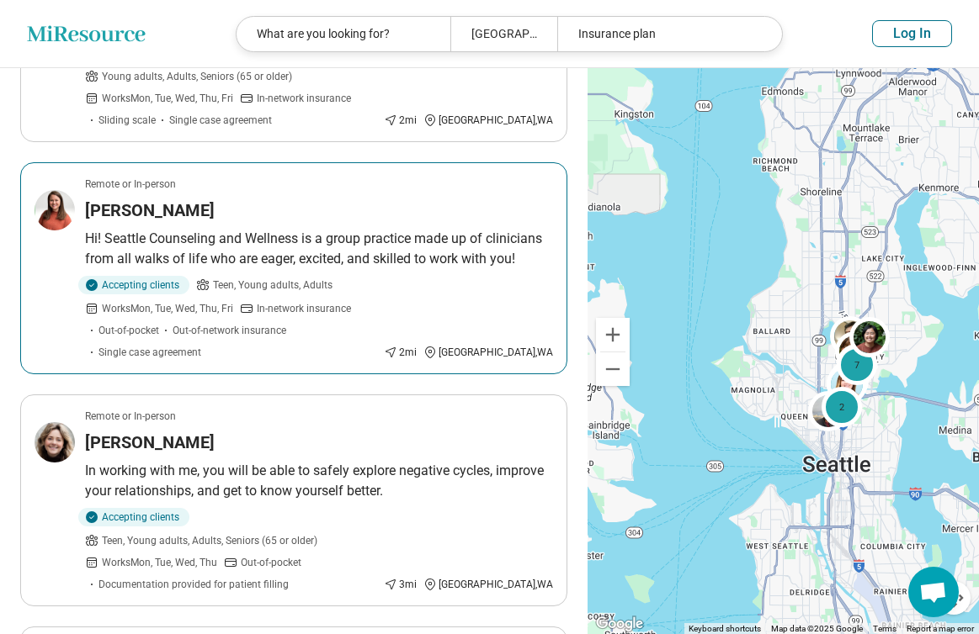
scroll to position [3625, 0]
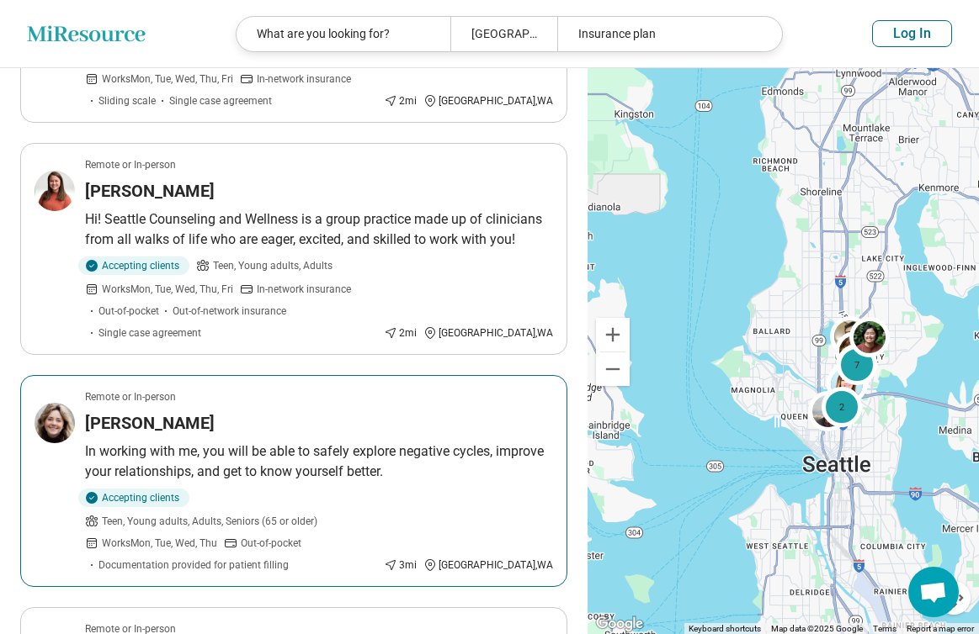
click at [148, 411] on h3 "Lucy Gunter" at bounding box center [150, 423] width 130 height 24
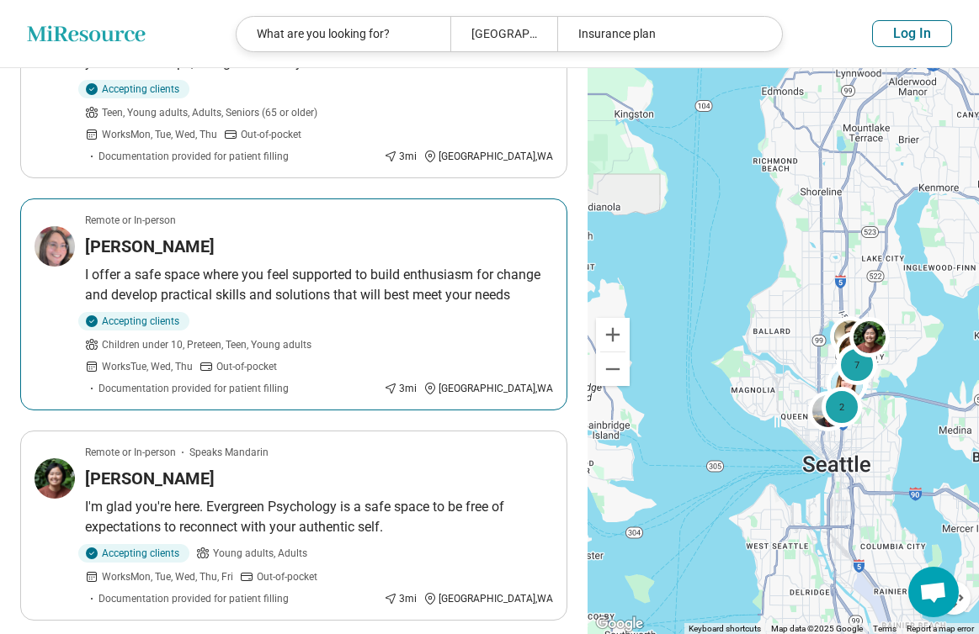
scroll to position [4080, 0]
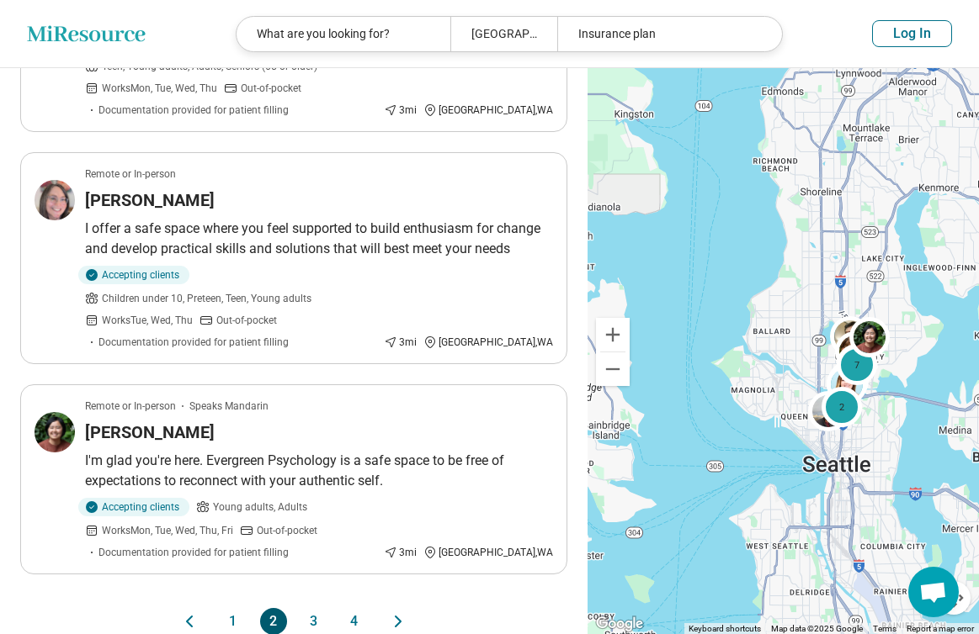
click at [318, 608] on button "3" at bounding box center [313, 621] width 27 height 27
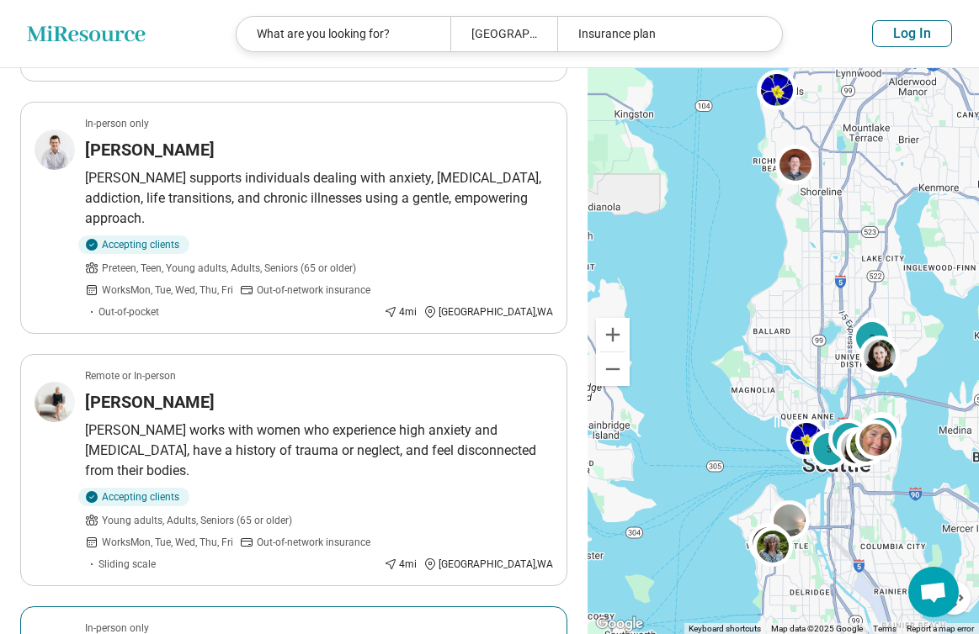
scroll to position [1139, 0]
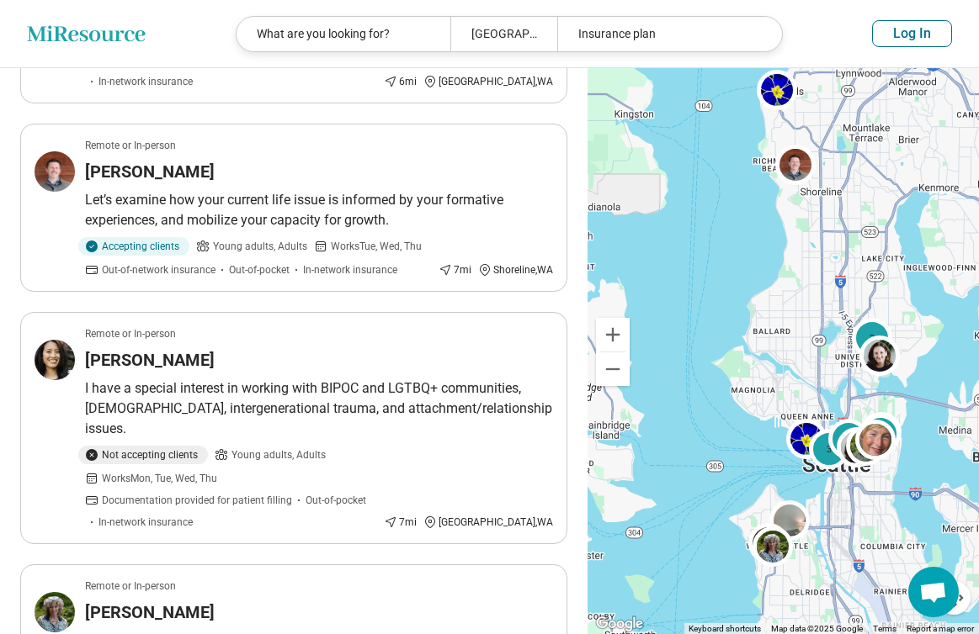
scroll to position [3858, 0]
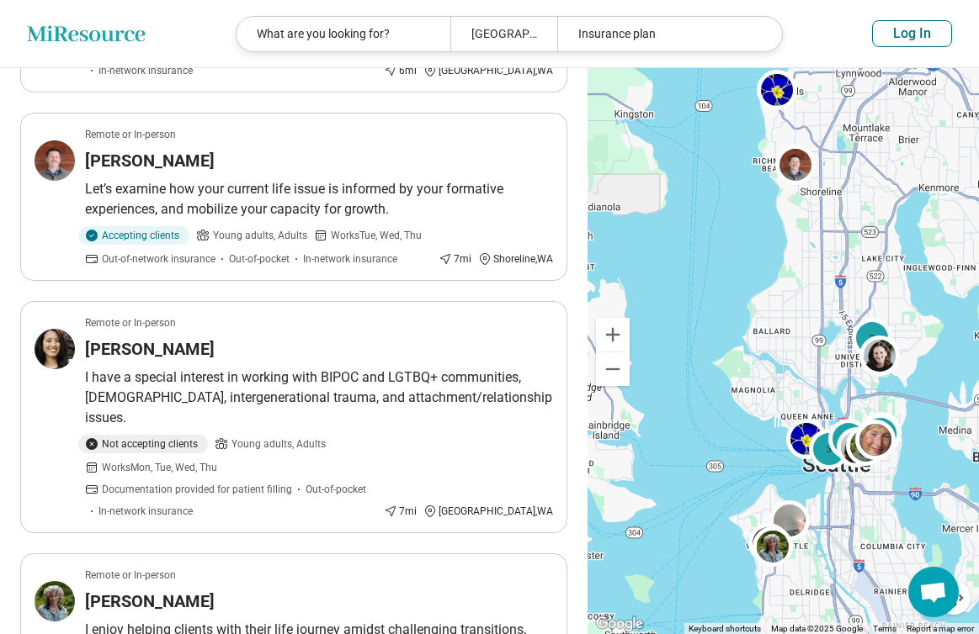
scroll to position [3917, 0]
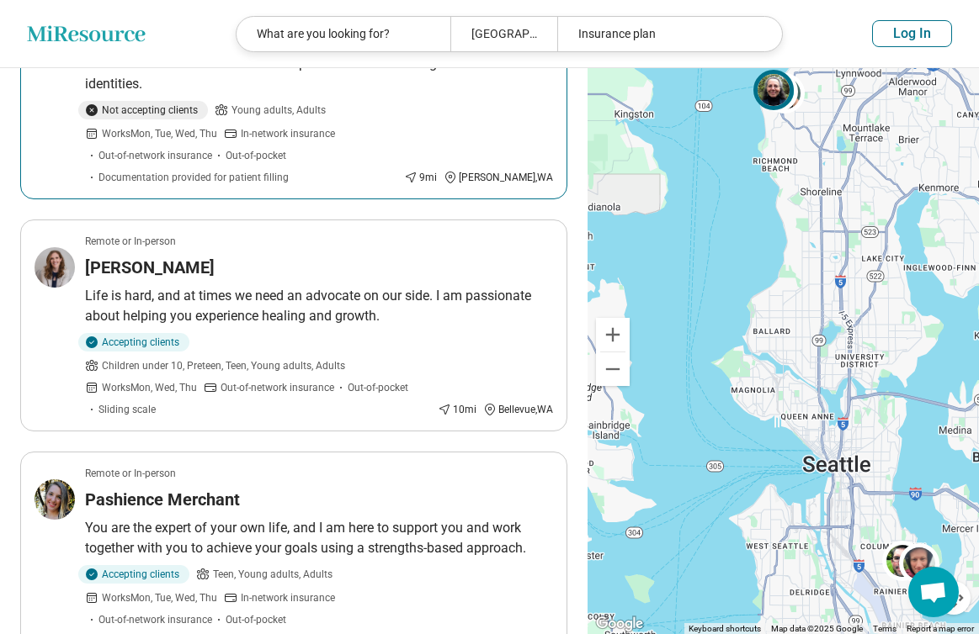
scroll to position [3370, 0]
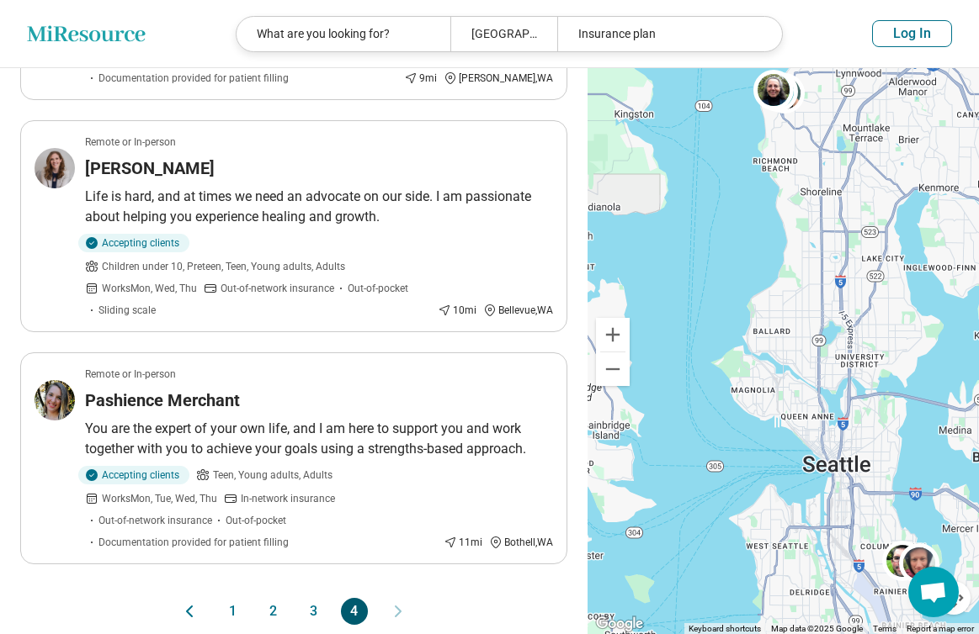
click at [236, 598] on button "1" at bounding box center [233, 611] width 27 height 27
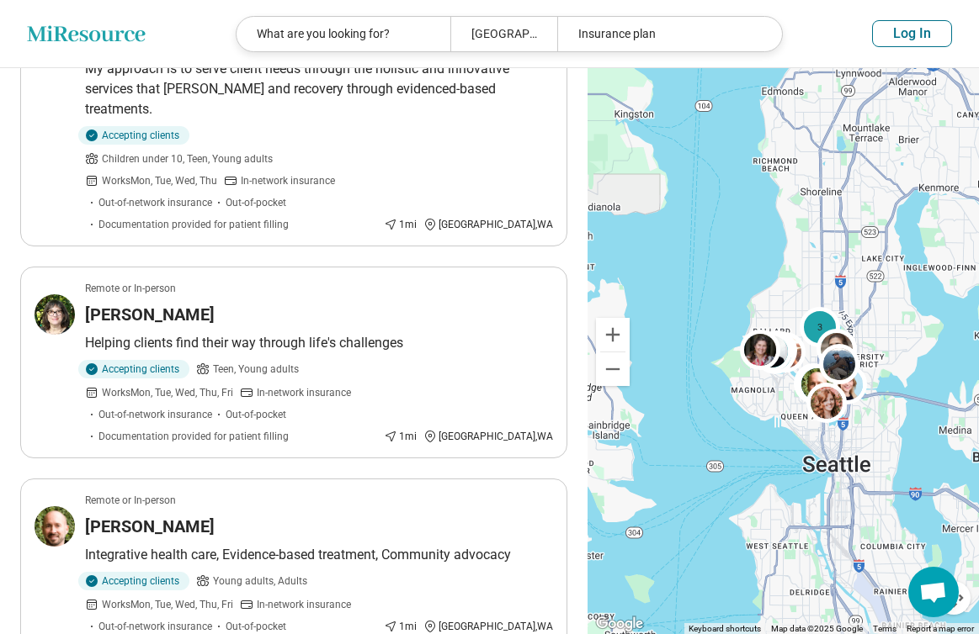
scroll to position [0, 0]
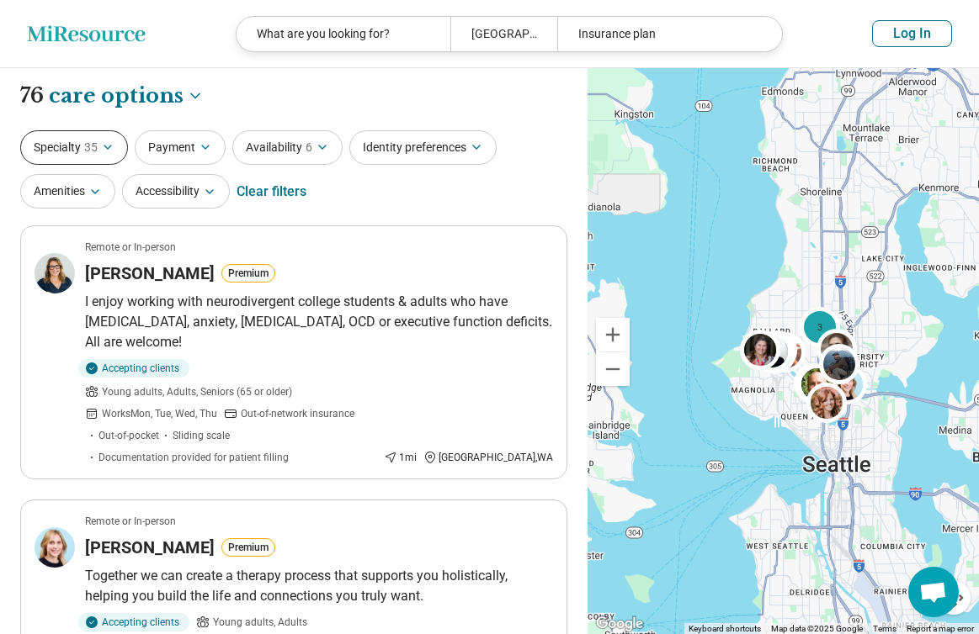
click at [117, 148] on button "Specialty 35" at bounding box center [74, 147] width 108 height 34
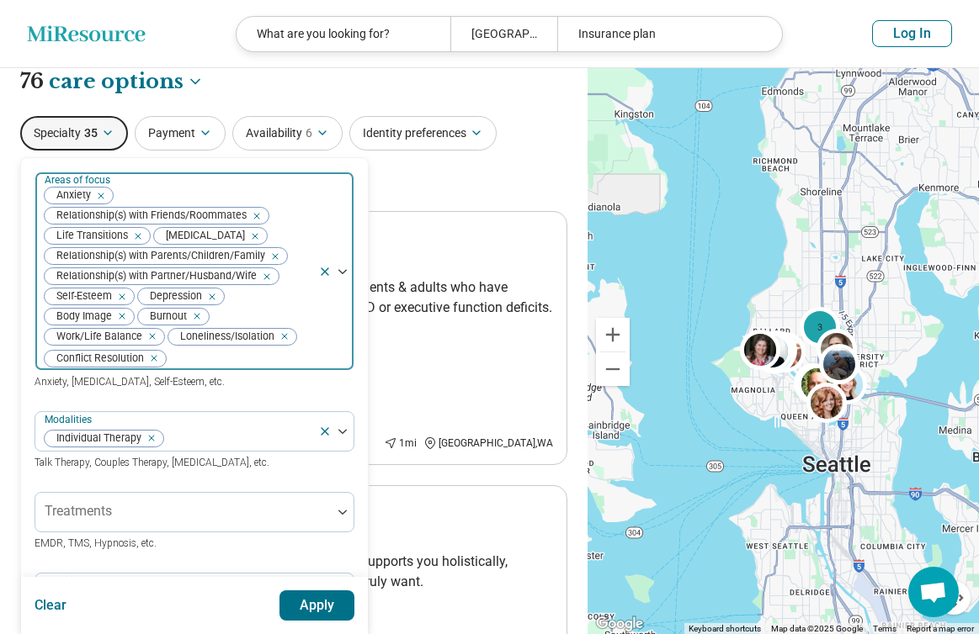
scroll to position [18, 0]
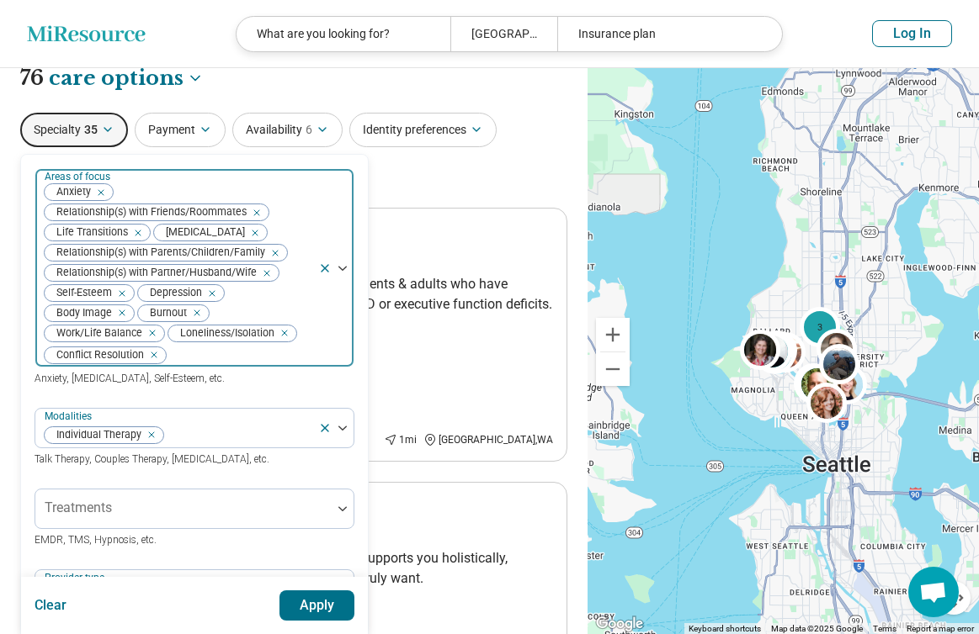
click at [245, 232] on icon "Remove [object Object]" at bounding box center [251, 233] width 12 height 12
click at [324, 612] on button "Apply" at bounding box center [317, 606] width 76 height 30
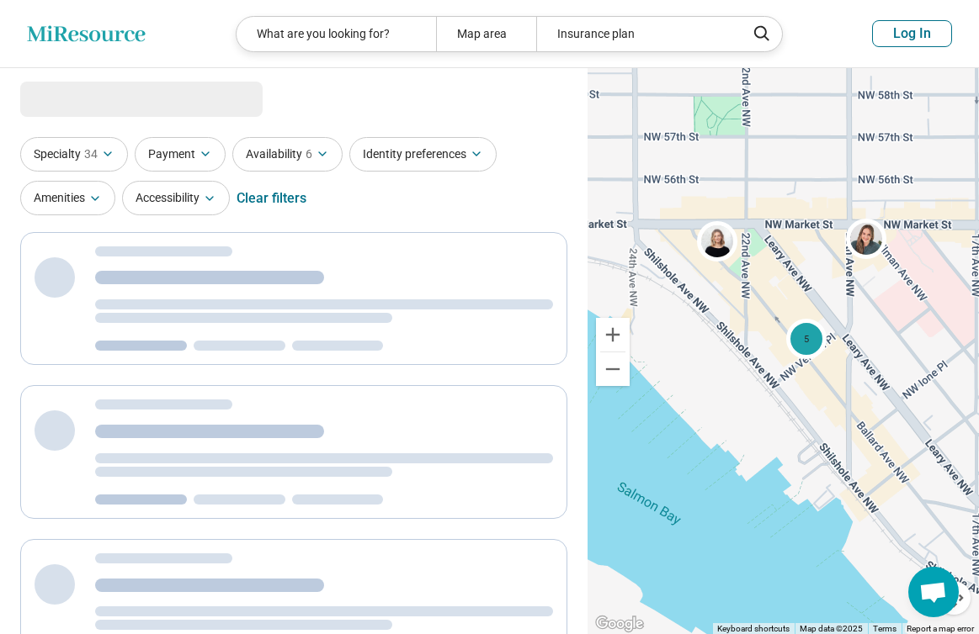
drag, startPoint x: 677, startPoint y: 294, endPoint x: 745, endPoint y: 347, distance: 86.9
click at [687, 347] on div "5" at bounding box center [782, 351] width 391 height 567
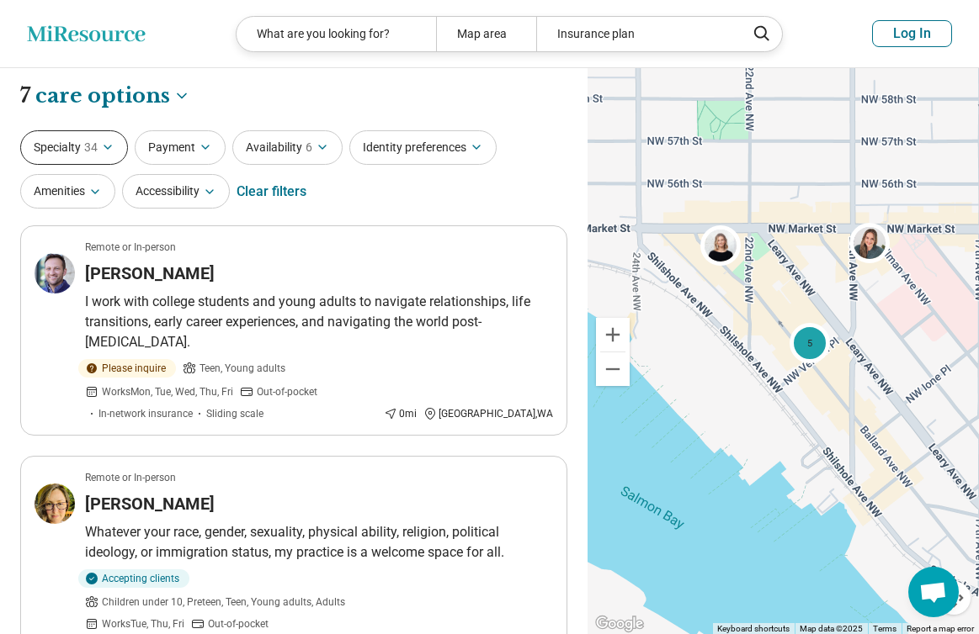
click at [92, 157] on button "Specialty 34" at bounding box center [74, 147] width 108 height 34
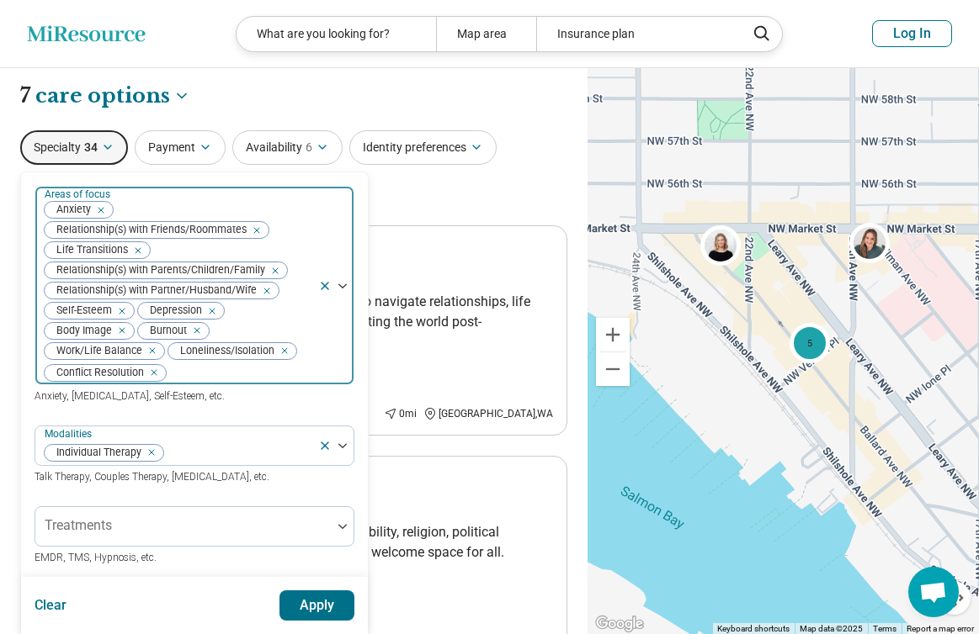
click at [214, 313] on icon "Remove [object Object]" at bounding box center [208, 311] width 12 height 12
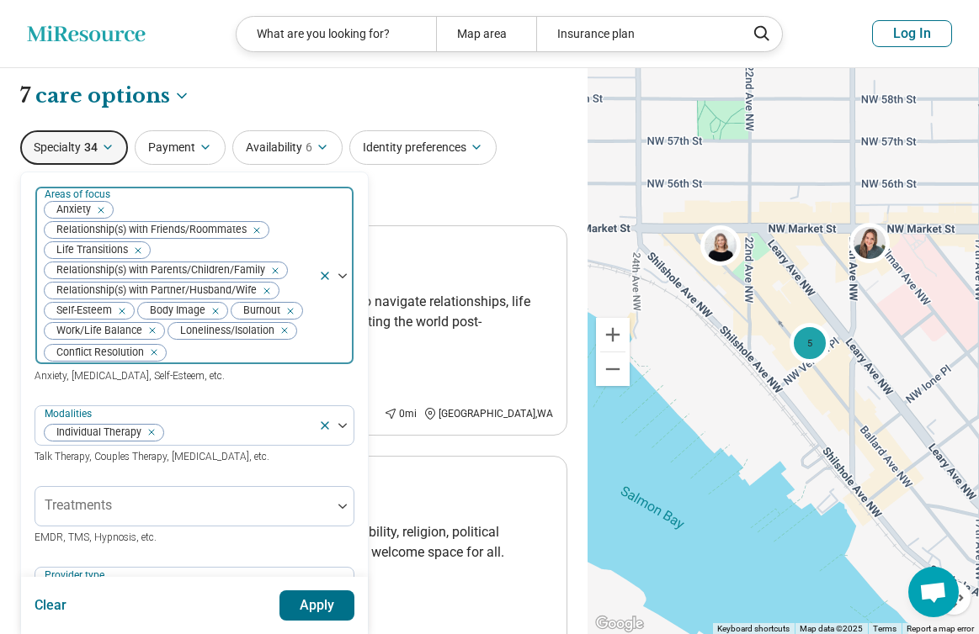
click at [304, 597] on button "Apply" at bounding box center [317, 606] width 76 height 30
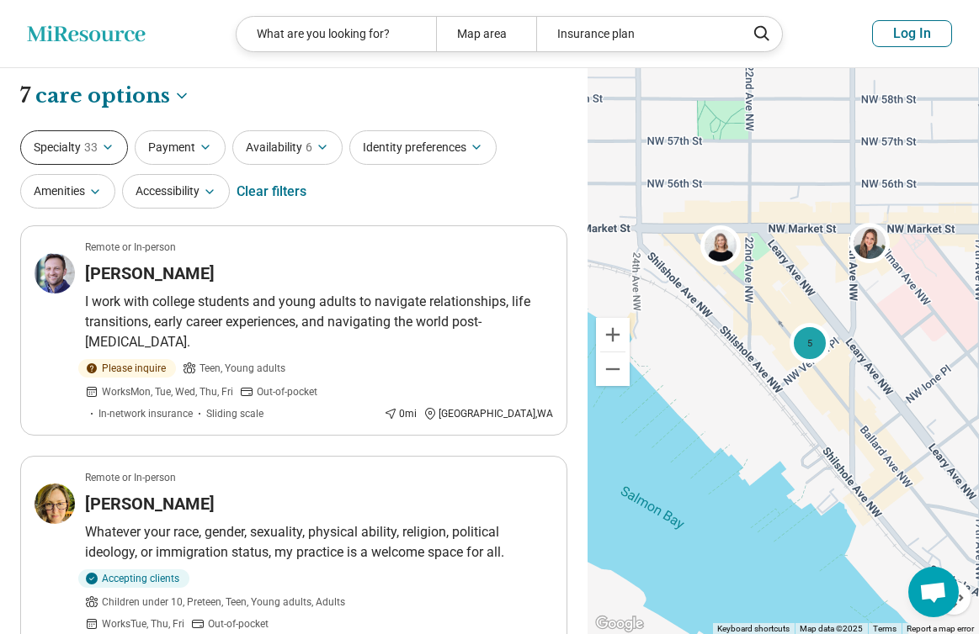
click at [101, 145] on icon "button" at bounding box center [107, 147] width 13 height 13
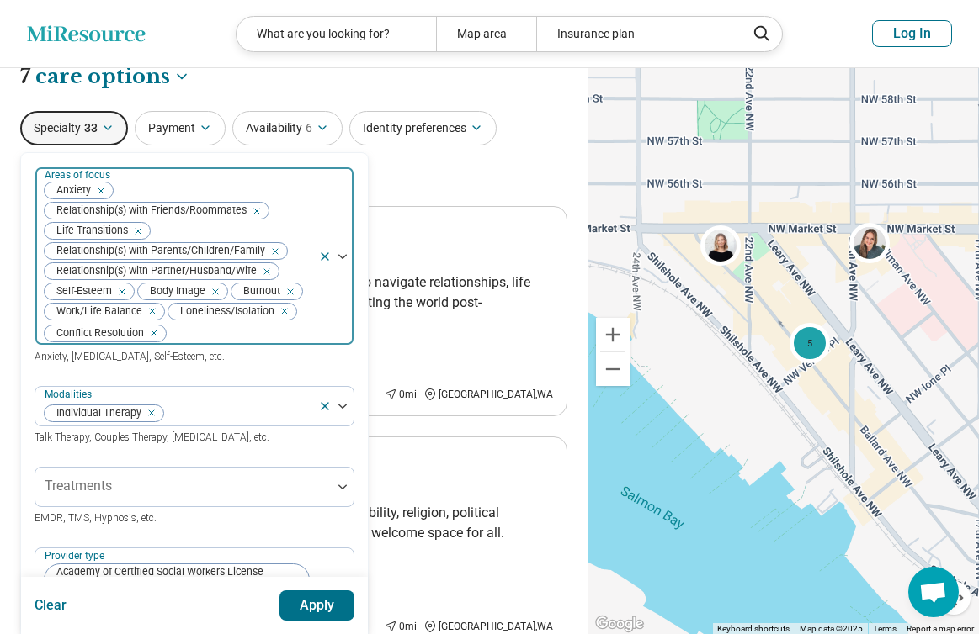
scroll to position [22, 0]
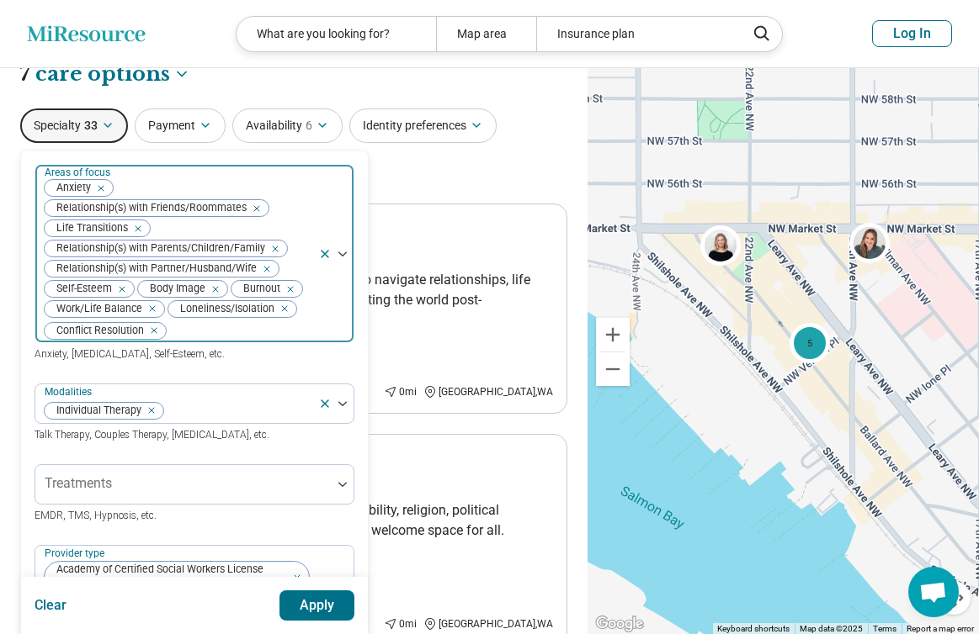
click at [215, 291] on icon "Remove [object Object]" at bounding box center [211, 290] width 12 height 12
click at [310, 606] on button "Apply" at bounding box center [317, 606] width 76 height 30
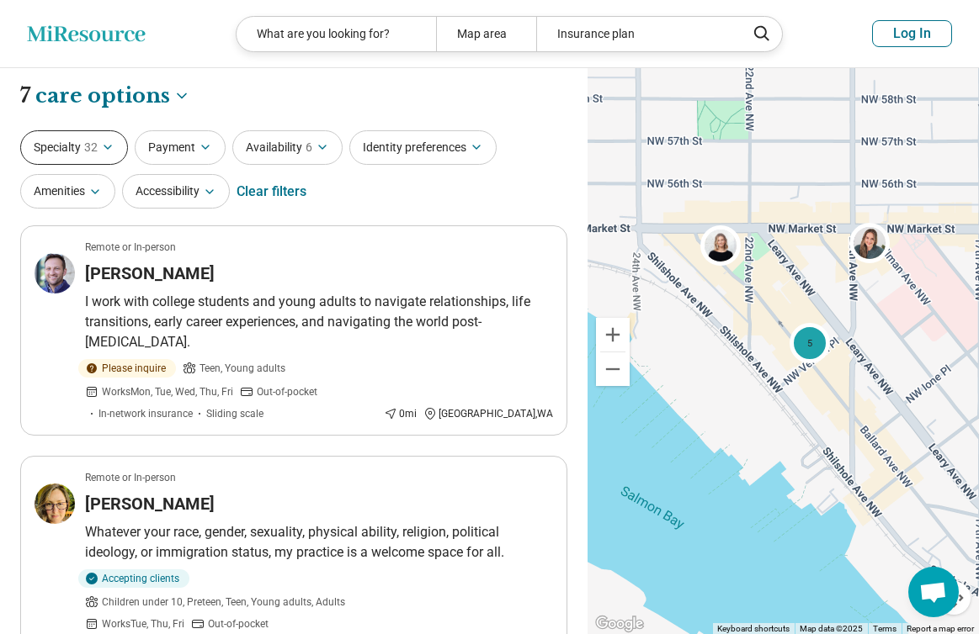
click at [98, 151] on button "Specialty 32" at bounding box center [74, 147] width 108 height 34
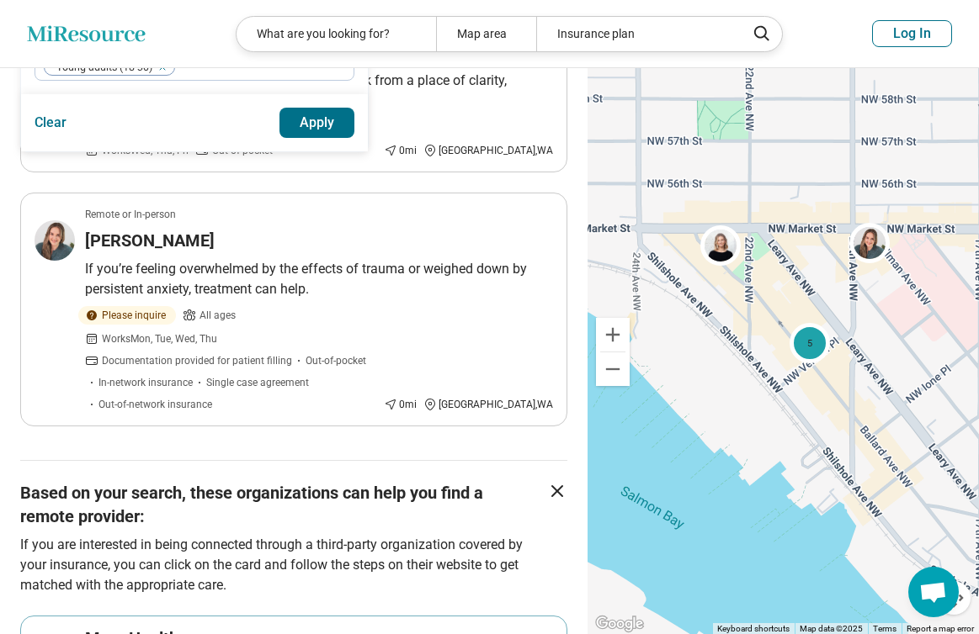
scroll to position [1270, 0]
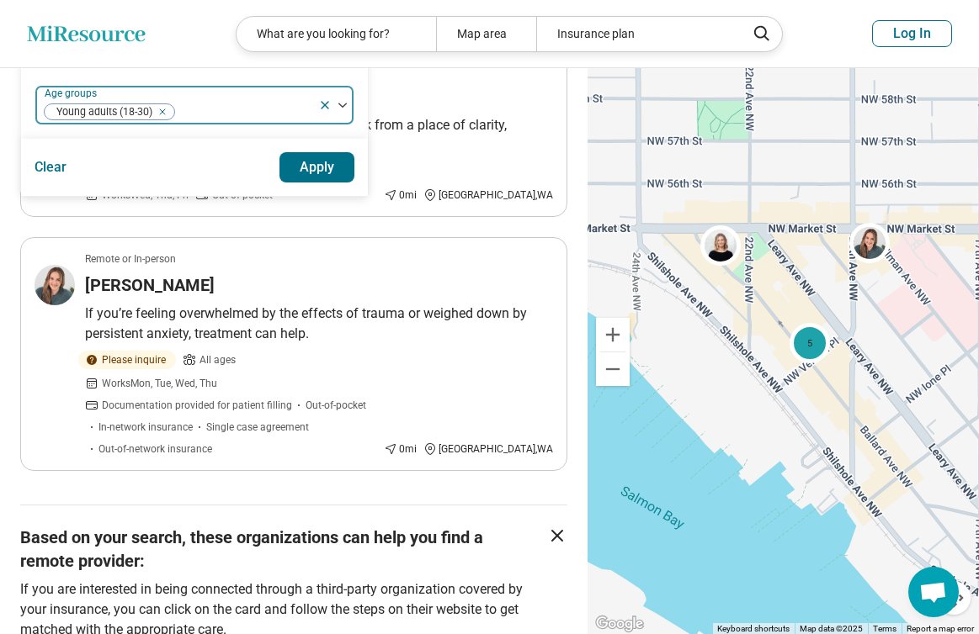
click at [162, 118] on icon "Remove [object Object]" at bounding box center [158, 112] width 12 height 12
click at [332, 181] on button "Apply" at bounding box center [317, 167] width 76 height 30
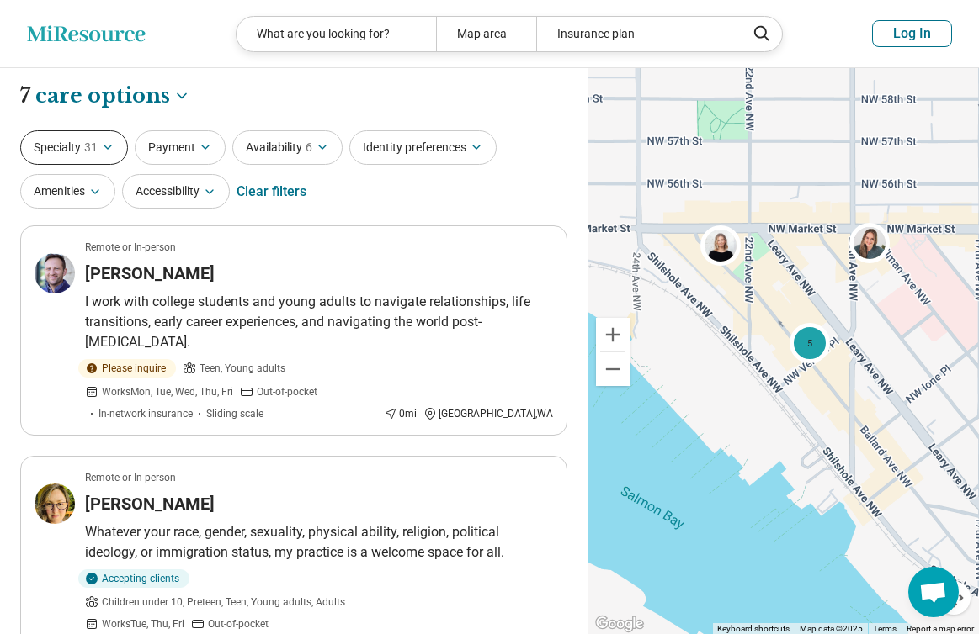
click at [99, 145] on button "Specialty 31" at bounding box center [74, 147] width 108 height 34
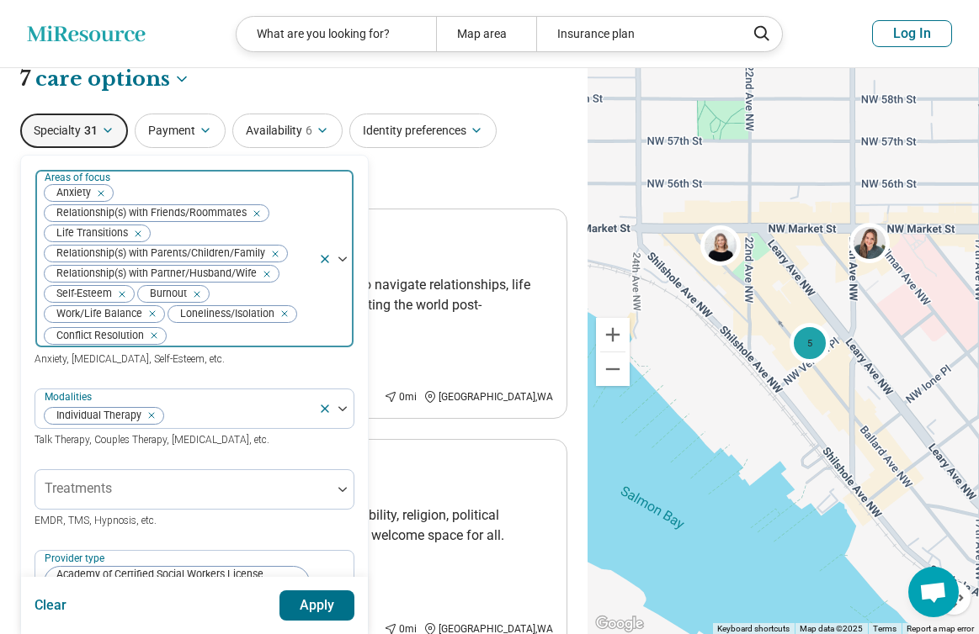
scroll to position [20, 0]
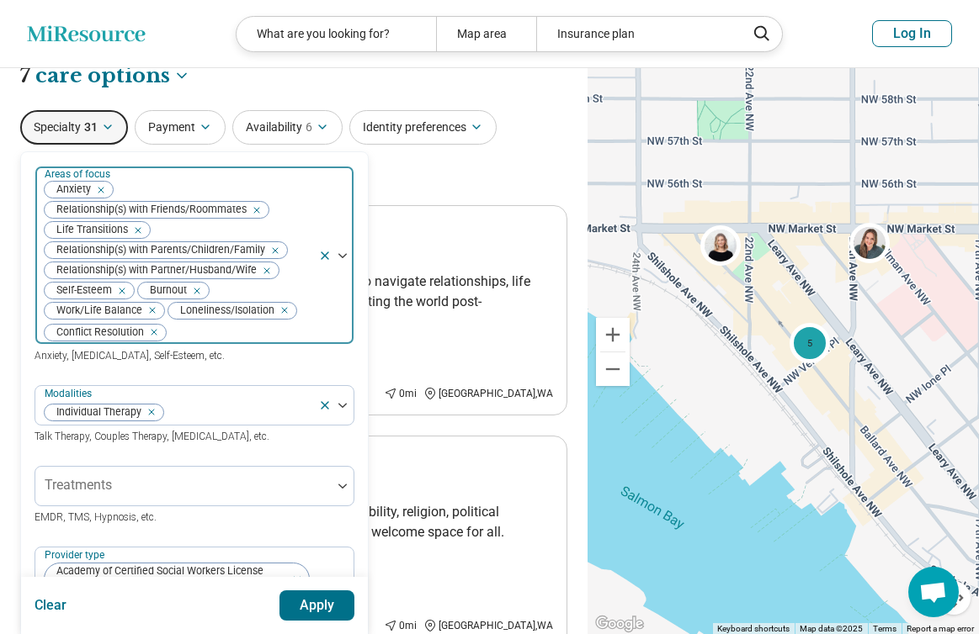
click at [199, 290] on icon "Remove [object Object]" at bounding box center [193, 291] width 12 height 12
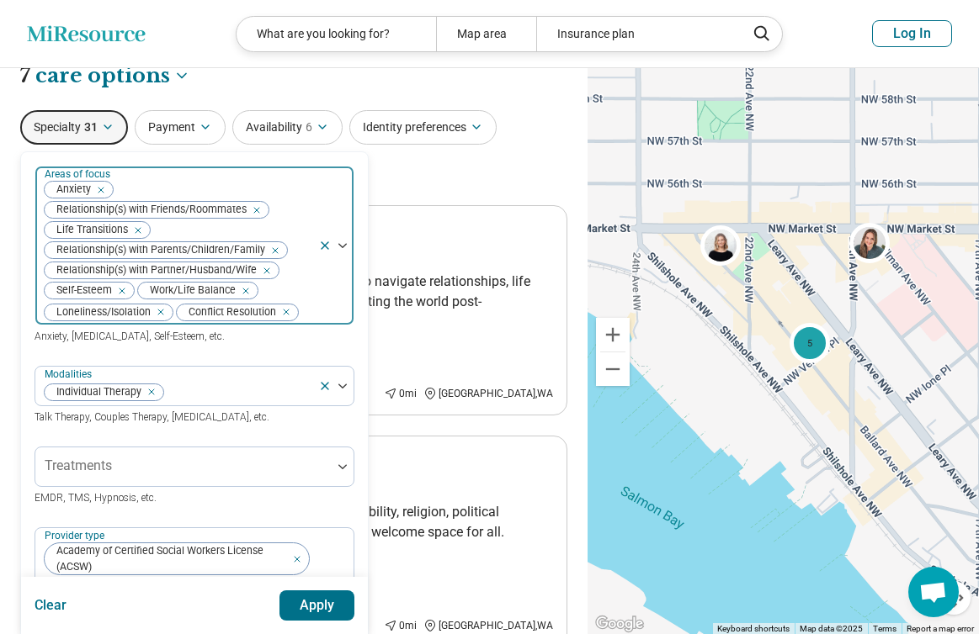
click at [247, 293] on icon "Remove [object Object]" at bounding box center [242, 291] width 12 height 12
click at [314, 606] on button "Apply" at bounding box center [317, 606] width 76 height 30
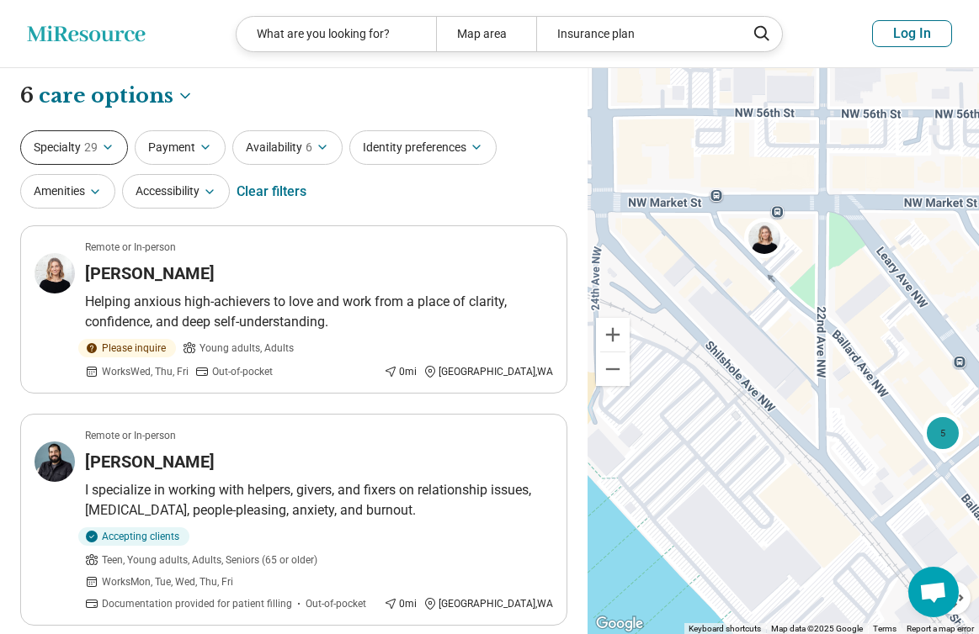
click at [93, 140] on span "29" at bounding box center [90, 148] width 13 height 18
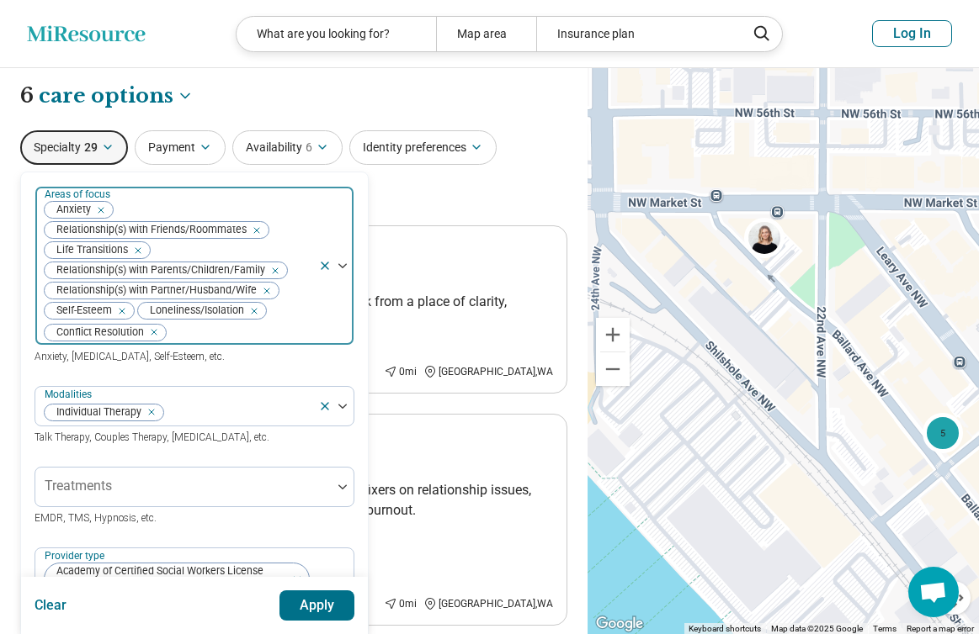
click at [279, 271] on div "Remove [object Object]" at bounding box center [272, 271] width 20 height 20
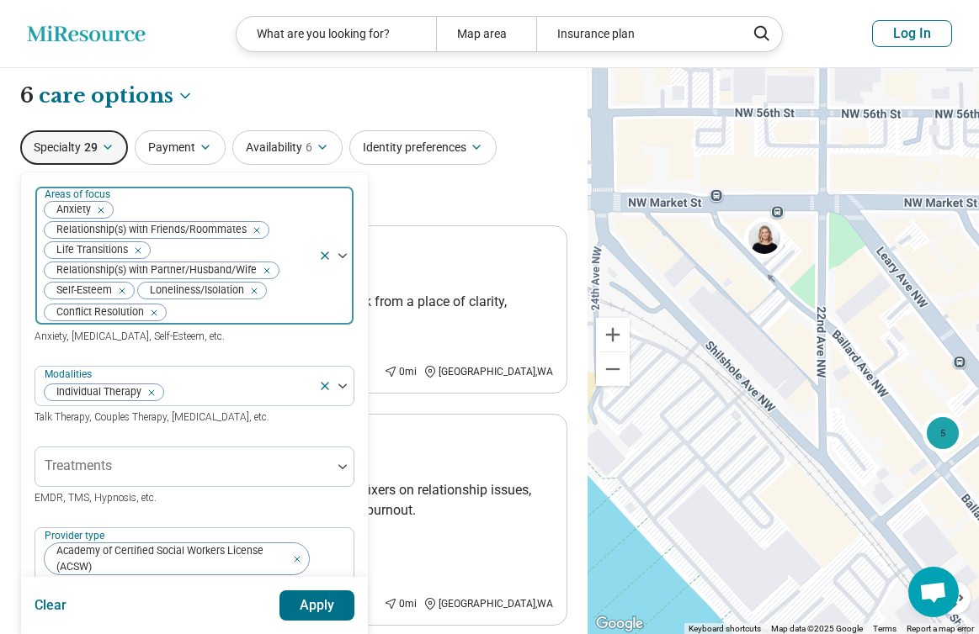
click at [267, 268] on icon "Remove [object Object]" at bounding box center [263, 271] width 12 height 12
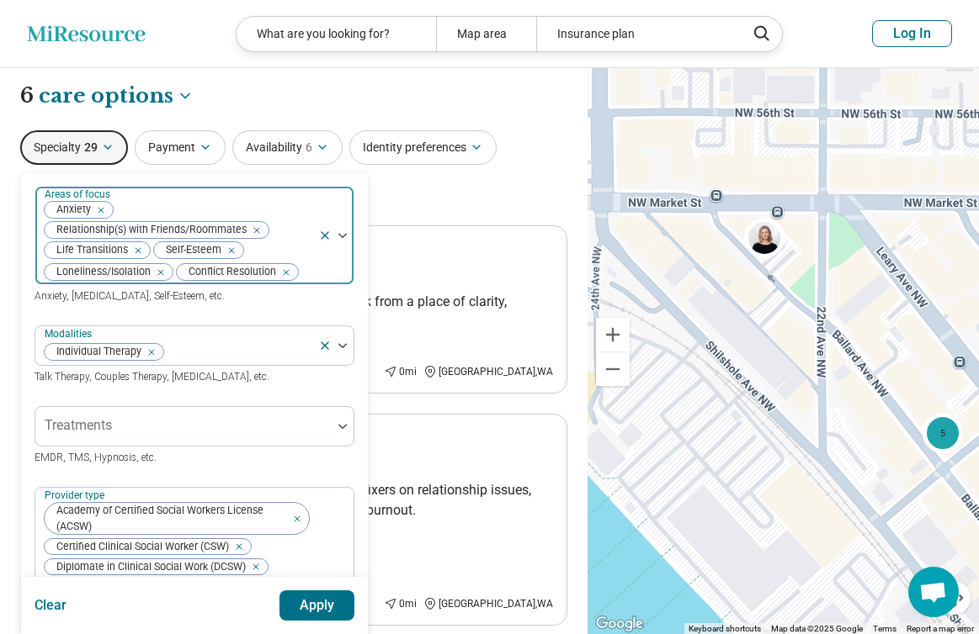
click at [324, 611] on button "Apply" at bounding box center [317, 606] width 76 height 30
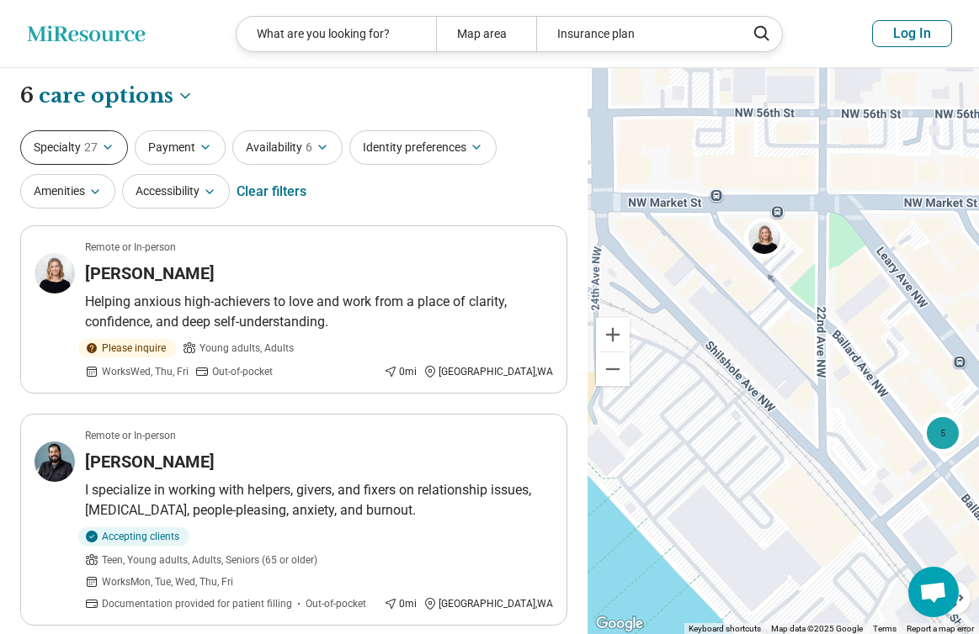
click at [86, 144] on span "27" at bounding box center [90, 148] width 13 height 18
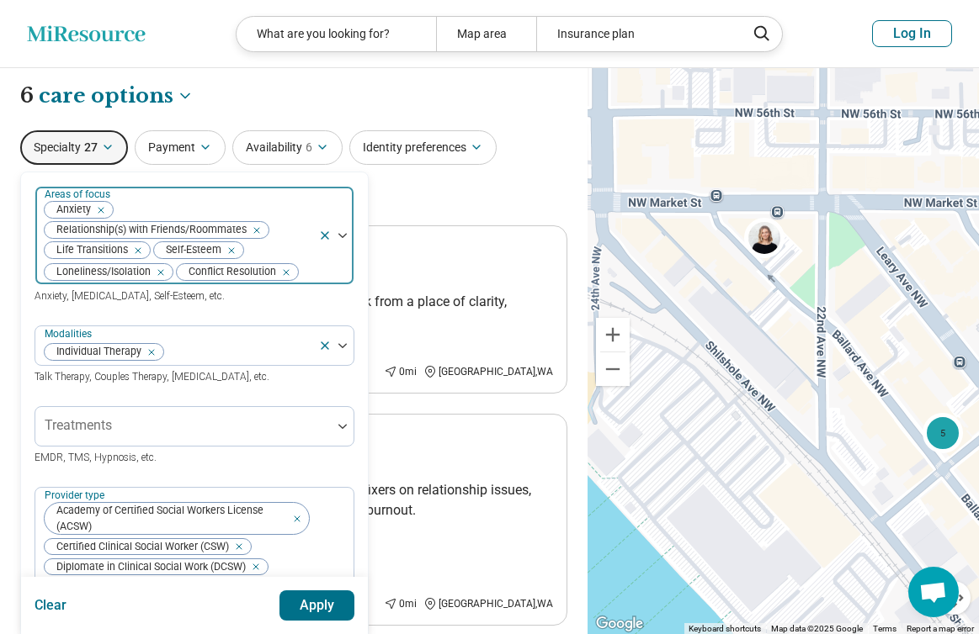
click at [162, 272] on icon "Remove [object Object]" at bounding box center [157, 273] width 12 height 12
click at [332, 606] on button "Apply" at bounding box center [317, 606] width 76 height 30
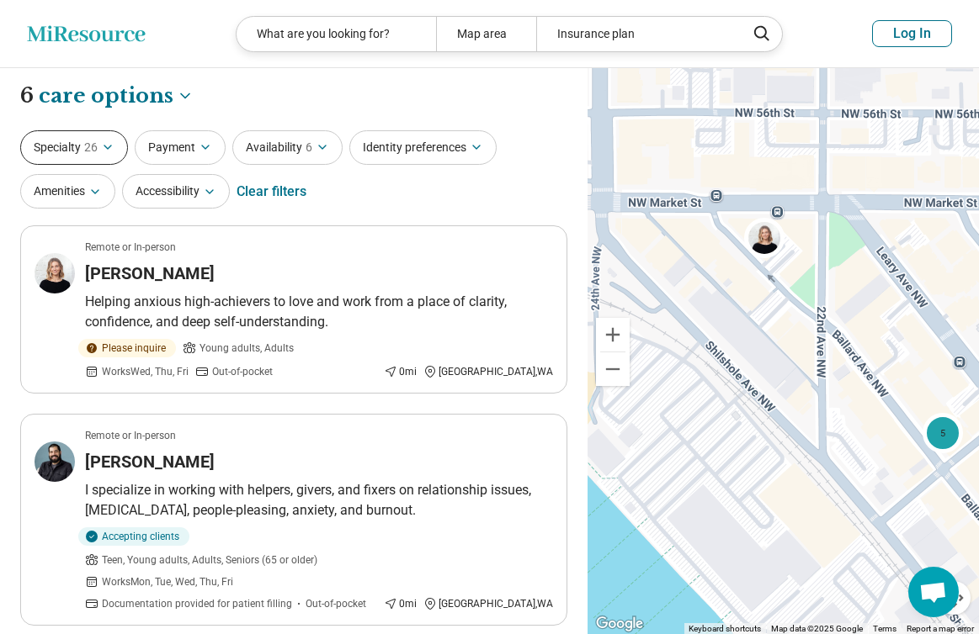
click at [80, 142] on button "Specialty 26" at bounding box center [74, 147] width 108 height 34
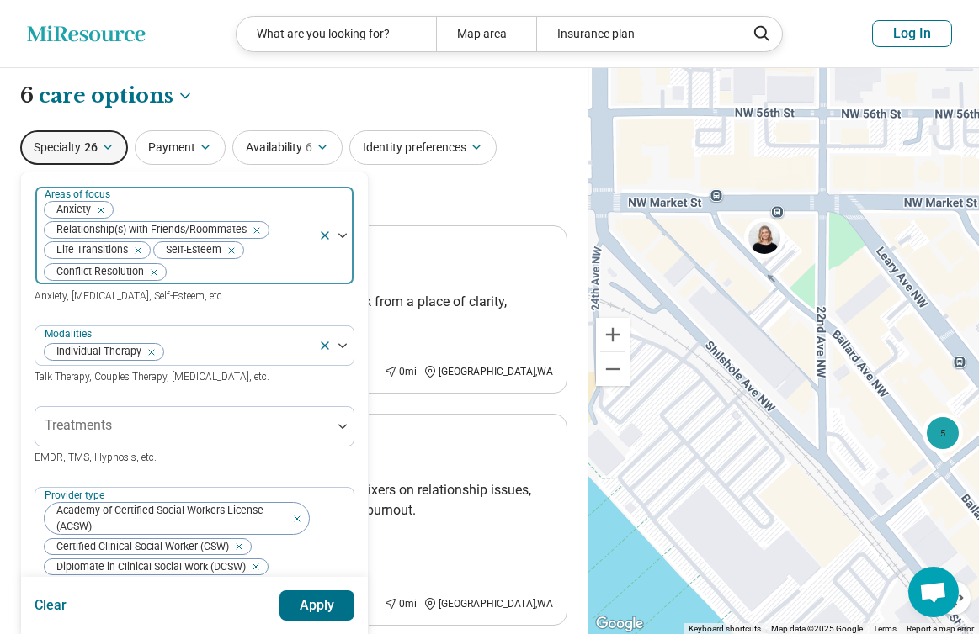
click at [154, 277] on icon "Remove [object Object]" at bounding box center [150, 273] width 12 height 12
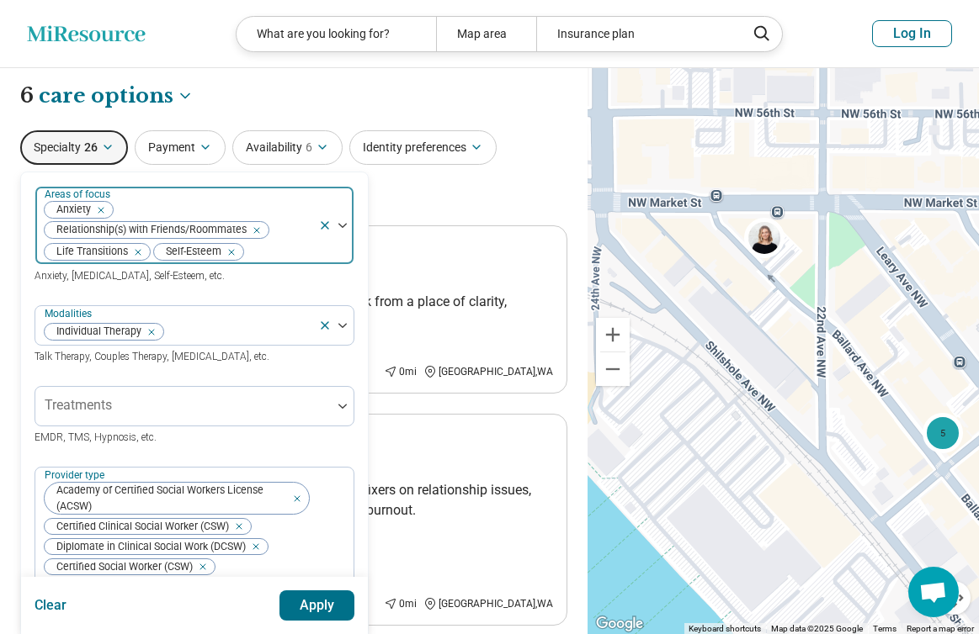
click at [310, 598] on button "Apply" at bounding box center [317, 606] width 76 height 30
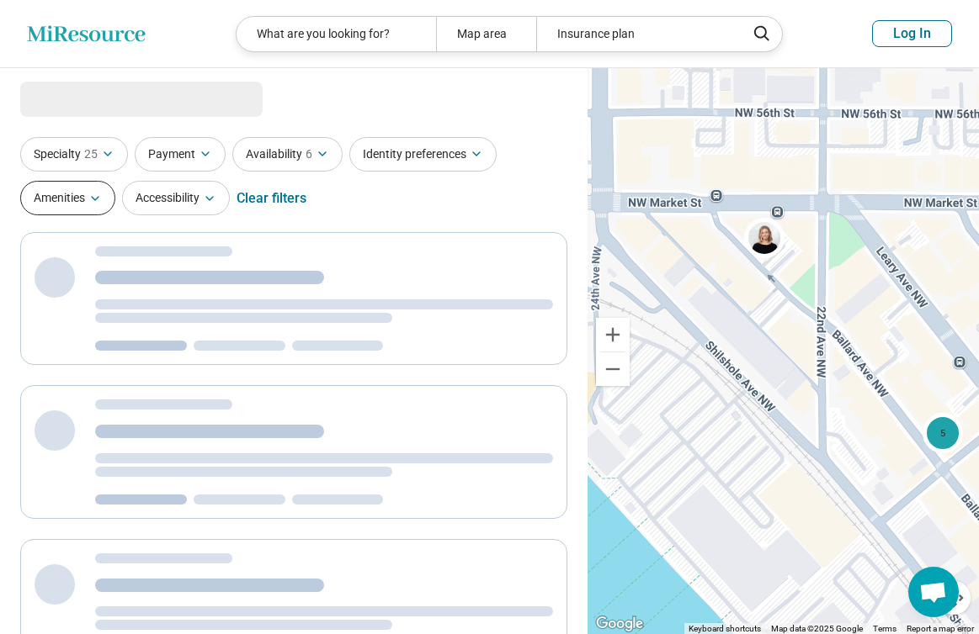
select select "***"
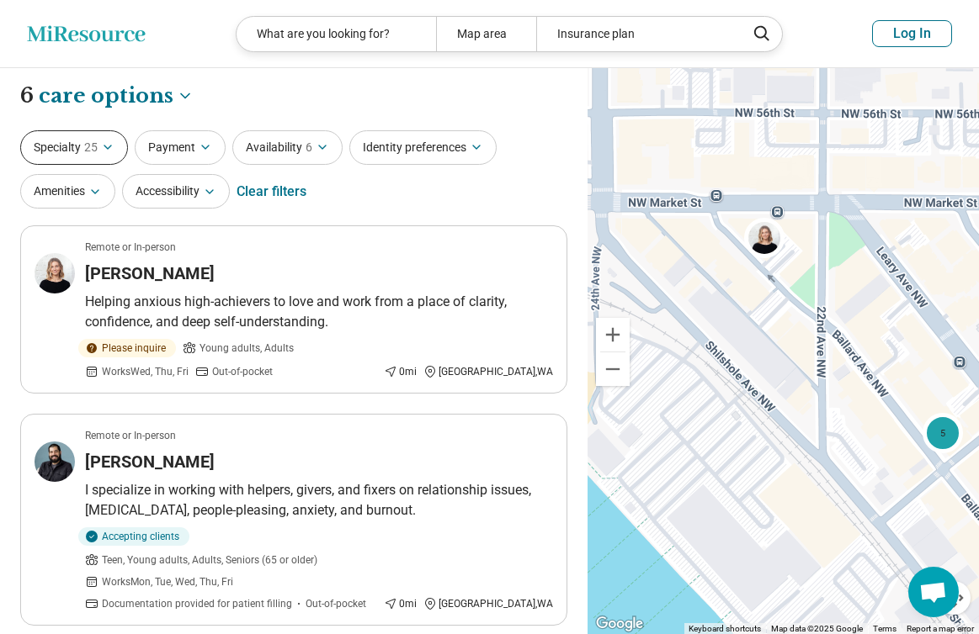
click at [68, 154] on button "Specialty 25" at bounding box center [74, 147] width 108 height 34
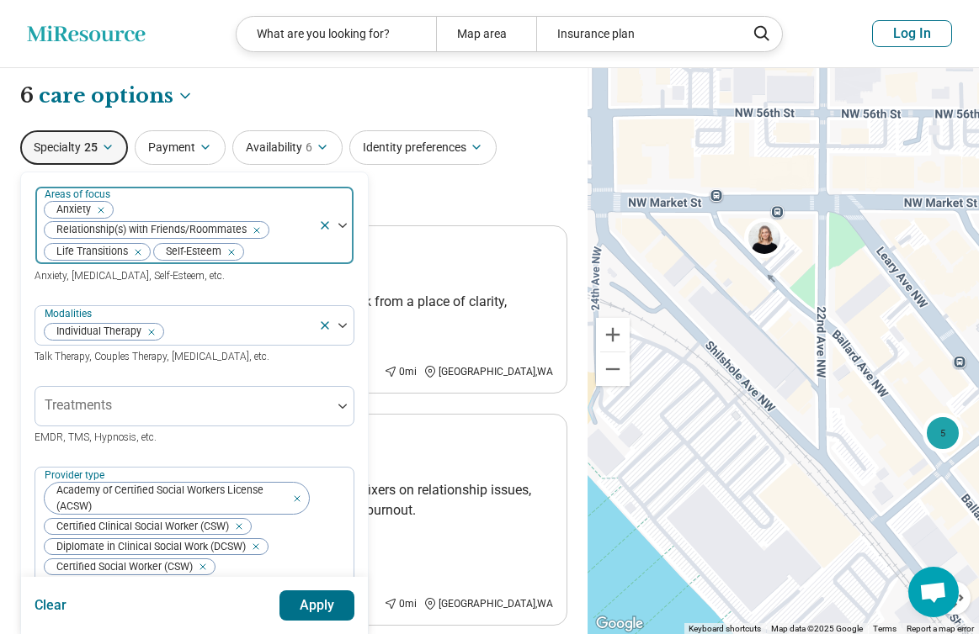
click at [236, 252] on div "Remove [object Object]" at bounding box center [228, 252] width 20 height 20
click at [303, 602] on button "Apply" at bounding box center [317, 606] width 76 height 30
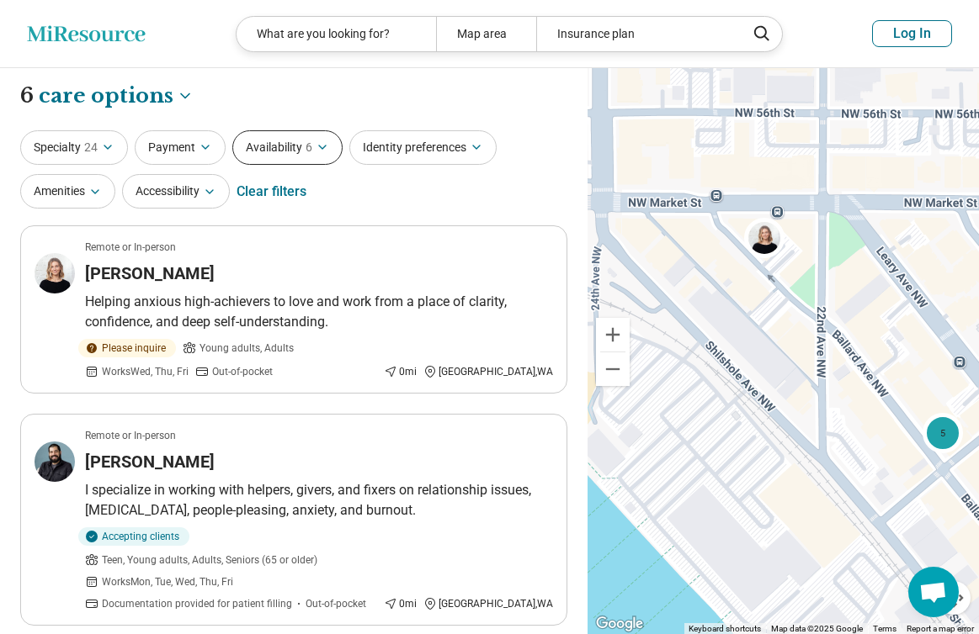
click at [246, 147] on button "Availability 6" at bounding box center [287, 147] width 110 height 34
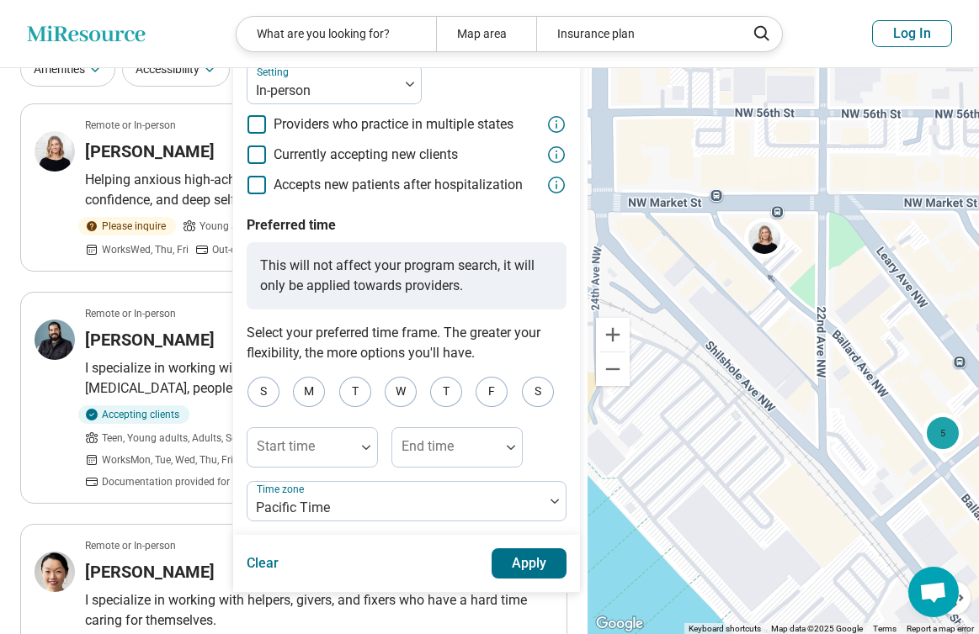
scroll to position [123, 0]
click at [399, 388] on div "W" at bounding box center [401, 391] width 32 height 30
click at [493, 385] on div "F" at bounding box center [491, 391] width 32 height 30
click at [558, 564] on button "Apply" at bounding box center [529, 563] width 76 height 30
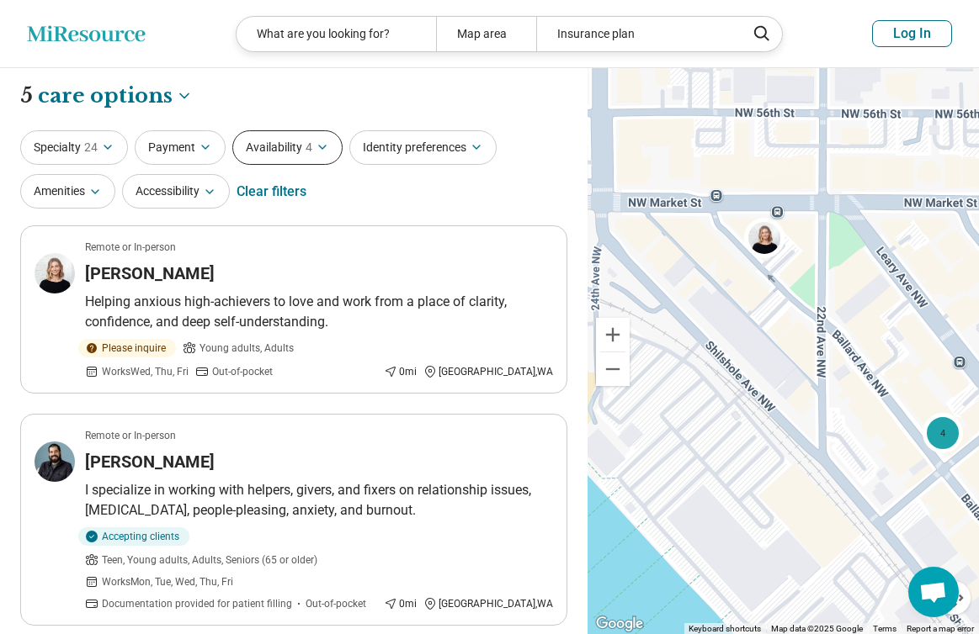
click at [274, 154] on button "Availability 4" at bounding box center [287, 147] width 110 height 34
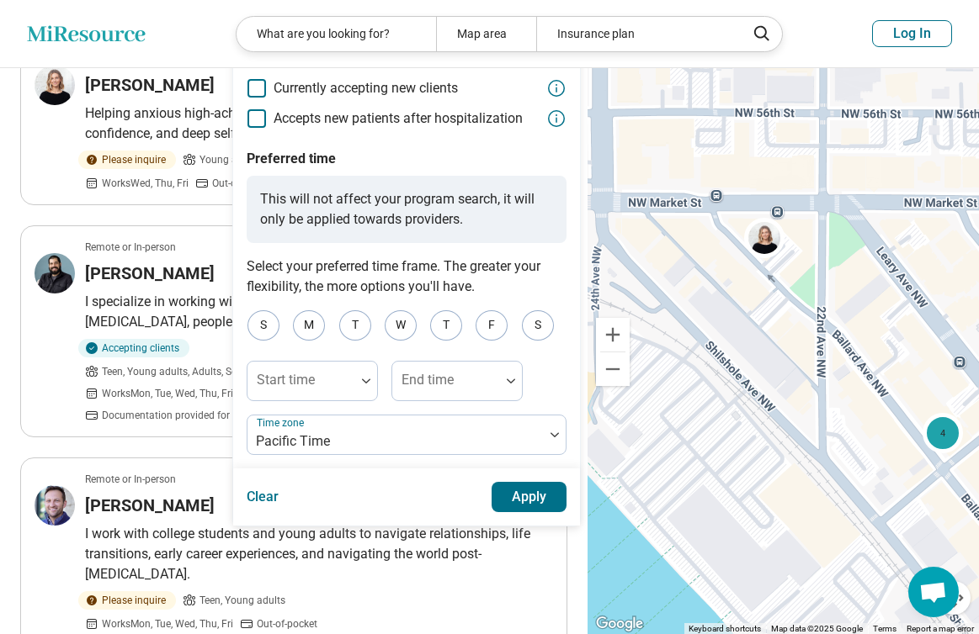
scroll to position [214, 0]
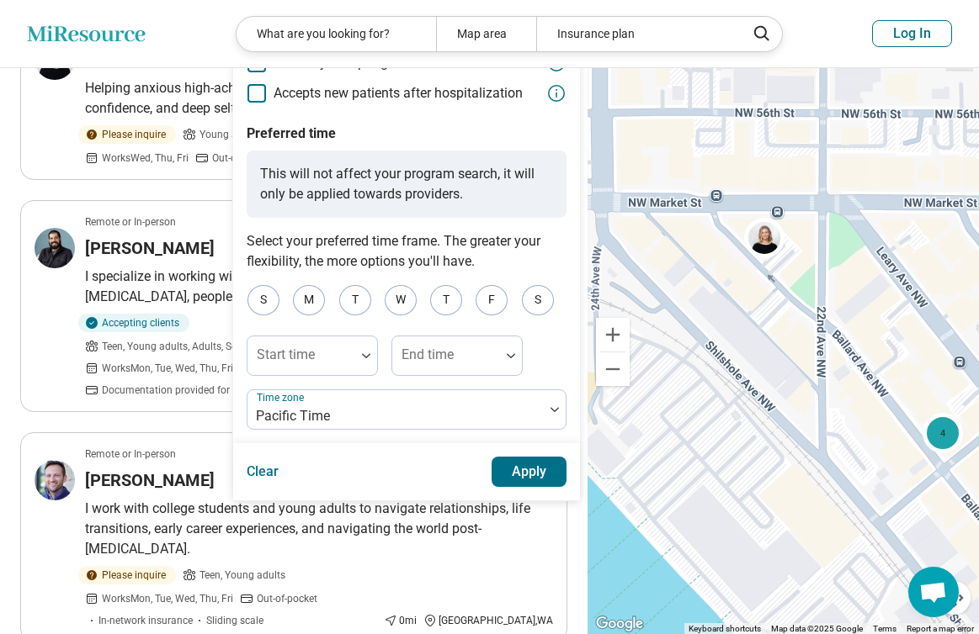
click at [545, 469] on button "Apply" at bounding box center [529, 472] width 76 height 30
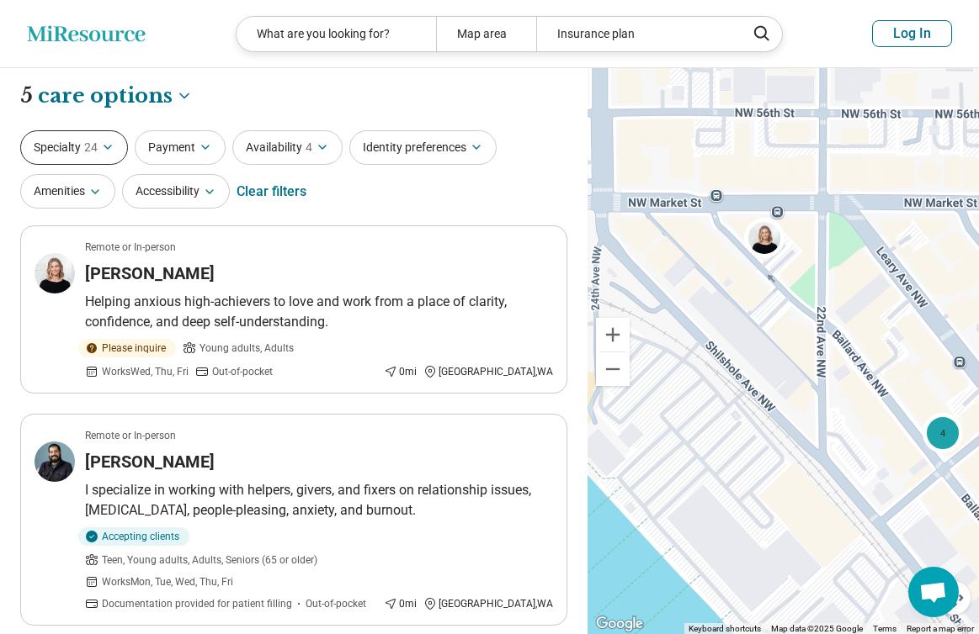
click at [101, 146] on icon "button" at bounding box center [107, 147] width 13 height 13
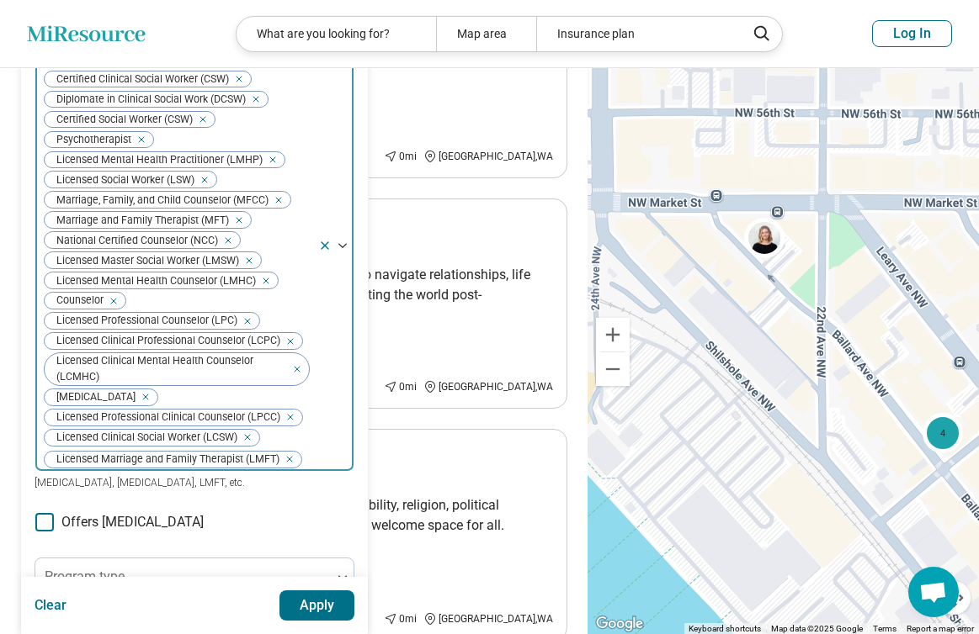
scroll to position [448, 0]
click at [194, 288] on span "Licensed Mental Health Counselor (LMHC)" at bounding box center [153, 280] width 216 height 16
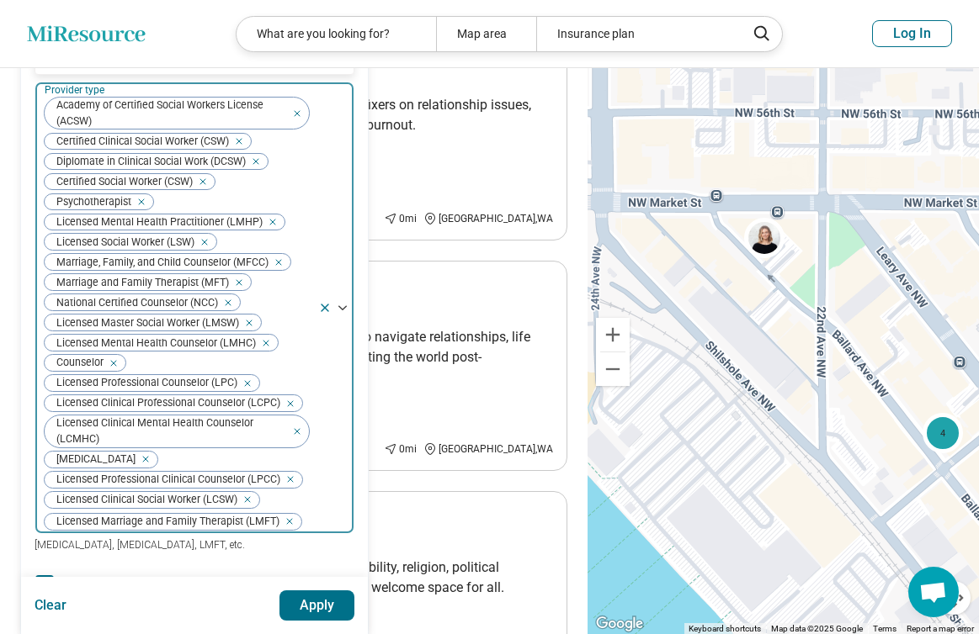
scroll to position [413, 0]
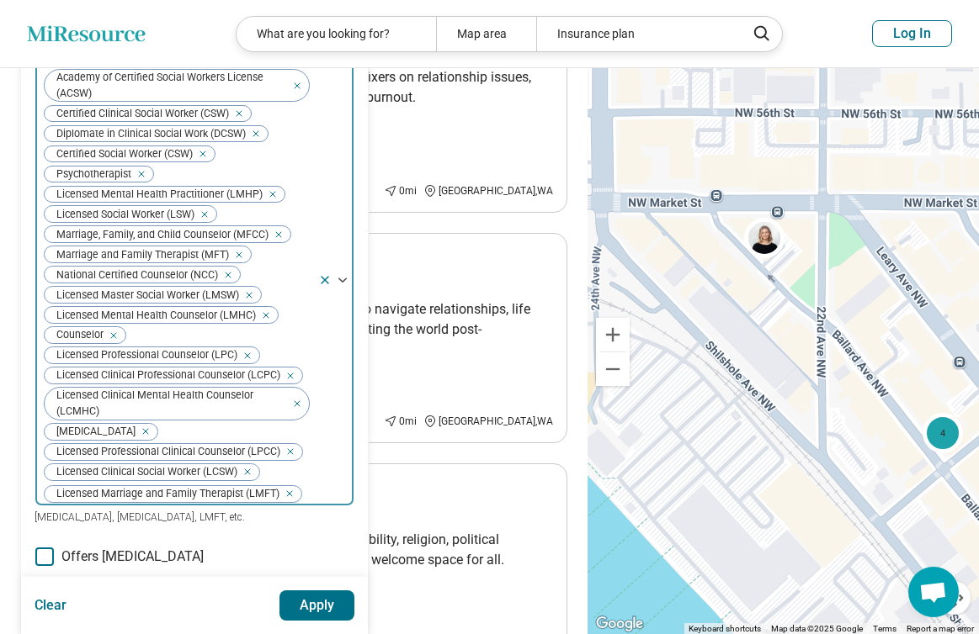
click at [325, 284] on icon at bounding box center [324, 280] width 7 height 7
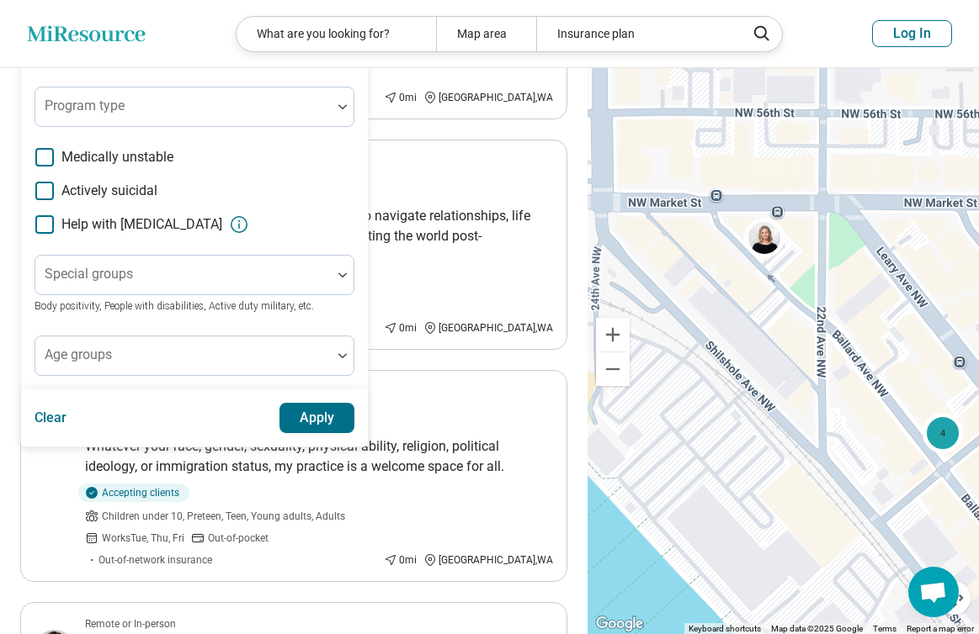
scroll to position [513, 0]
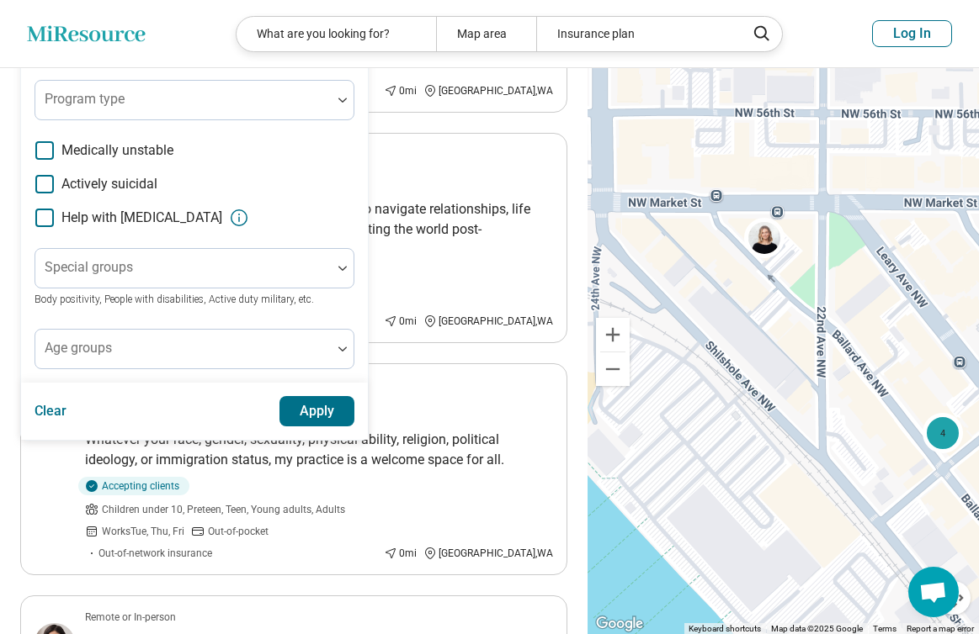
click at [320, 420] on button "Apply" at bounding box center [317, 411] width 76 height 30
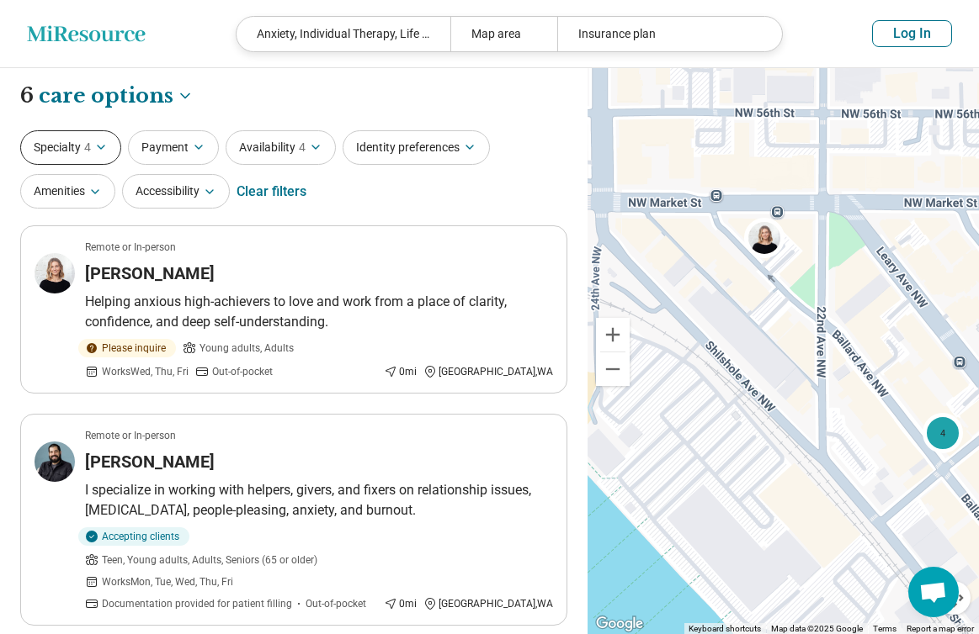
click at [79, 135] on button "Specialty 4" at bounding box center [70, 147] width 101 height 34
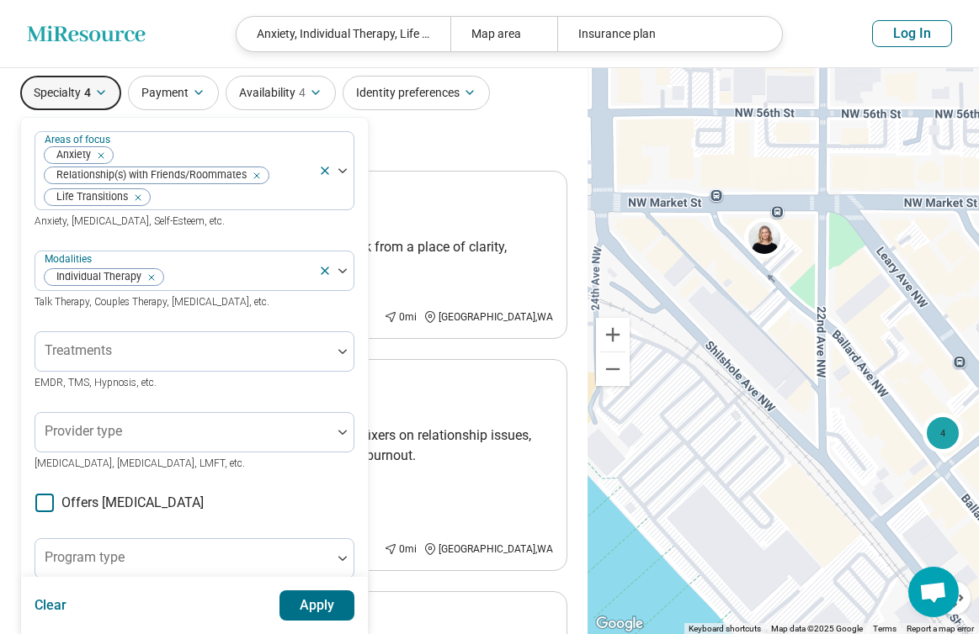
scroll to position [56, 0]
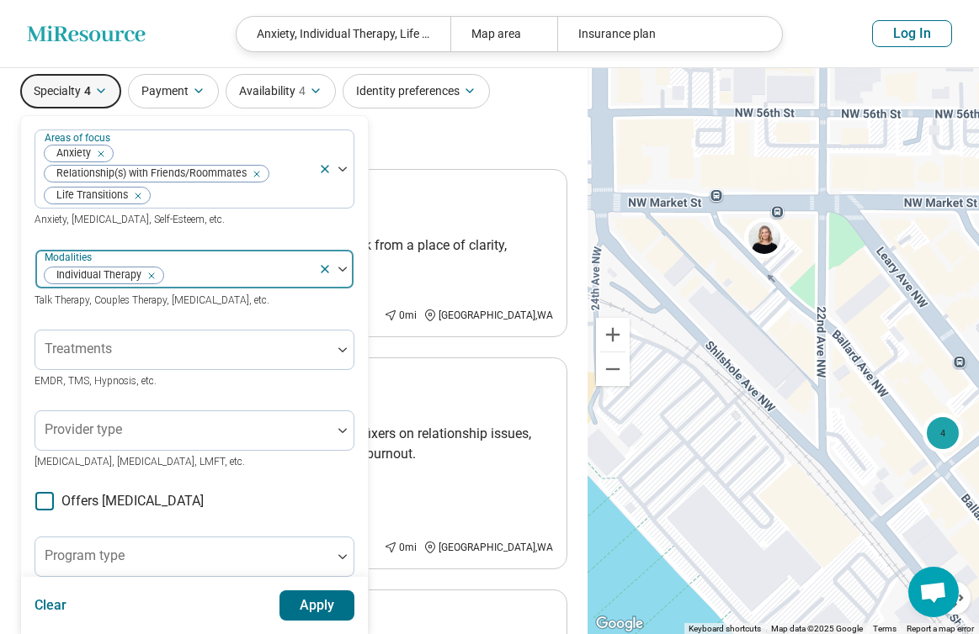
click at [152, 273] on icon "Remove [object Object]" at bounding box center [147, 276] width 12 height 12
click at [337, 600] on button "Apply" at bounding box center [317, 606] width 76 height 30
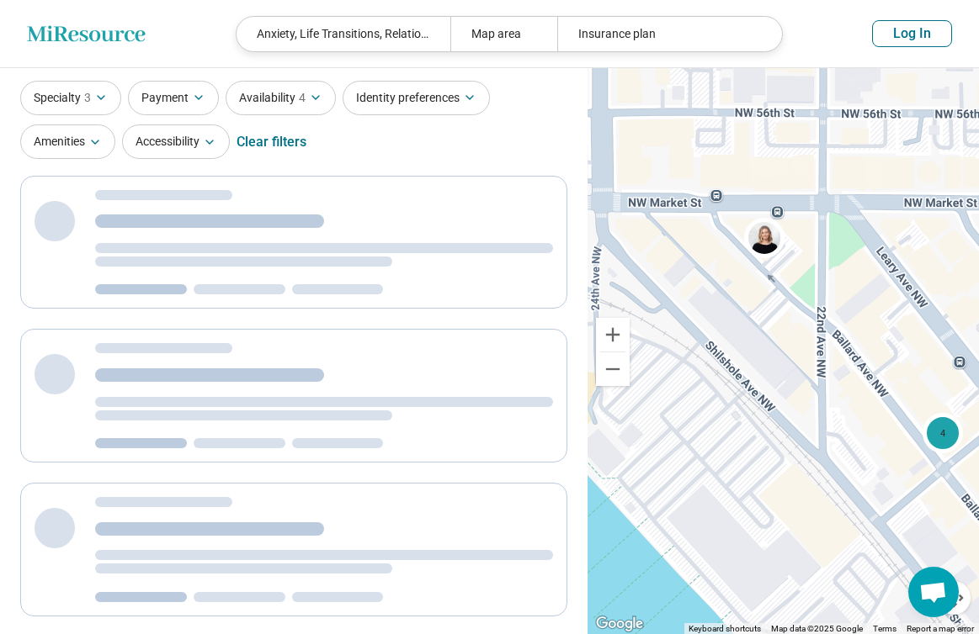
scroll to position [33, 0]
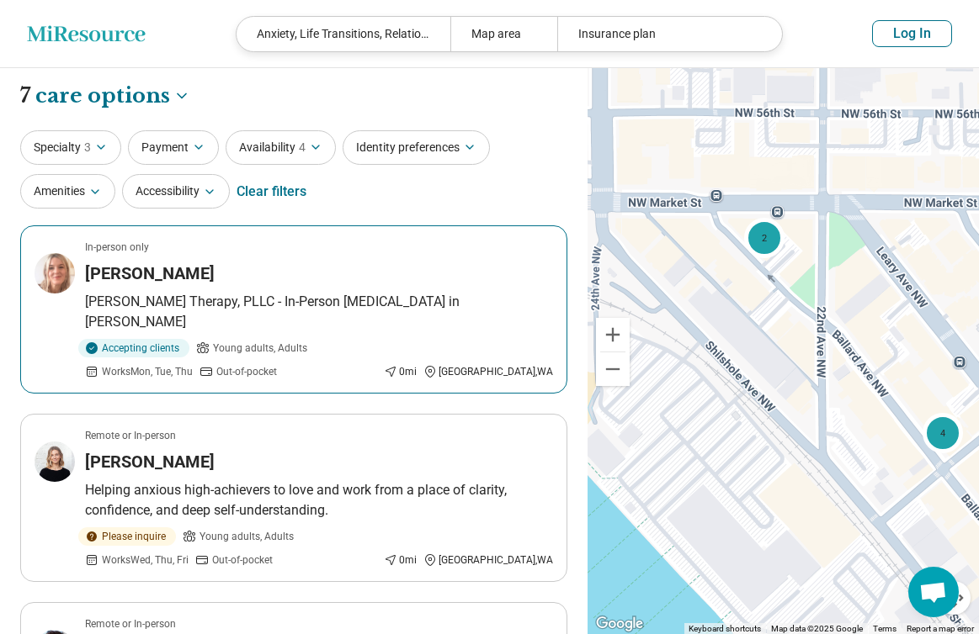
click at [424, 273] on div "[PERSON_NAME]" at bounding box center [319, 274] width 468 height 24
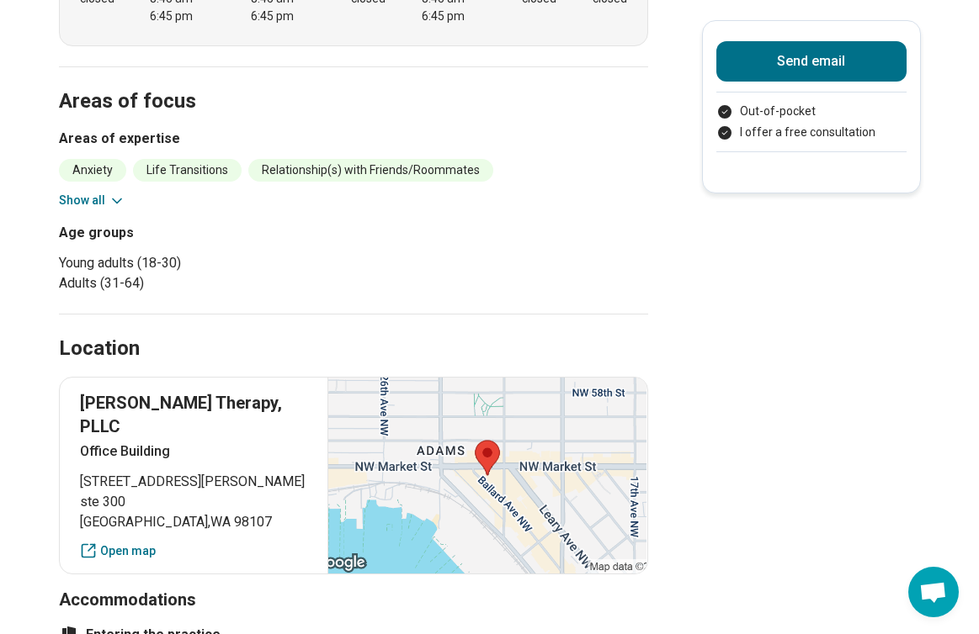
scroll to position [492, 0]
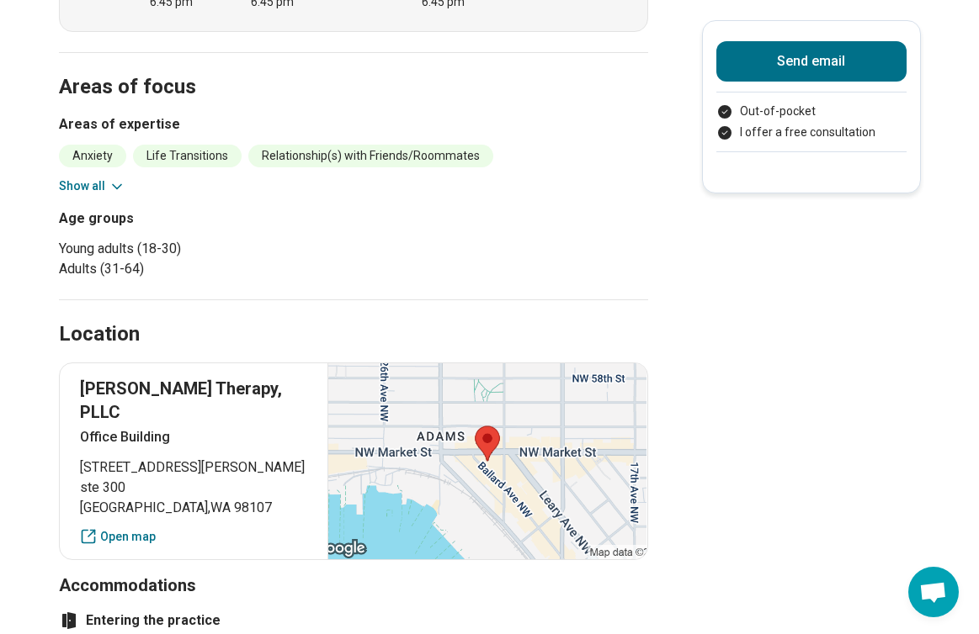
click at [114, 177] on div "Anxiety Life Transitions Relationship(s) with Friends/Roommates [PERSON_NAME] a…" at bounding box center [353, 170] width 589 height 50
click at [114, 180] on icon at bounding box center [117, 186] width 17 height 17
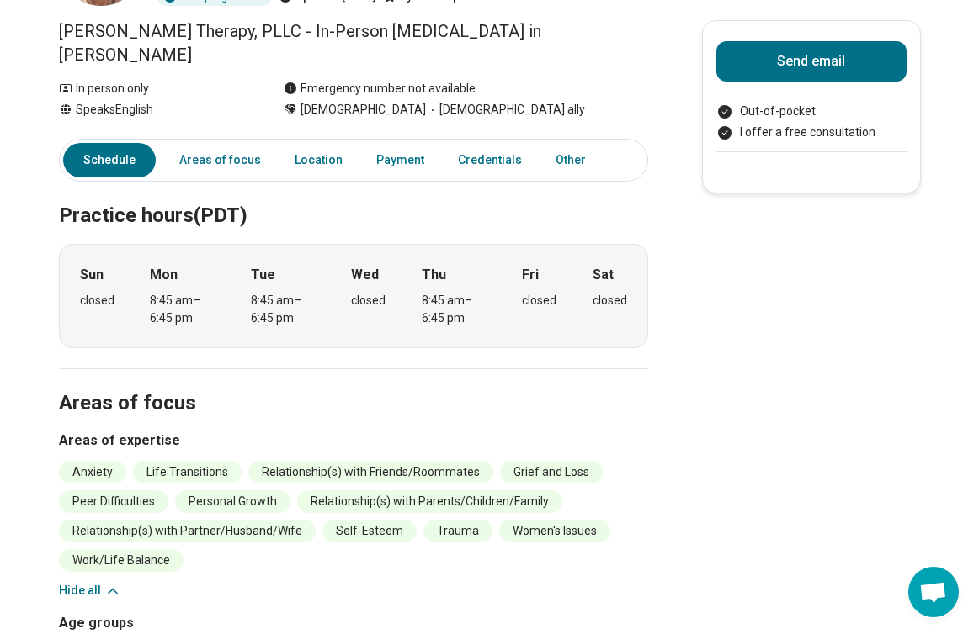
scroll to position [164, 0]
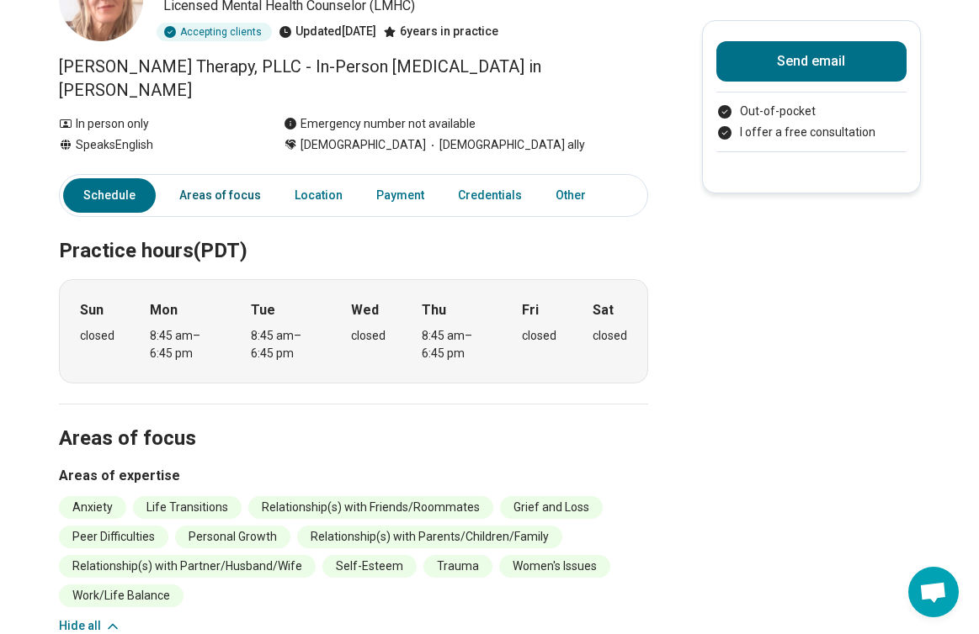
click at [215, 195] on link "Areas of focus" at bounding box center [220, 195] width 102 height 34
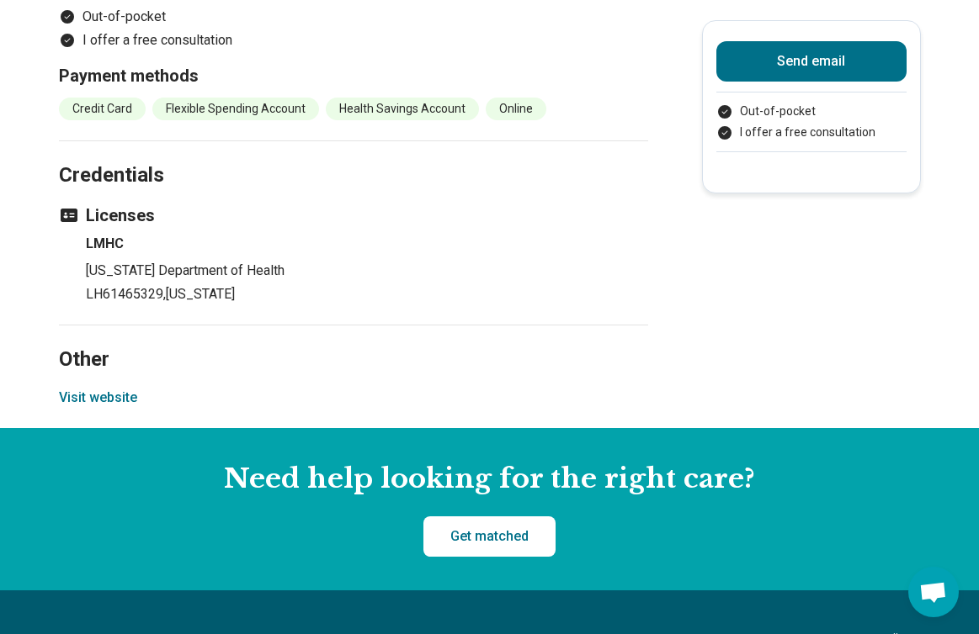
scroll to position [1363, 0]
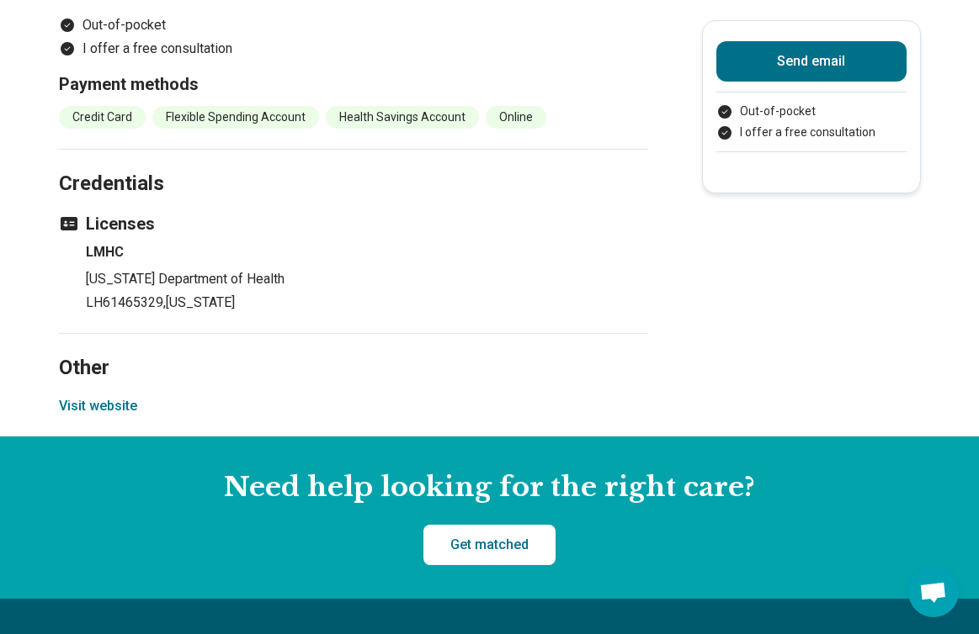
click at [103, 396] on button "Visit website" at bounding box center [98, 406] width 78 height 20
